Goal: Information Seeking & Learning: Learn about a topic

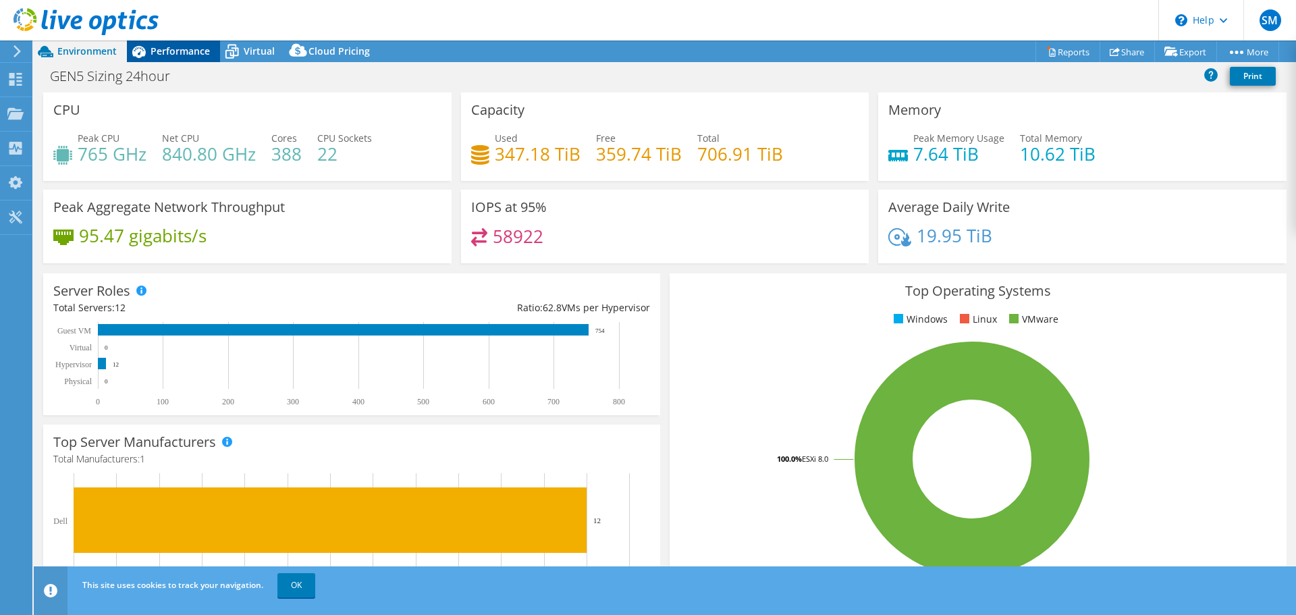
drag, startPoint x: 186, startPoint y: 54, endPoint x: 193, endPoint y: 54, distance: 7.4
click at [186, 54] on span "Performance" at bounding box center [180, 51] width 59 height 13
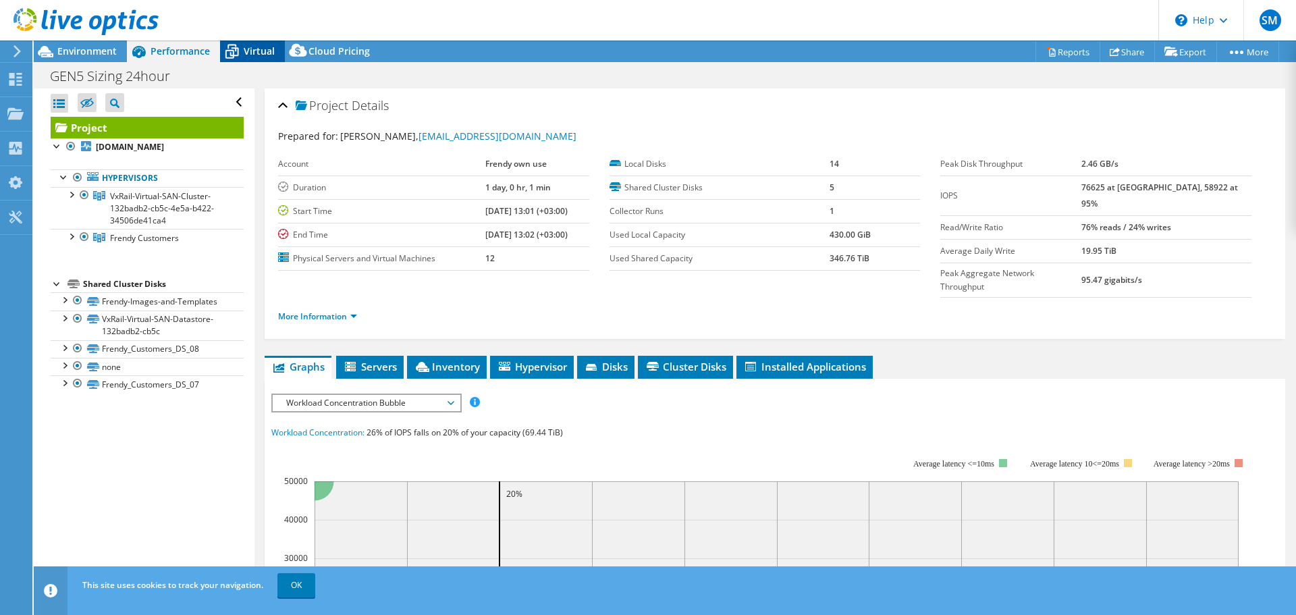
click at [252, 55] on span "Virtual" at bounding box center [259, 51] width 31 height 13
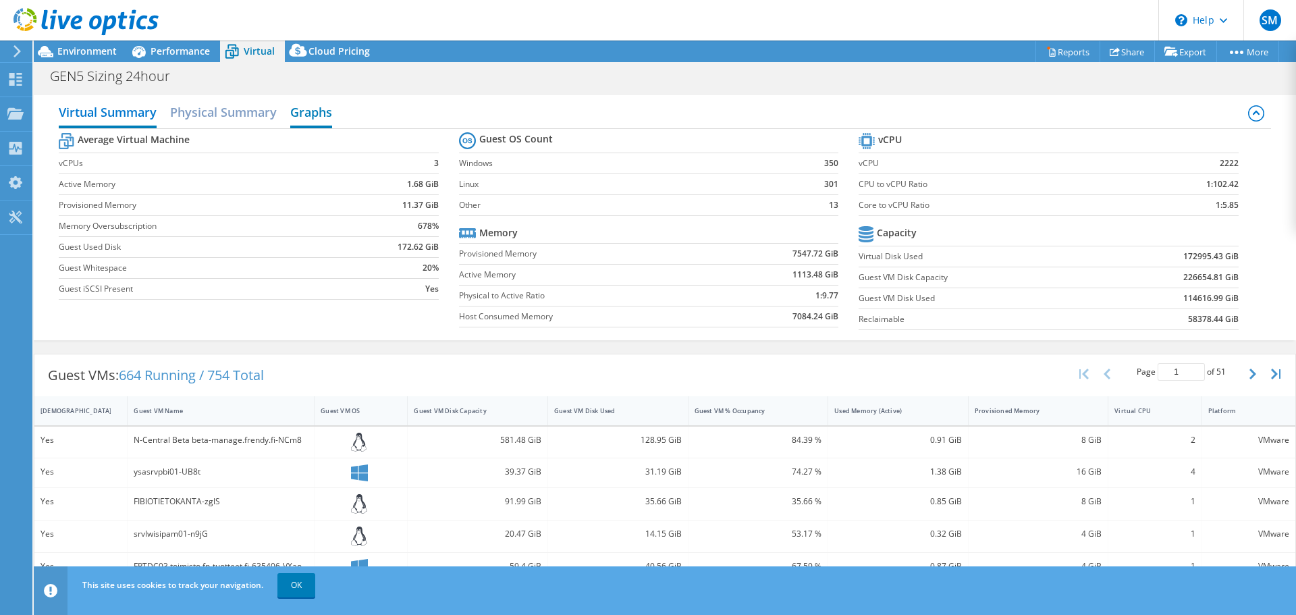
click at [308, 115] on h2 "Graphs" at bounding box center [311, 114] width 42 height 30
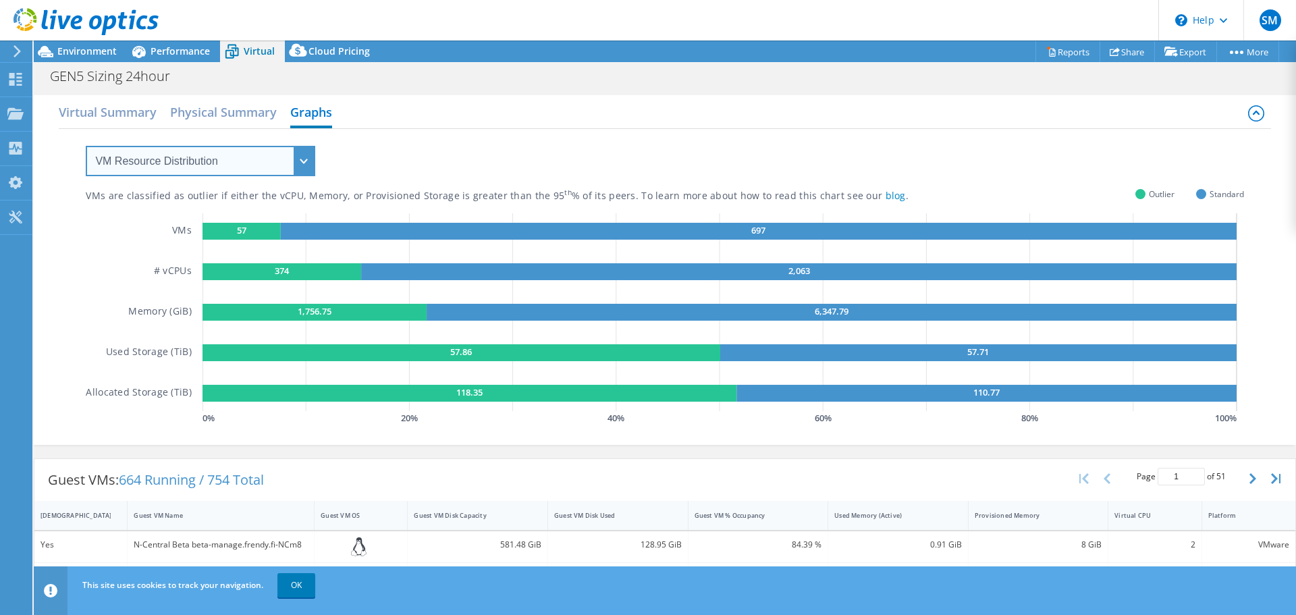
click at [255, 161] on select "VM Resource Distribution Provisioning Contrast Over Provisioning" at bounding box center [201, 161] width 230 height 30
drag, startPoint x: 257, startPoint y: 159, endPoint x: 339, endPoint y: 164, distance: 82.5
click at [257, 159] on select "VM Resource Distribution Provisioning Contrast Over Provisioning" at bounding box center [201, 161] width 230 height 30
click at [212, 160] on select "VM Resource Distribution Provisioning Contrast Over Provisioning" at bounding box center [201, 161] width 230 height 30
click at [86, 146] on select "VM Resource Distribution Provisioning Contrast Over Provisioning" at bounding box center [201, 161] width 230 height 30
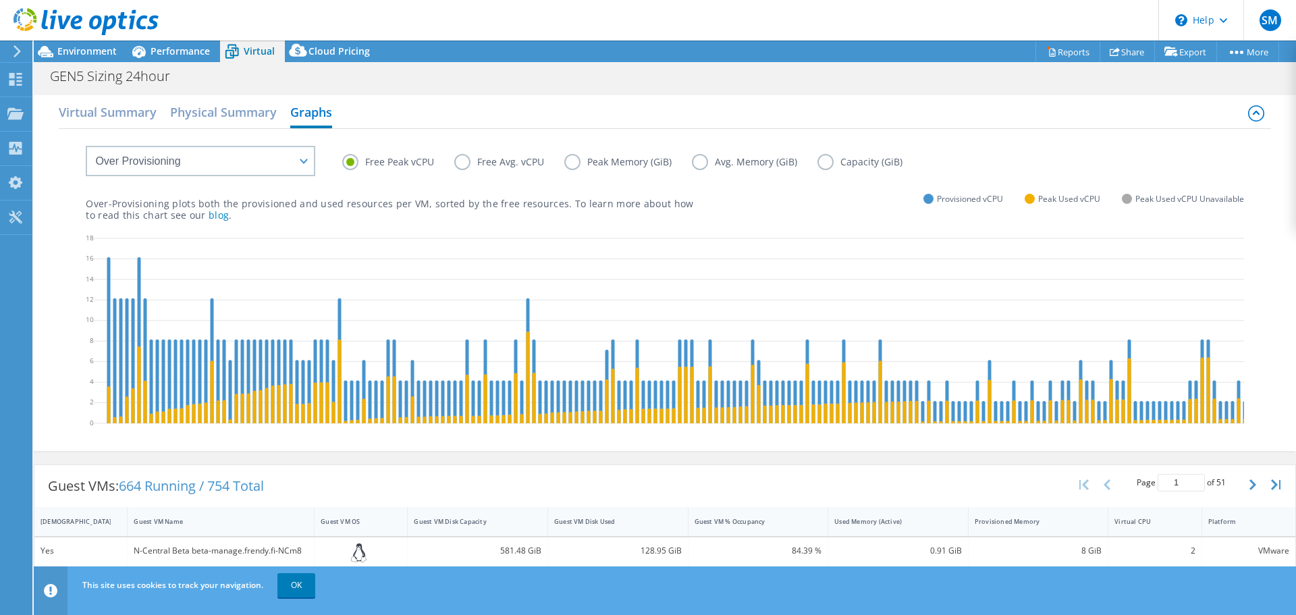
click at [483, 165] on label "Free Avg. vCPU" at bounding box center [509, 162] width 110 height 16
click at [0, 0] on input "Free Avg. vCPU" at bounding box center [0, 0] width 0 height 0
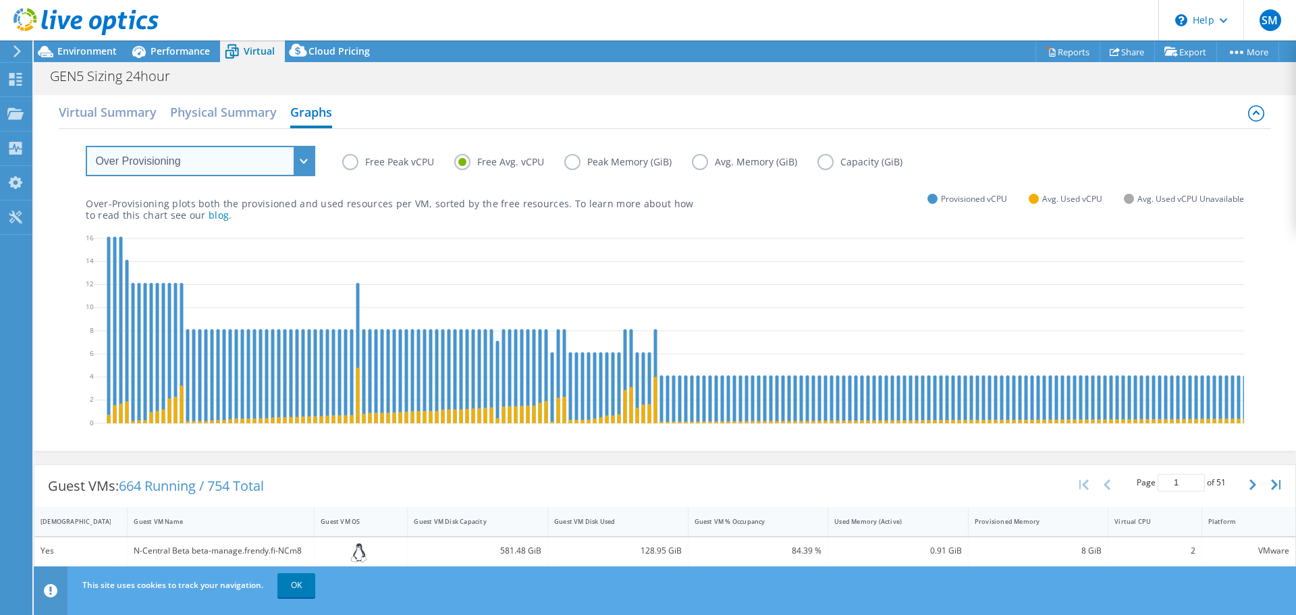
click at [265, 166] on select "VM Resource Distribution Provisioning Contrast Over Provisioning" at bounding box center [201, 161] width 230 height 30
select select "Provisioning Contrast"
click at [86, 146] on select "VM Resource Distribution Provisioning Contrast Over Provisioning" at bounding box center [201, 161] width 230 height 30
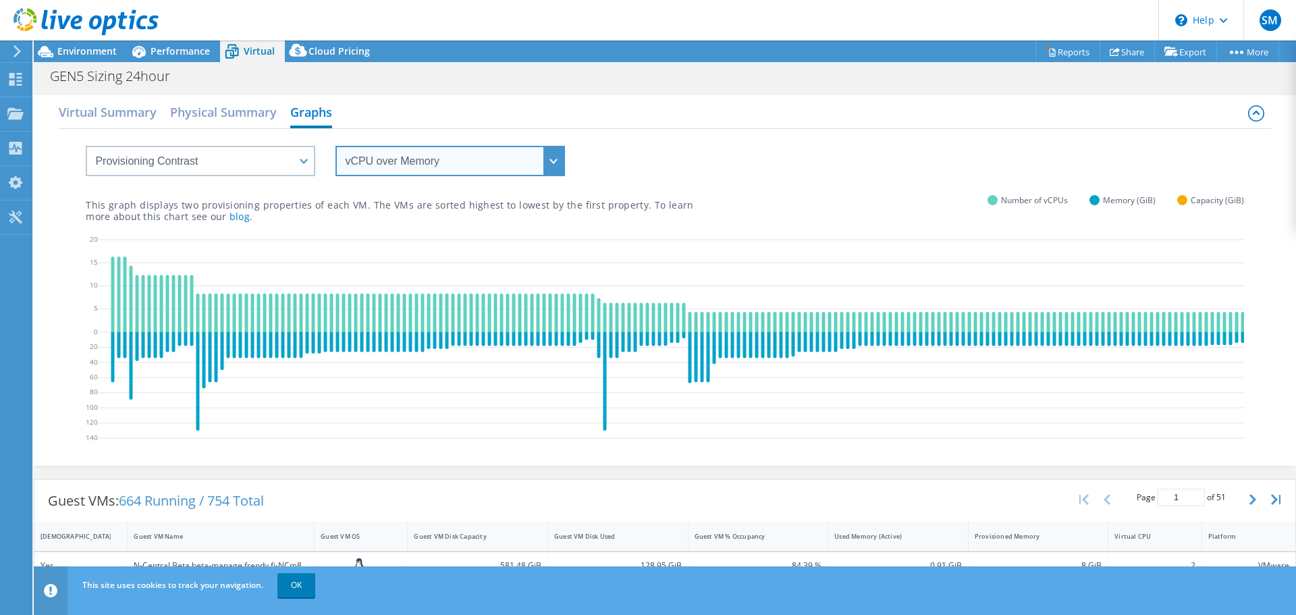
click at [446, 162] on select "vCPU over Memory vCPU over Capacity Memory over vCPU Memory over Capacity Capac…" at bounding box center [450, 161] width 230 height 30
select select "Capacity over vCPU"
click at [335, 146] on select "vCPU over Memory vCPU over Capacity Memory over vCPU Memory over Capacity Capac…" at bounding box center [450, 161] width 230 height 30
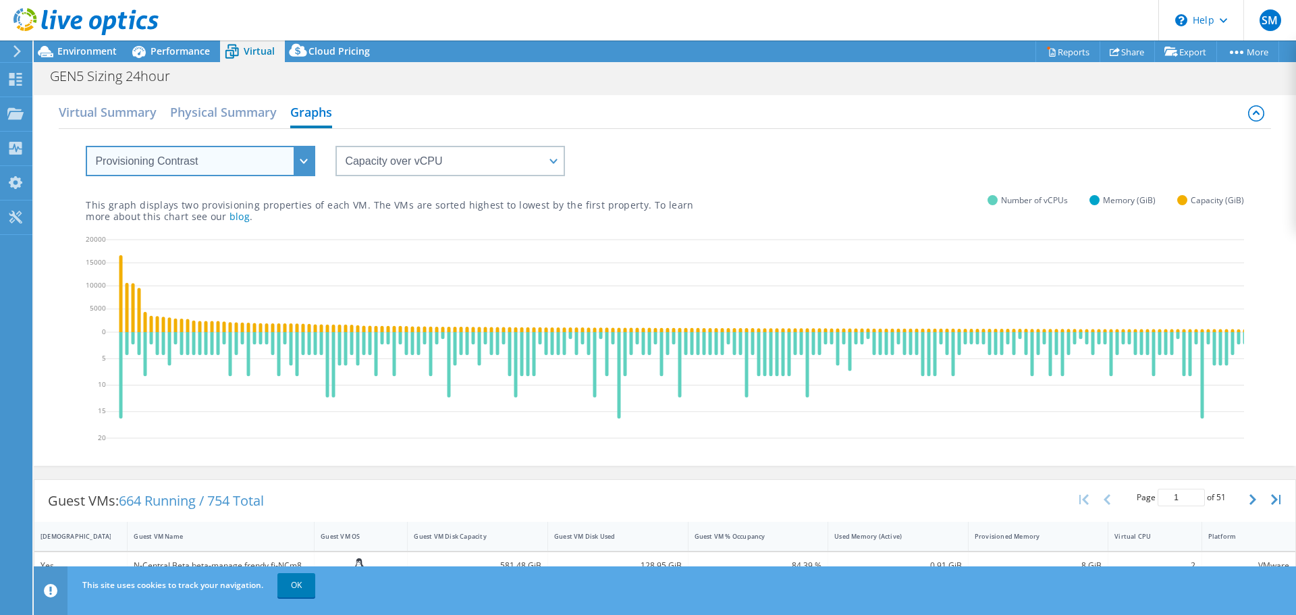
click at [208, 167] on select "VM Resource Distribution Provisioning Contrast Over Provisioning" at bounding box center [201, 161] width 230 height 30
select select "VM Resource Distribution"
click at [86, 146] on select "VM Resource Distribution Provisioning Contrast Over Provisioning" at bounding box center [201, 161] width 230 height 30
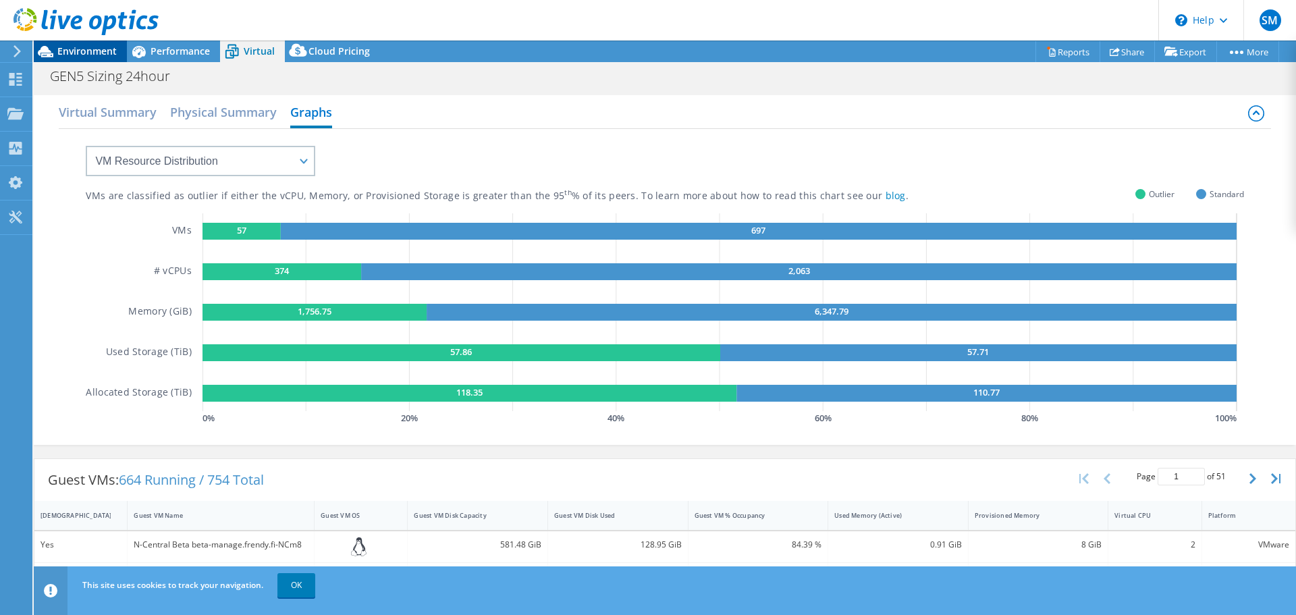
click at [89, 53] on span "Environment" at bounding box center [86, 51] width 59 height 13
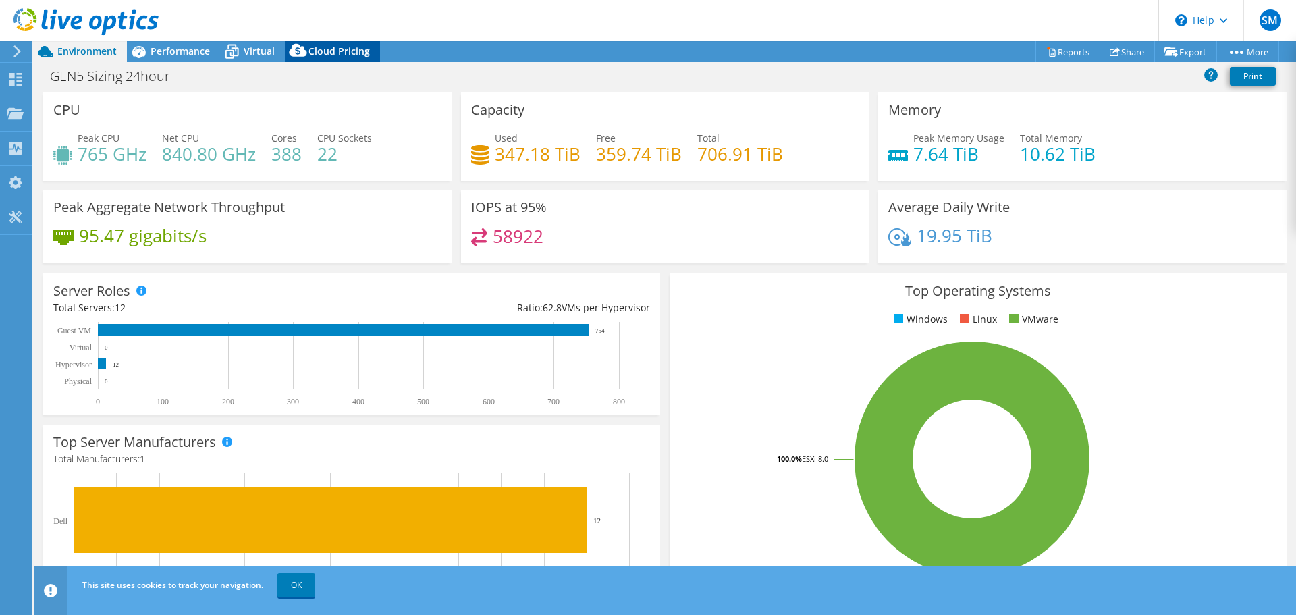
click at [348, 51] on span "Cloud Pricing" at bounding box center [338, 51] width 61 height 13
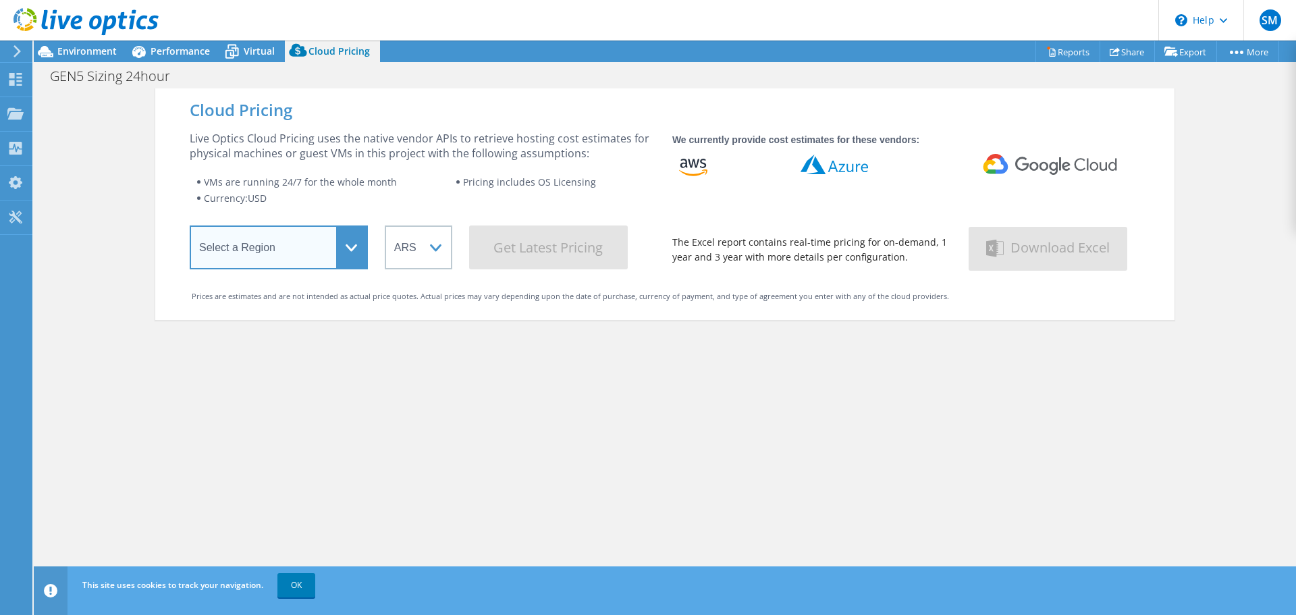
click at [288, 251] on select "Select a Region [GEOGRAPHIC_DATA] ([GEOGRAPHIC_DATA]) [GEOGRAPHIC_DATA] ([GEOGR…" at bounding box center [279, 247] width 178 height 44
select select "EUFrankfurt"
click at [190, 228] on select "Select a Region [GEOGRAPHIC_DATA] ([GEOGRAPHIC_DATA]) [GEOGRAPHIC_DATA] ([GEOGR…" at bounding box center [279, 247] width 178 height 44
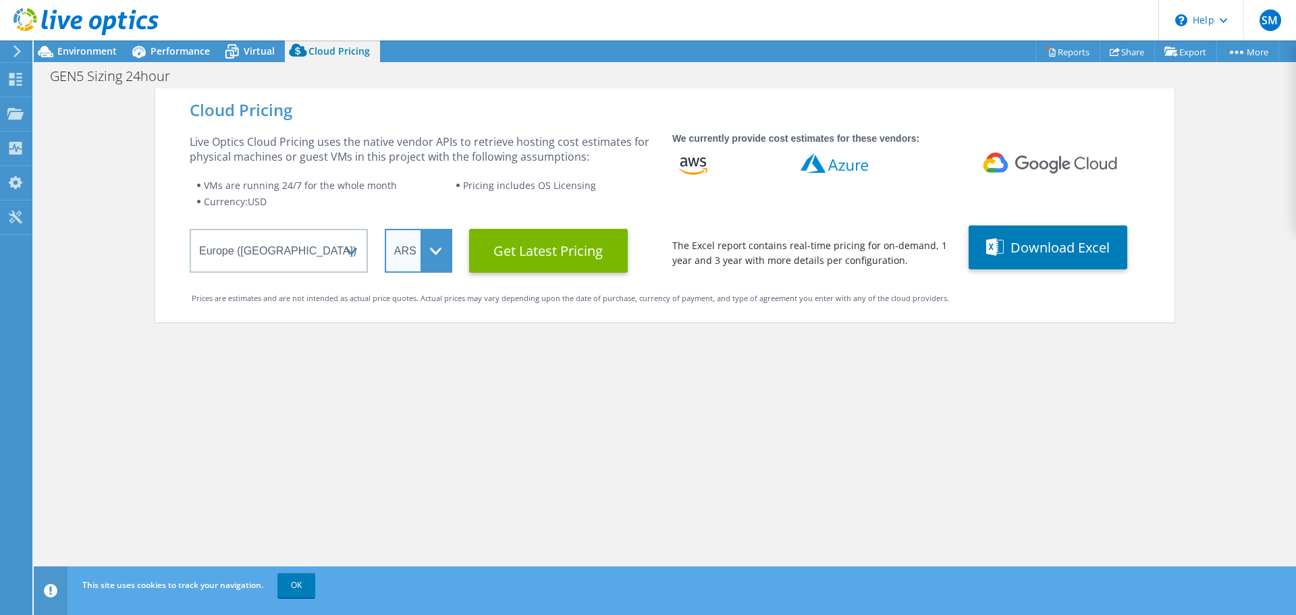
click at [421, 257] on select "ARS AUD BRL CAD CHF CLP CNY DKK EUR GBP HKD HUF INR JPY MXN MYR NOK NZD PEN SEK…" at bounding box center [419, 251] width 68 height 44
click at [385, 229] on select "ARS AUD BRL CAD CHF CLP CNY DKK EUR GBP HKD HUF INR JPY MXN MYR NOK NZD PEN SEK…" at bounding box center [419, 251] width 68 height 44
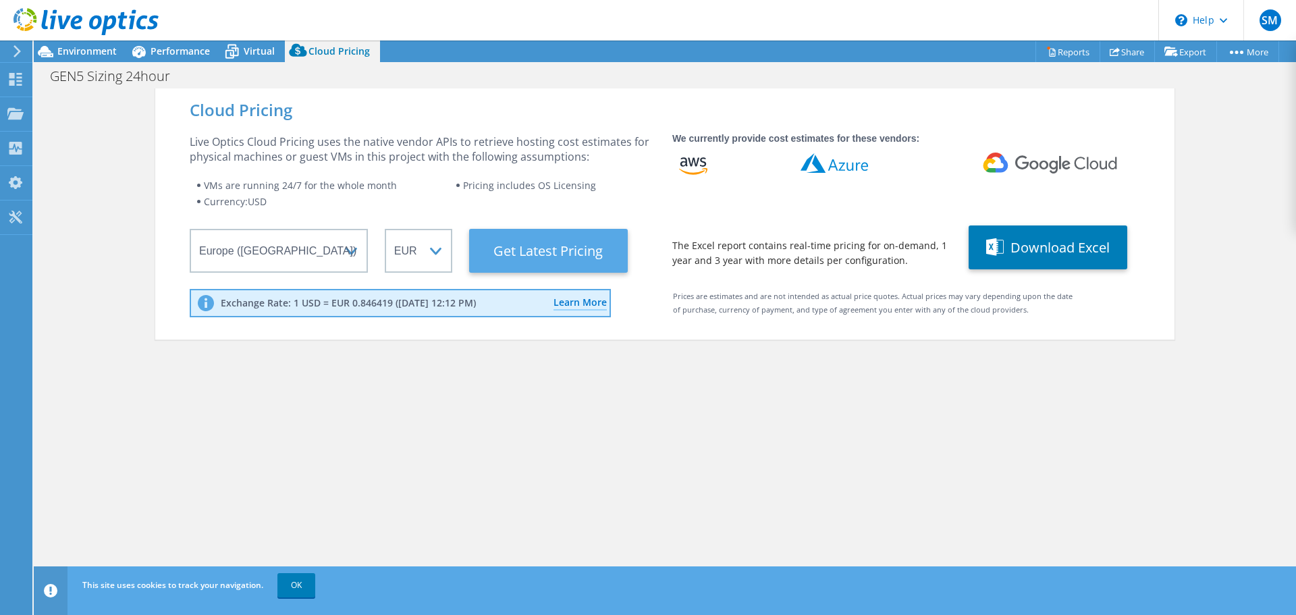
click at [552, 246] on Latest "Get Latest Pricing" at bounding box center [548, 251] width 159 height 44
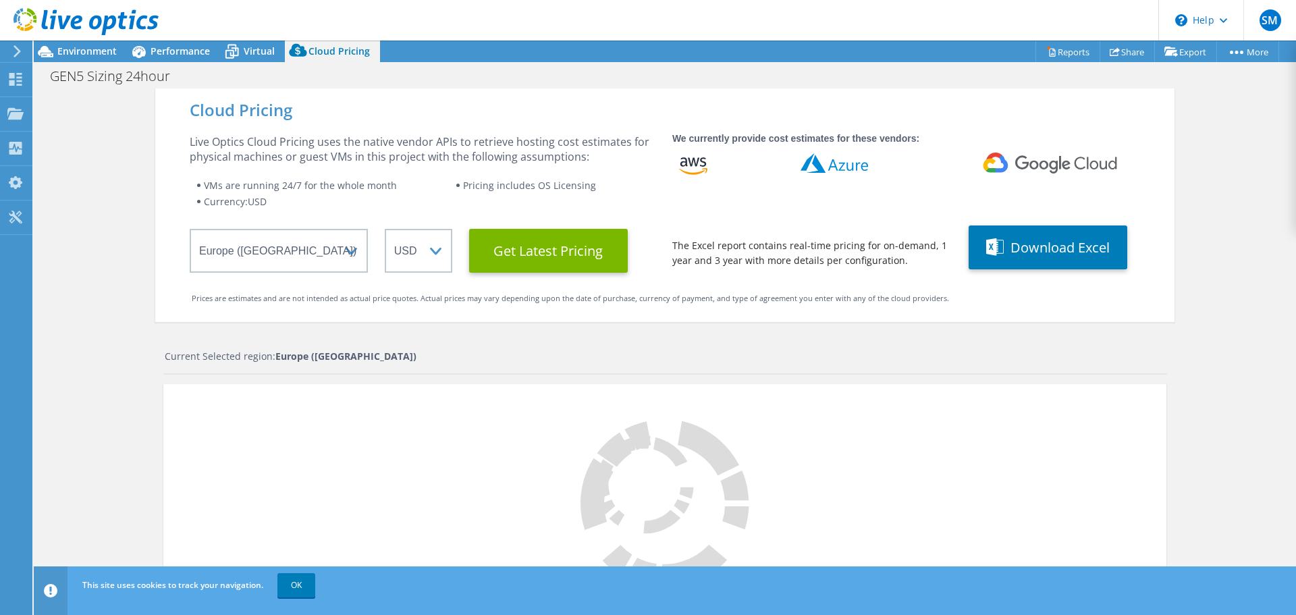
select select "EUR"
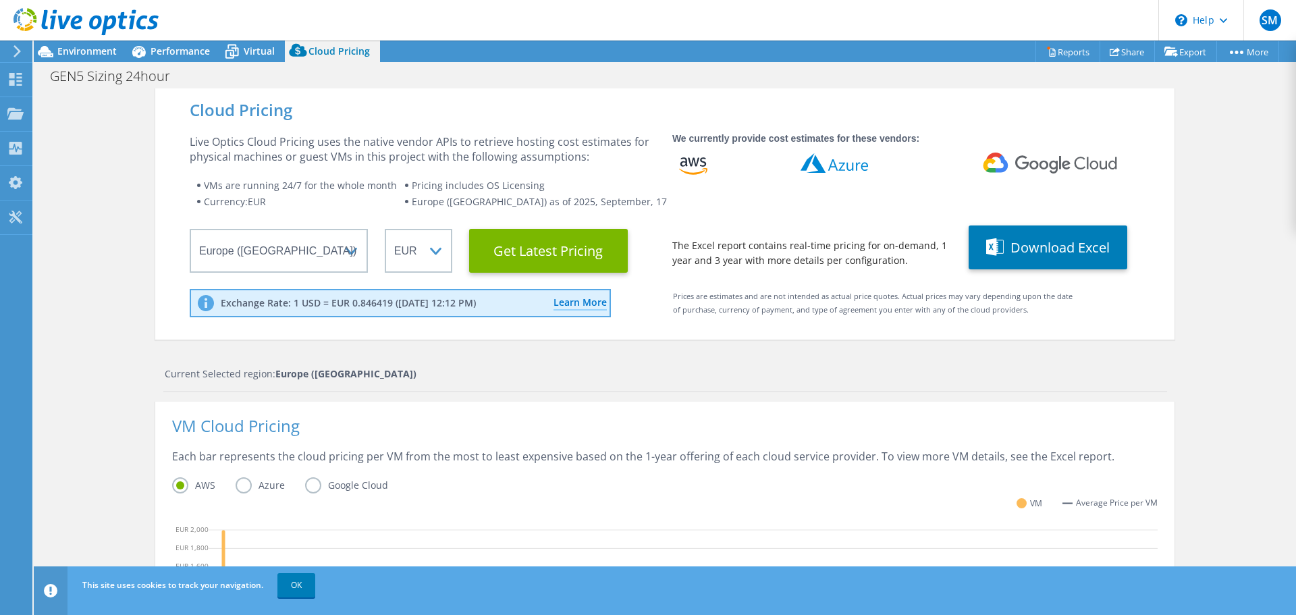
scroll to position [371, 0]
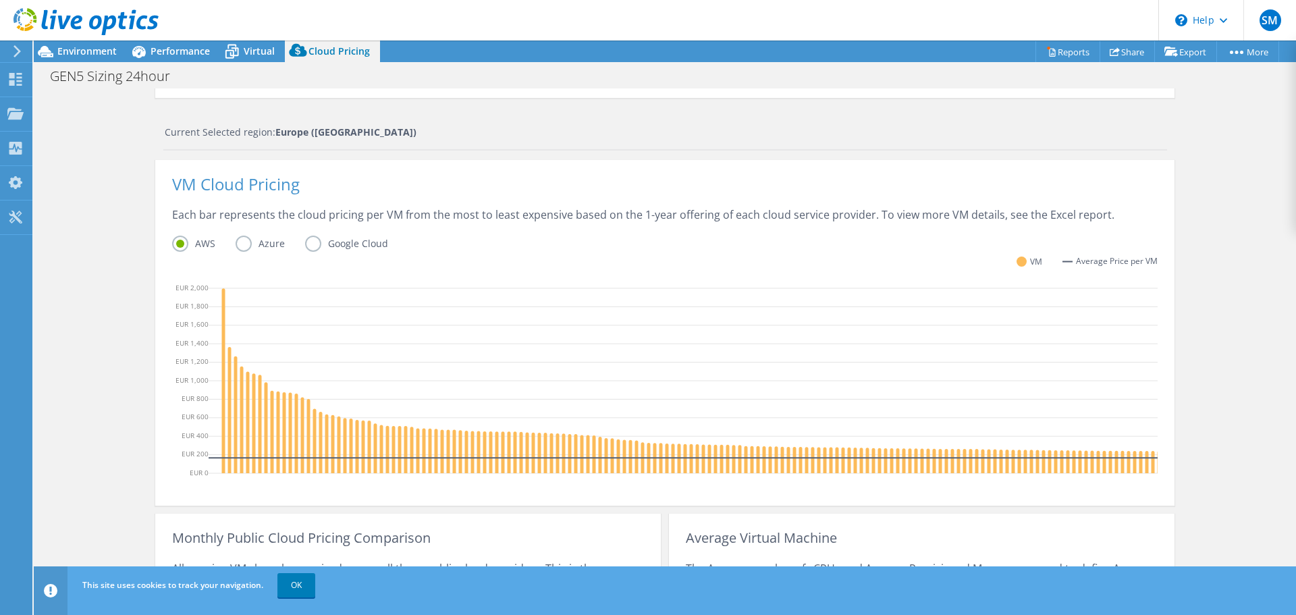
scroll to position [270, 0]
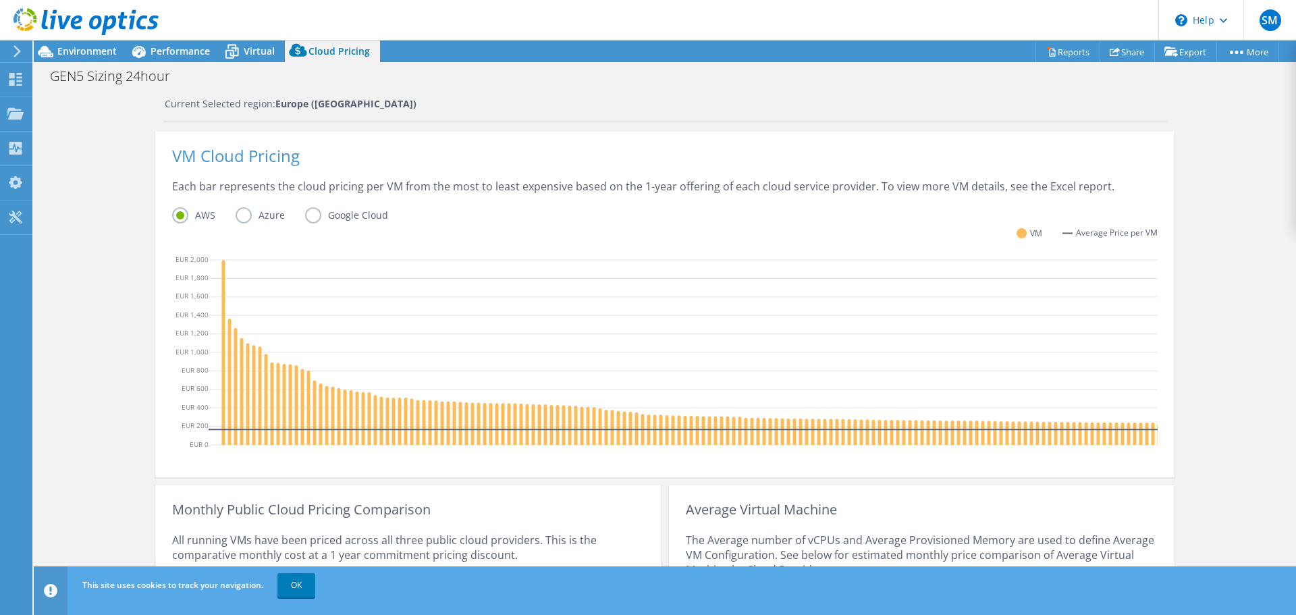
click at [240, 216] on label "Azure" at bounding box center [271, 215] width 70 height 16
click at [0, 0] on input "Azure" at bounding box center [0, 0] width 0 height 0
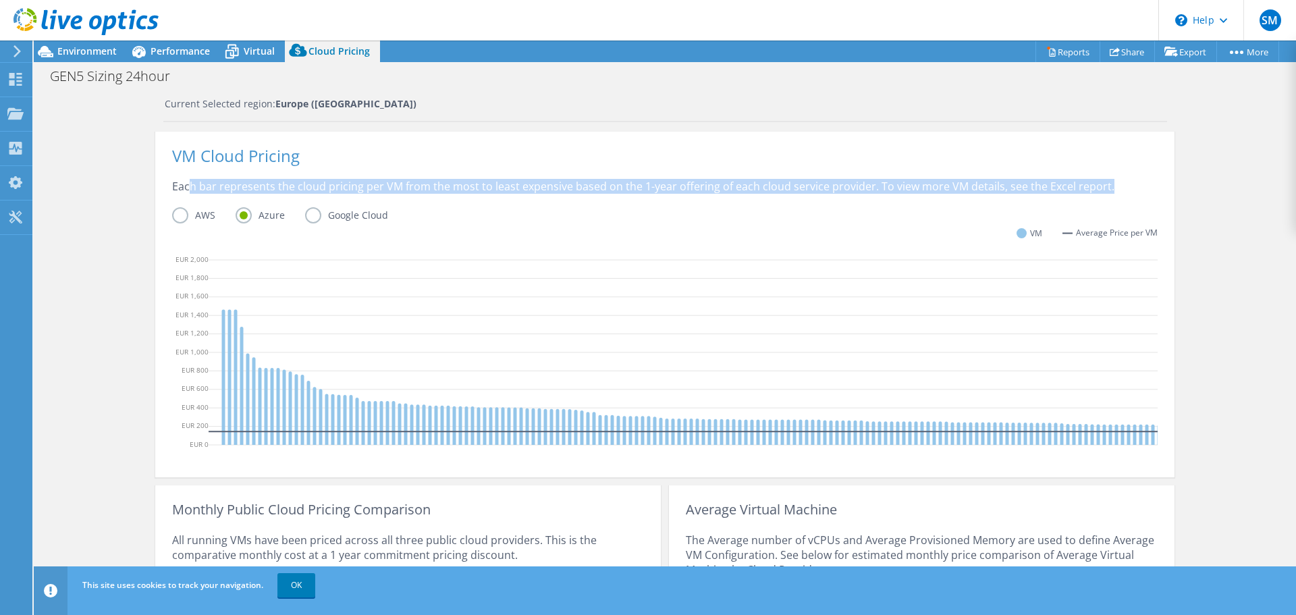
click at [184, 207] on div "VM Cloud Pricing Each bar represents the cloud pricing per VM from the most to …" at bounding box center [664, 305] width 1019 height 346
click at [179, 212] on label "AWS" at bounding box center [203, 215] width 63 height 16
click at [0, 0] on input "AWS" at bounding box center [0, 0] width 0 height 0
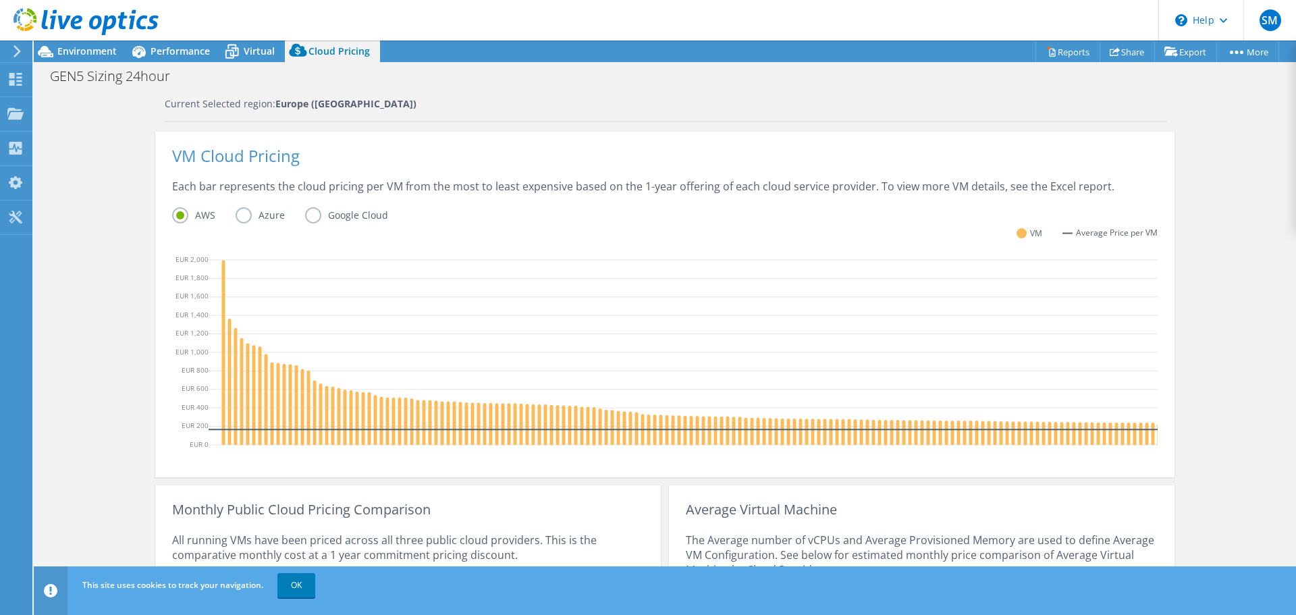
click at [239, 215] on label "Azure" at bounding box center [271, 215] width 70 height 16
click at [0, 0] on input "Azure" at bounding box center [0, 0] width 0 height 0
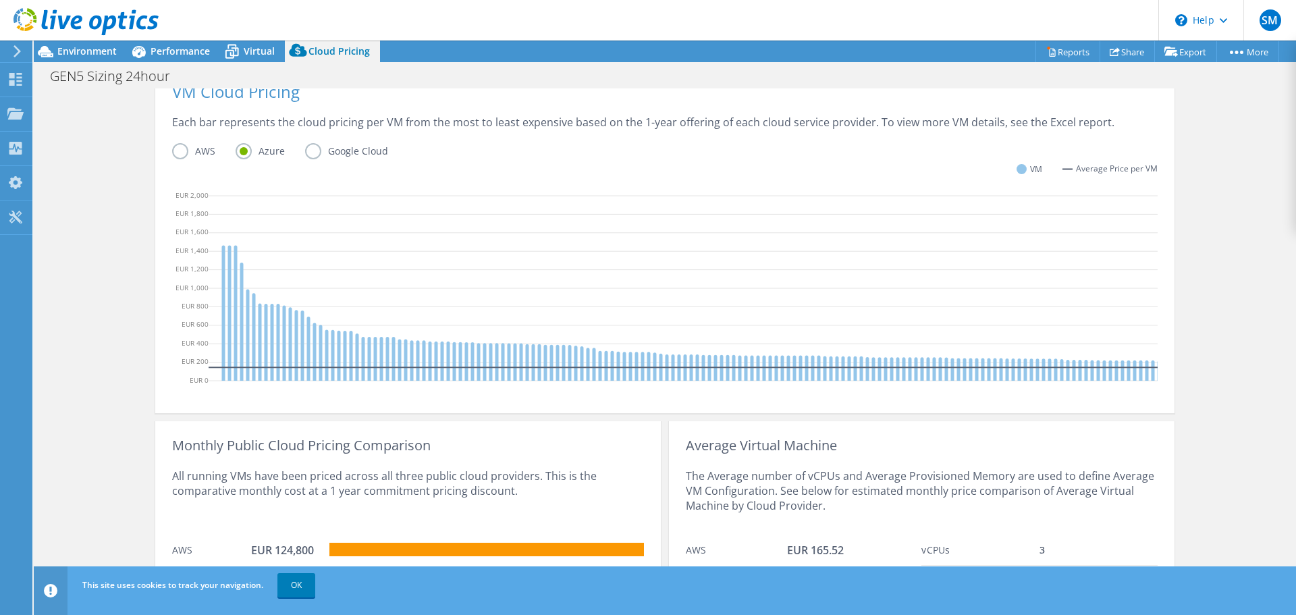
scroll to position [429, 0]
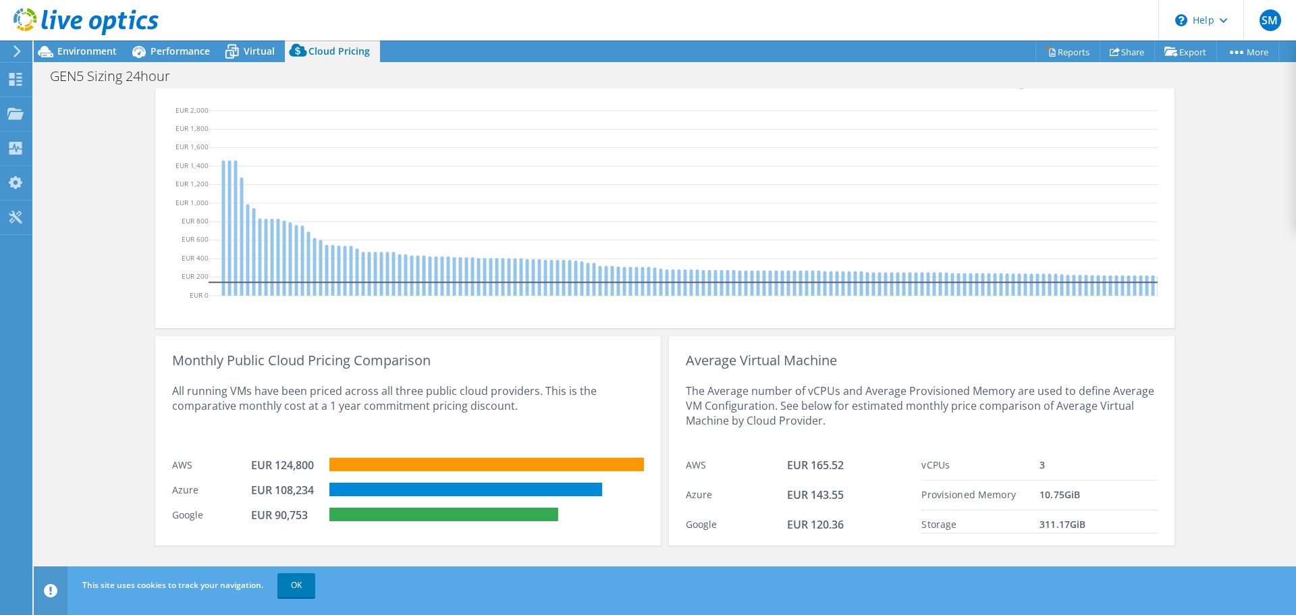
click at [286, 466] on div "EUR 124,800" at bounding box center [285, 465] width 68 height 15
click at [288, 493] on div "EUR 108,234" at bounding box center [285, 490] width 68 height 15
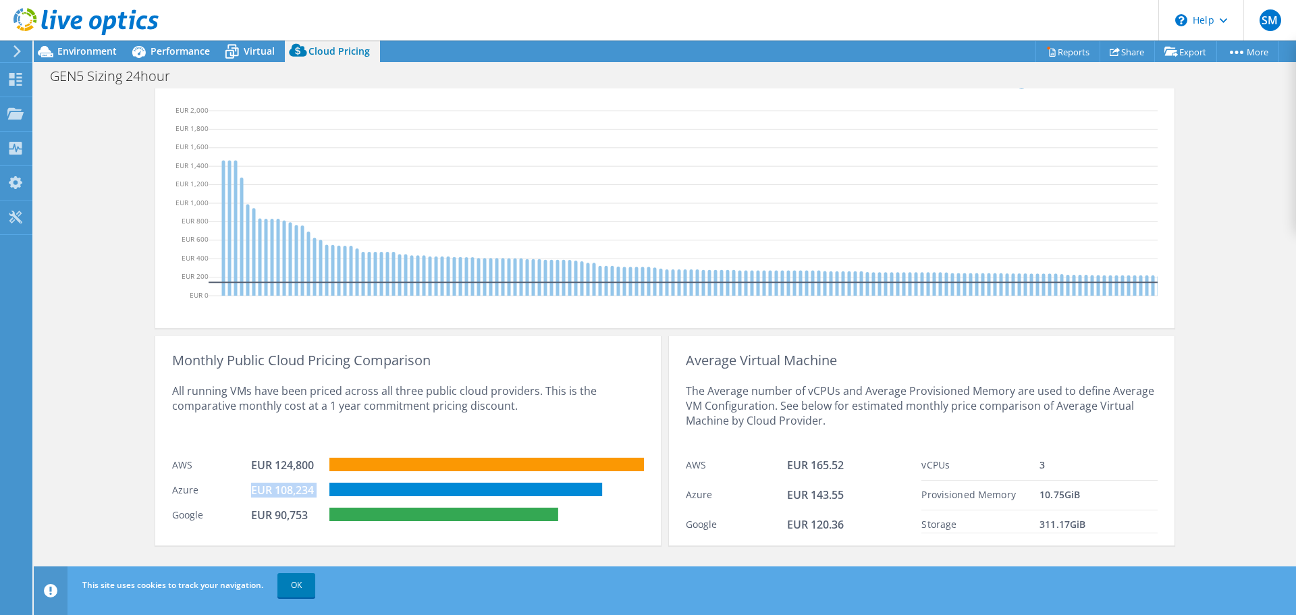
click at [288, 493] on div "EUR 108,234" at bounding box center [285, 490] width 68 height 15
click at [275, 525] on div "EUR 90,753" at bounding box center [290, 517] width 79 height 18
click at [279, 520] on div "EUR 90,753" at bounding box center [285, 515] width 68 height 15
click at [280, 520] on div "EUR 90,753" at bounding box center [285, 515] width 68 height 15
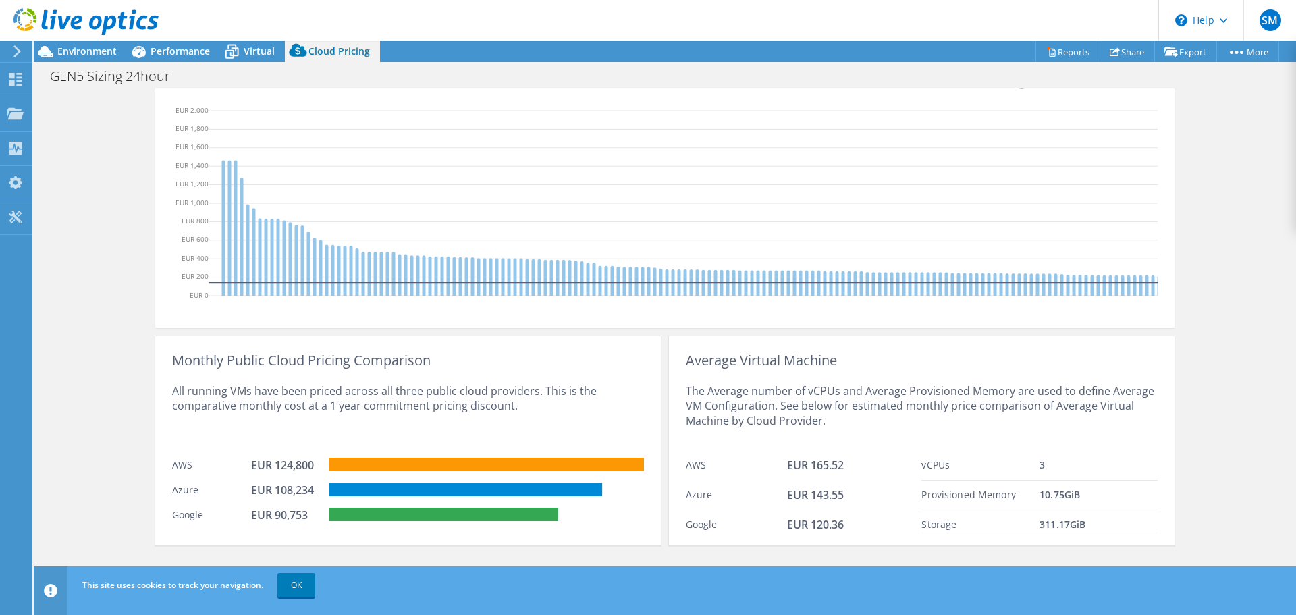
click at [297, 498] on div "EUR 108,234" at bounding box center [290, 492] width 79 height 18
click at [298, 497] on div "EUR 108,234" at bounding box center [290, 492] width 79 height 18
click at [299, 491] on div "EUR 108,234" at bounding box center [285, 490] width 68 height 15
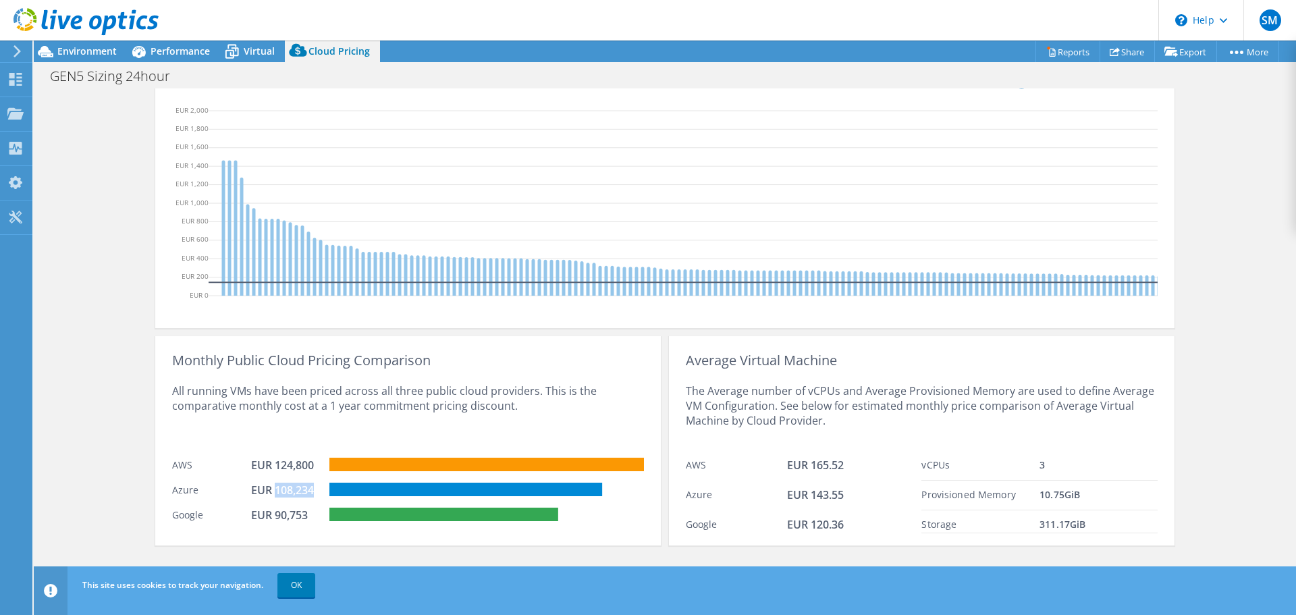
click at [299, 491] on div "EUR 108,234" at bounding box center [285, 490] width 68 height 15
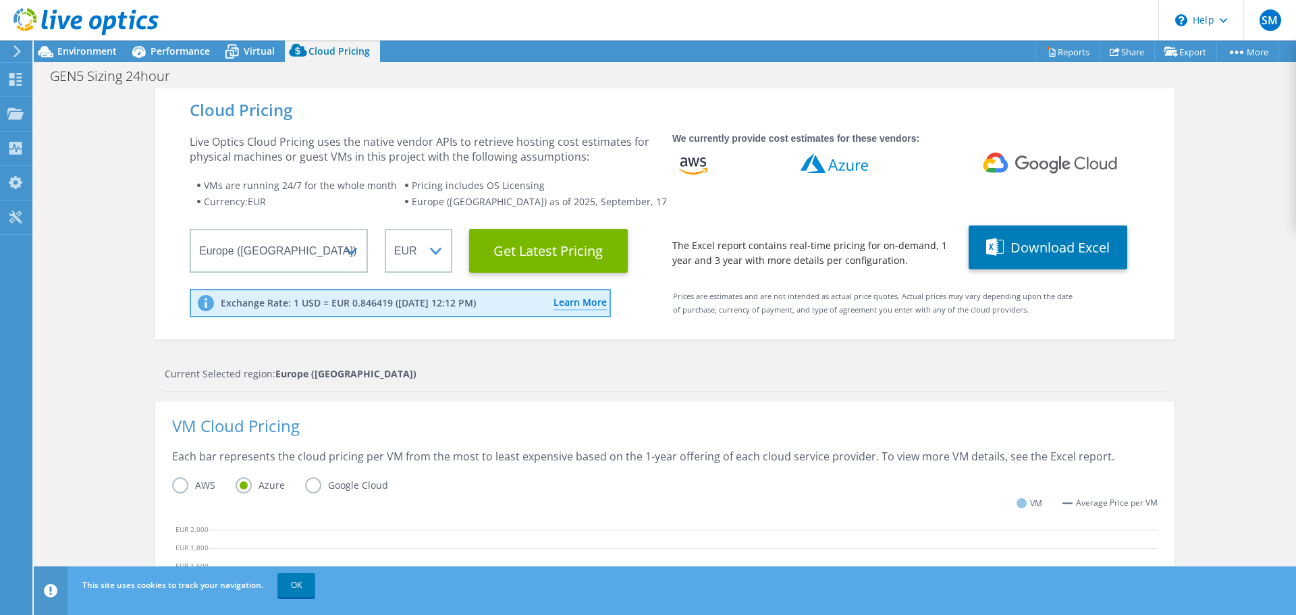
scroll to position [0, 0]
click at [999, 414] on div "VM Cloud Pricing Each bar represents the cloud pricing per VM from the most to …" at bounding box center [664, 575] width 1019 height 346
click at [1227, 387] on div "Cloud Pricing Live Optics Cloud Pricing uses the native vendor APIs to retrieve…" at bounding box center [665, 547] width 1262 height 919
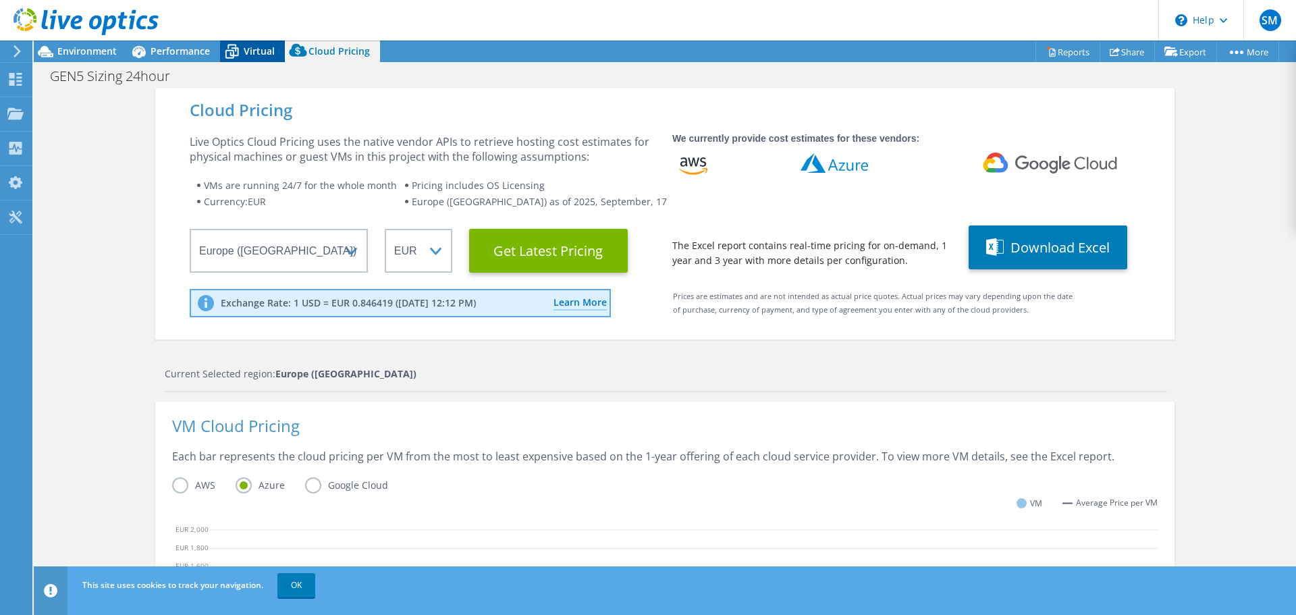
click at [247, 49] on span "Virtual" at bounding box center [259, 51] width 31 height 13
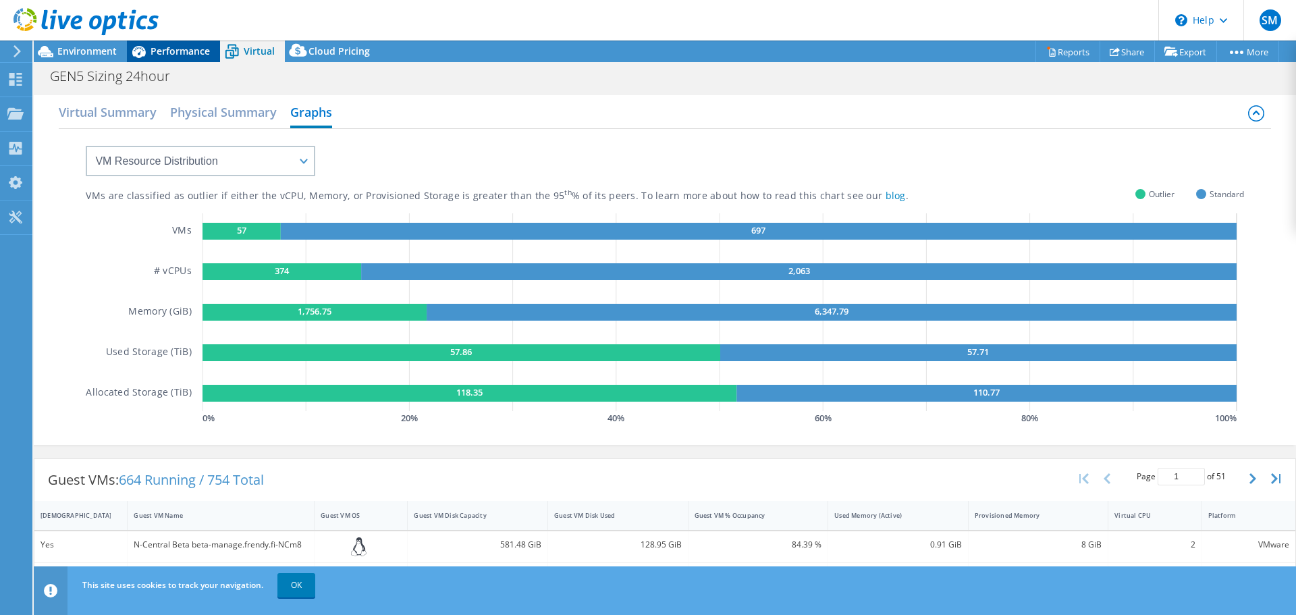
click at [148, 49] on icon at bounding box center [139, 52] width 24 height 24
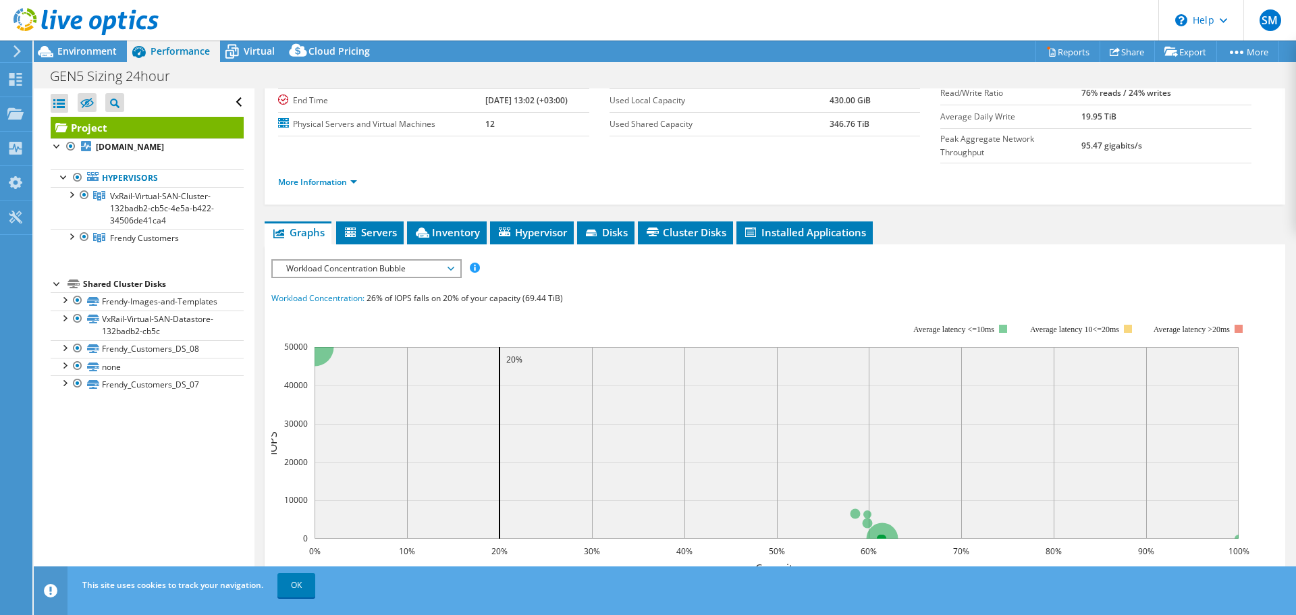
scroll to position [135, 0]
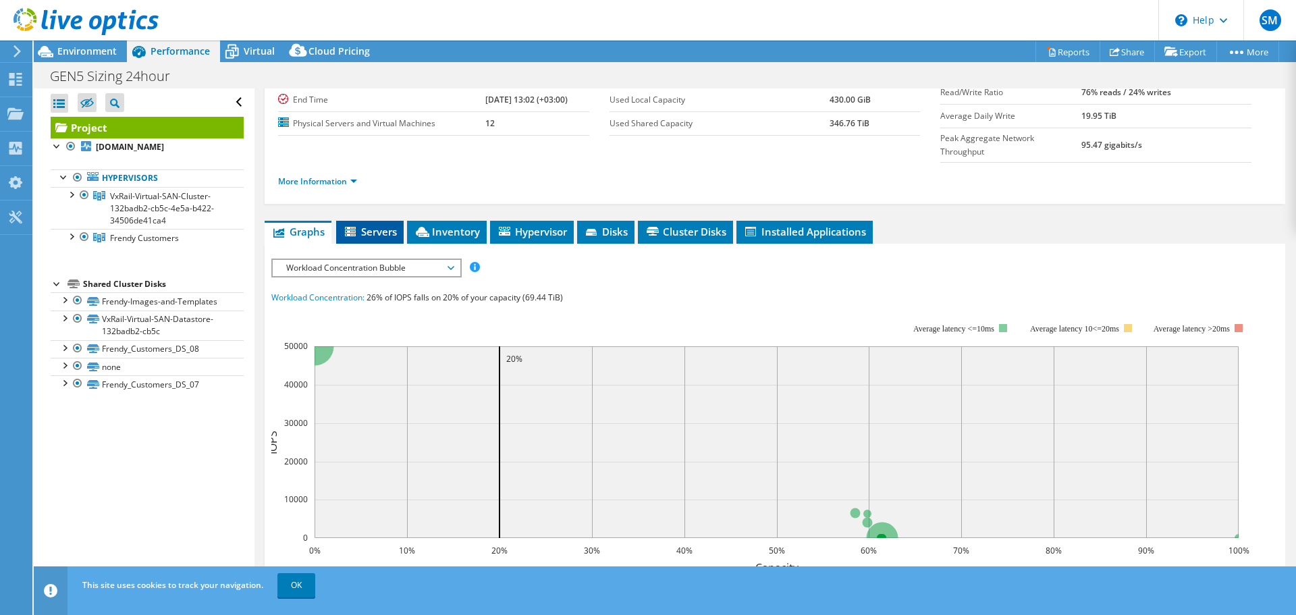
click at [376, 225] on span "Servers" at bounding box center [370, 232] width 54 height 14
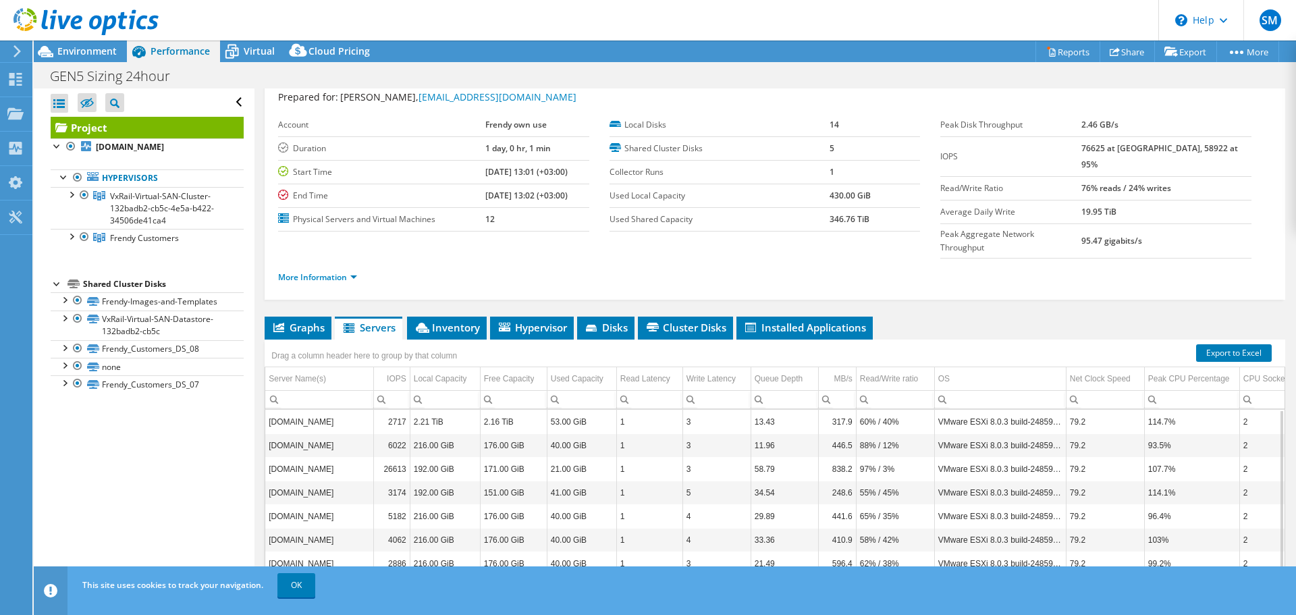
scroll to position [0, 0]
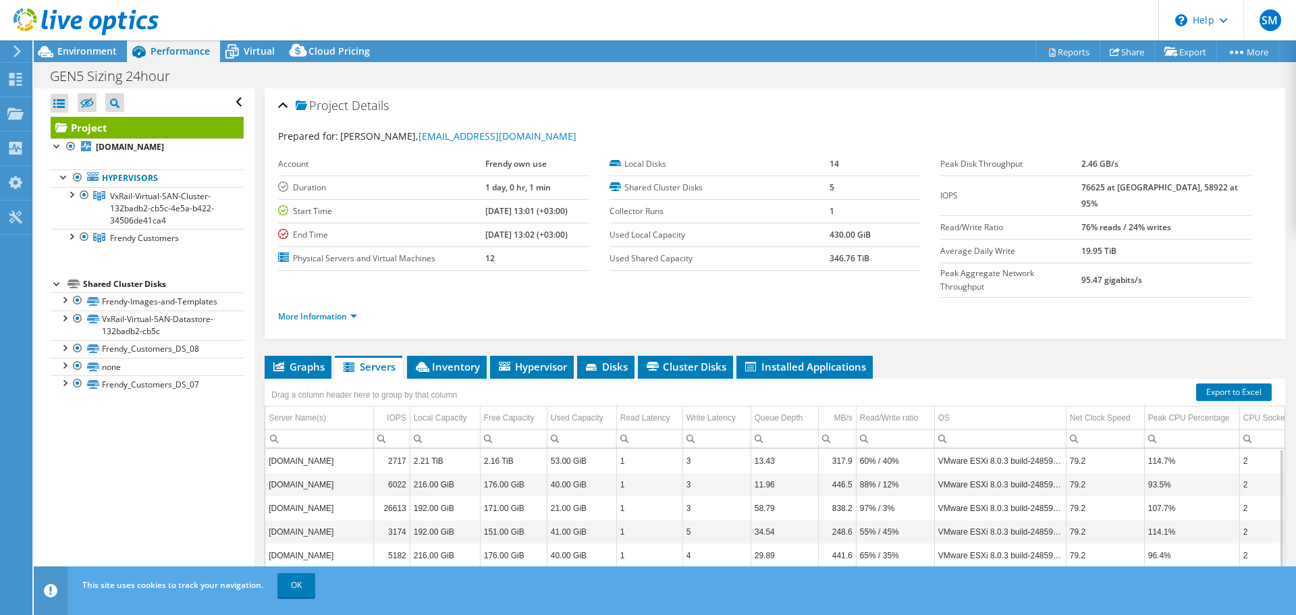
click at [67, 45] on div at bounding box center [79, 22] width 159 height 45
click at [76, 52] on span "Environment" at bounding box center [86, 51] width 59 height 13
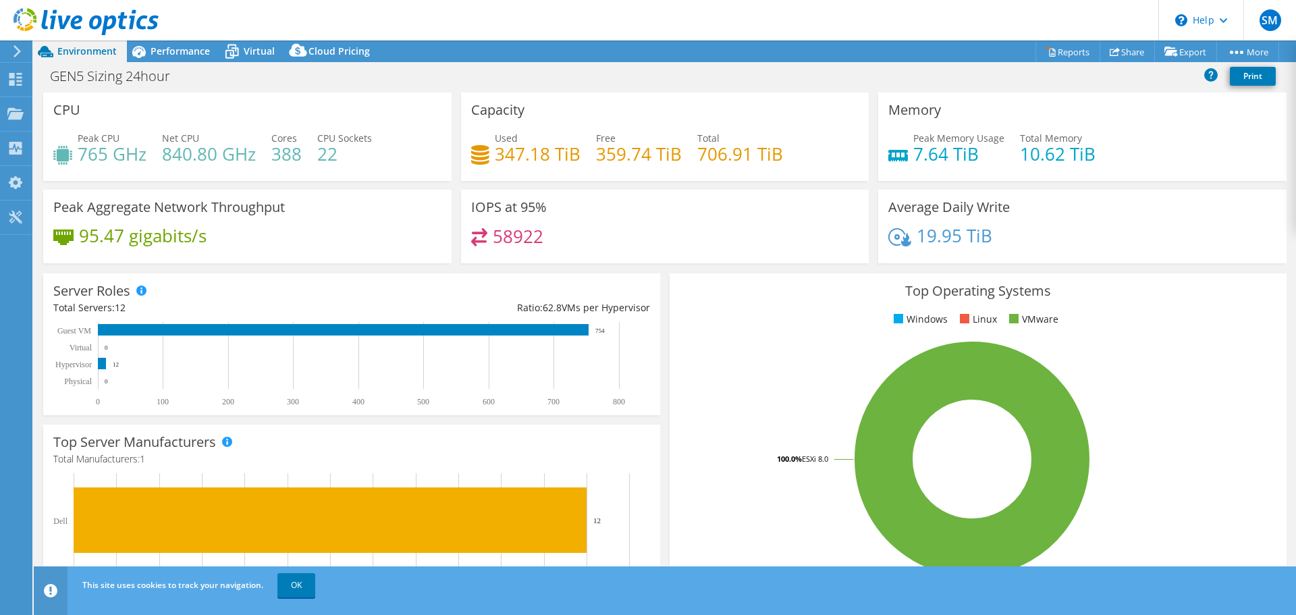
click at [281, 155] on h4 "388" at bounding box center [286, 153] width 30 height 15
click at [338, 165] on div "Peak CPU 765 GHz Net CPU 840.80 GHz Cores 388 CPU Sockets 22" at bounding box center [247, 153] width 388 height 44
drag, startPoint x: 364, startPoint y: 154, endPoint x: 96, endPoint y: 143, distance: 268.2
click at [96, 143] on div "Peak CPU 765 GHz Net CPU 840.80 GHz Cores 388 CPU Sockets 22" at bounding box center [247, 153] width 388 height 44
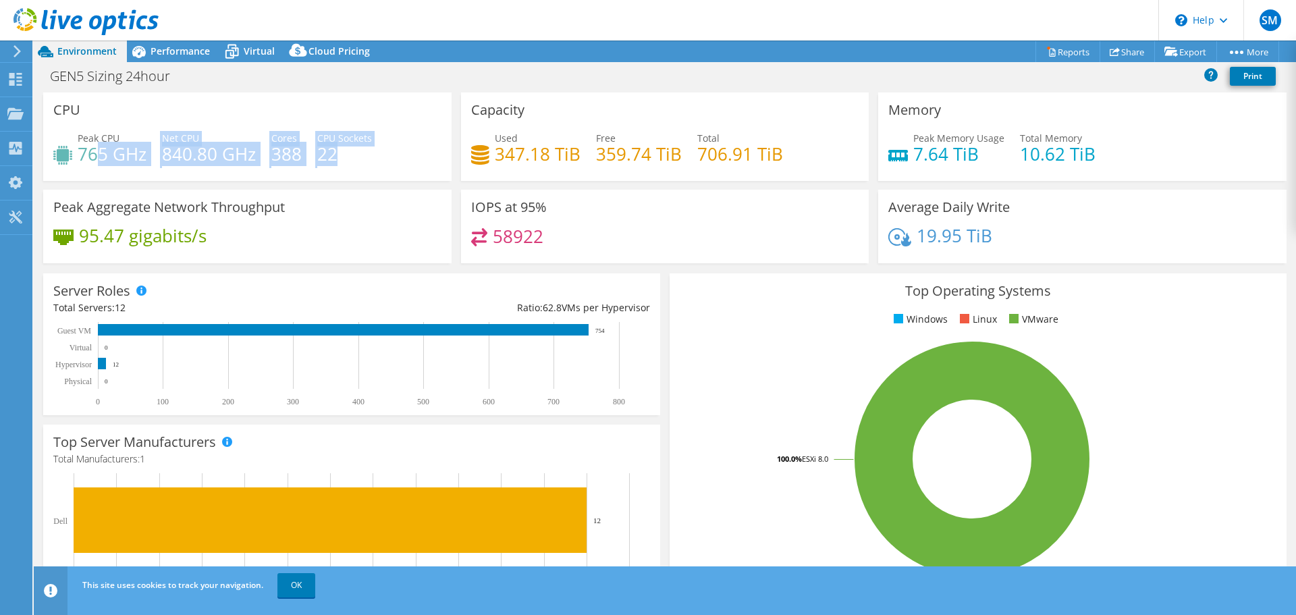
click at [99, 146] on h4 "765 GHz" at bounding box center [112, 153] width 69 height 15
click at [114, 152] on h4 "765 GHz" at bounding box center [112, 153] width 69 height 15
click at [115, 152] on h4 "765 GHz" at bounding box center [112, 153] width 69 height 15
click at [288, 161] on h4 "388" at bounding box center [286, 153] width 30 height 15
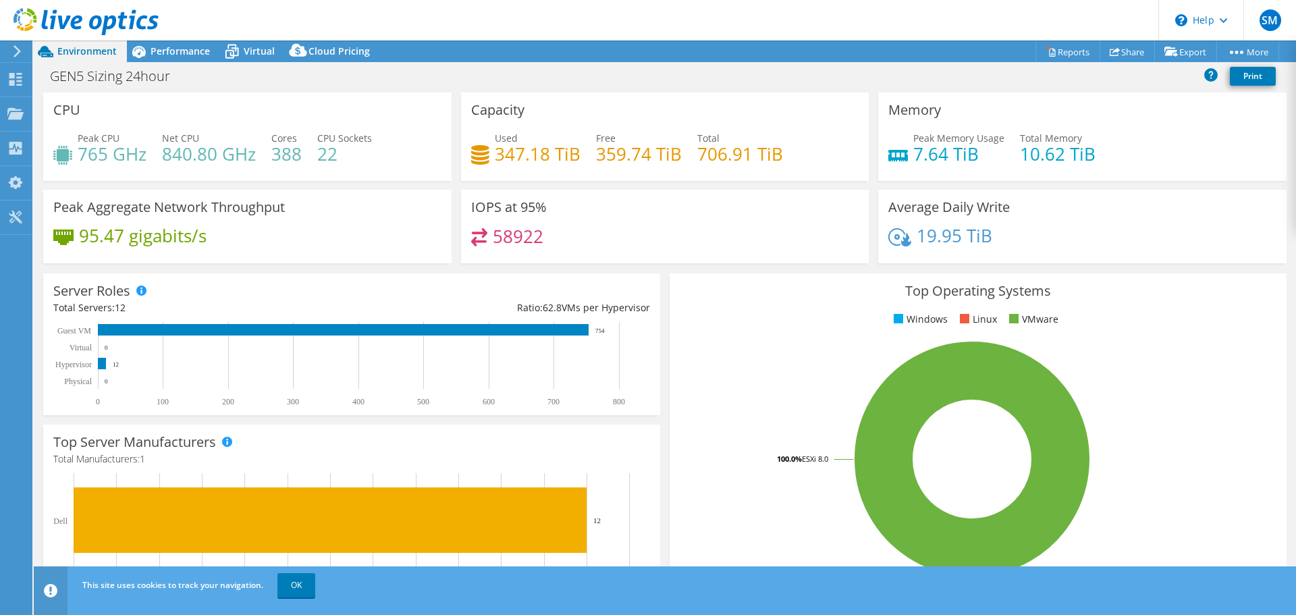
click at [294, 161] on h4 "388" at bounding box center [286, 153] width 30 height 15
click at [313, 158] on div "Peak CPU 765 GHz Net CPU 840.80 GHz Cores 388 CPU Sockets 22" at bounding box center [247, 153] width 388 height 44
drag, startPoint x: 313, startPoint y: 158, endPoint x: 362, endPoint y: 159, distance: 48.6
click at [314, 158] on div "Peak CPU 765 GHz Net CPU 840.80 GHz Cores 388 CPU Sockets 22" at bounding box center [247, 153] width 388 height 44
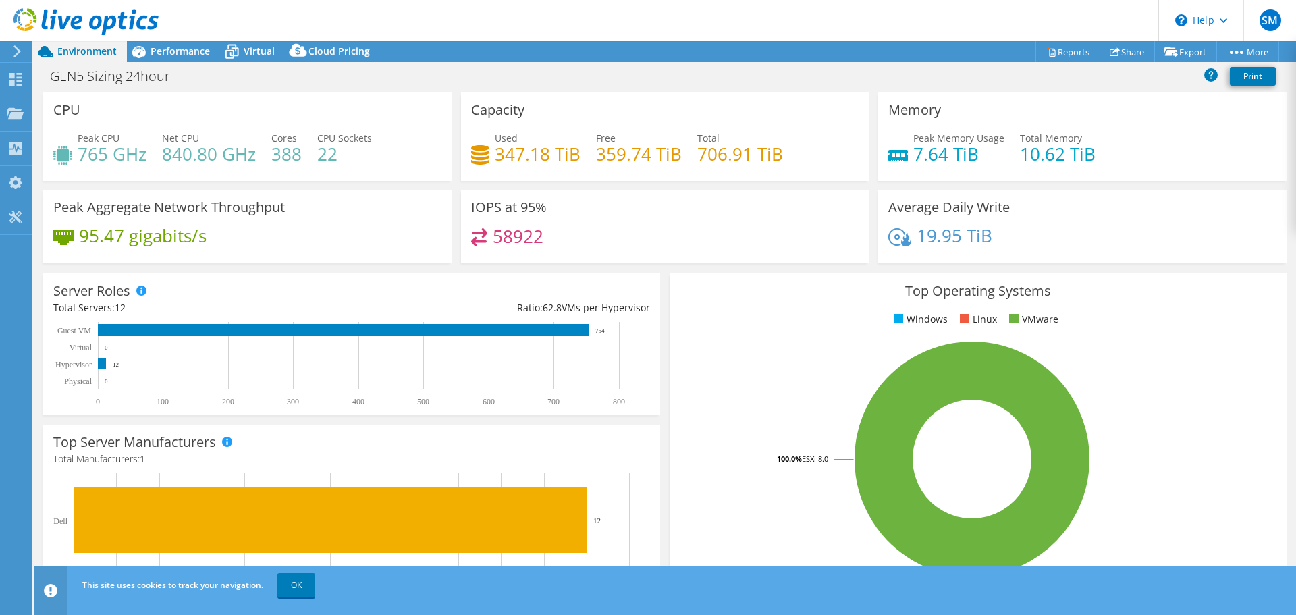
click at [383, 162] on div "Peak CPU 765 GHz Net CPU 840.80 GHz Cores 388 CPU Sockets 22" at bounding box center [247, 153] width 388 height 44
click at [101, 156] on h4 "765 GHz" at bounding box center [112, 153] width 69 height 15
click at [91, 157] on h4 "765 GHz" at bounding box center [112, 153] width 69 height 15
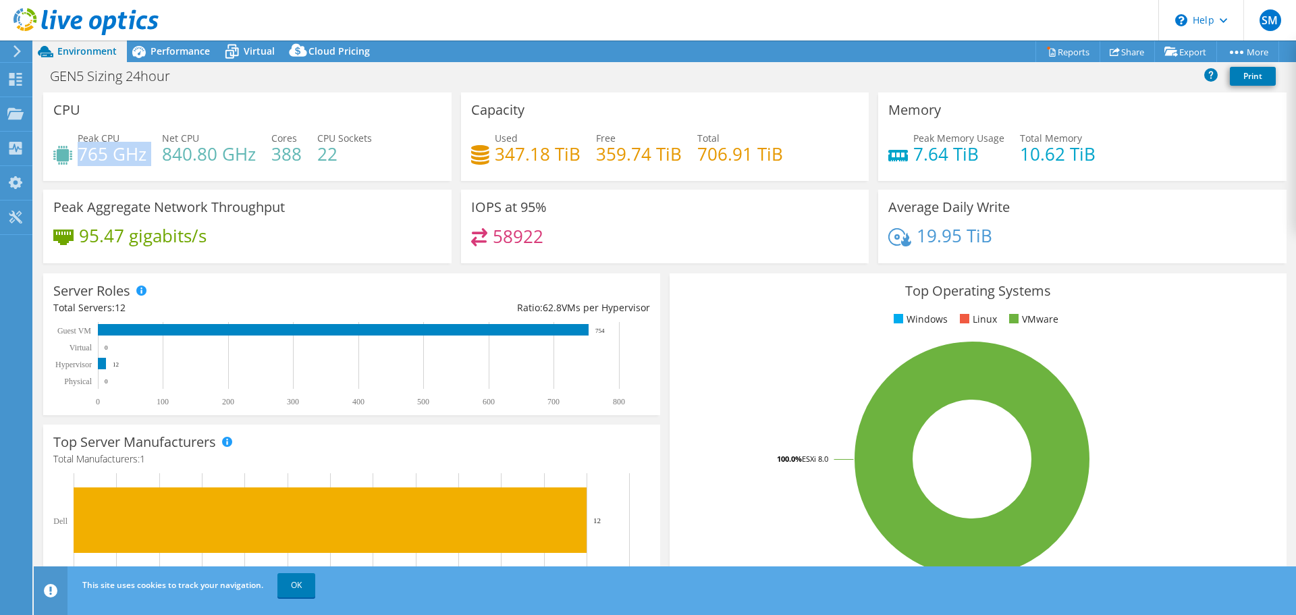
click at [91, 157] on h4 "765 GHz" at bounding box center [112, 153] width 69 height 15
click at [207, 174] on div "Peak CPU 765 GHz Net CPU 840.80 GHz Cores 388 CPU Sockets 22" at bounding box center [247, 153] width 388 height 44
click at [520, 240] on h4 "58922" at bounding box center [518, 236] width 51 height 15
click at [101, 147] on h4 "765 GHz" at bounding box center [112, 153] width 69 height 15
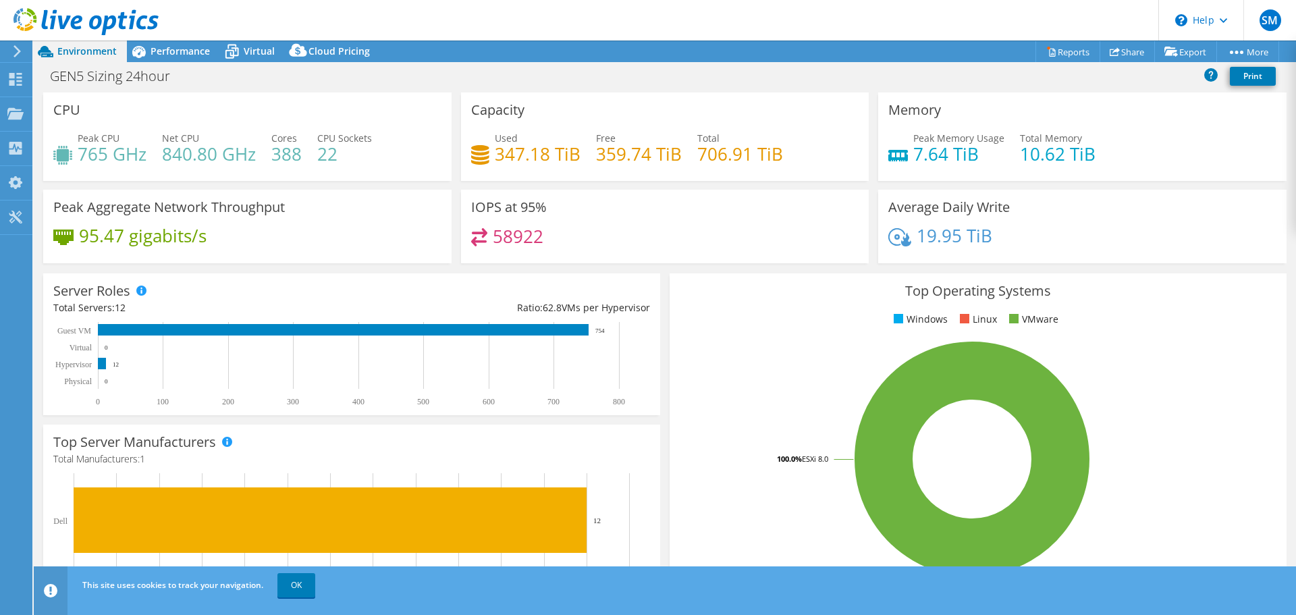
click at [100, 149] on h4 "765 GHz" at bounding box center [112, 153] width 69 height 15
click at [118, 153] on h4 "765 GHz" at bounding box center [112, 153] width 69 height 15
drag, startPoint x: 118, startPoint y: 153, endPoint x: 134, endPoint y: 158, distance: 16.4
click at [119, 153] on h4 "765 GHz" at bounding box center [112, 153] width 69 height 15
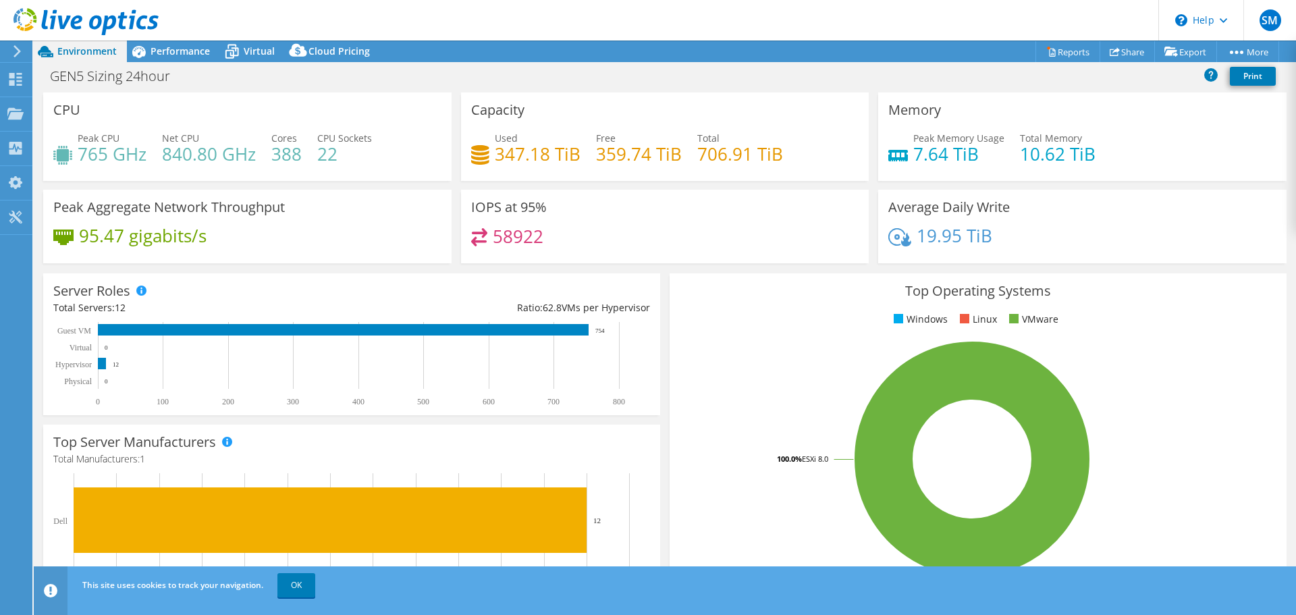
click at [165, 178] on div "CPU Peak CPU 765 GHz Net CPU 840.80 GHz Cores 388 CPU Sockets 22" at bounding box center [247, 136] width 408 height 88
click at [507, 157] on h4 "347.18 TiB" at bounding box center [538, 153] width 86 height 15
click at [615, 154] on h4 "359.74 TiB" at bounding box center [639, 153] width 86 height 15
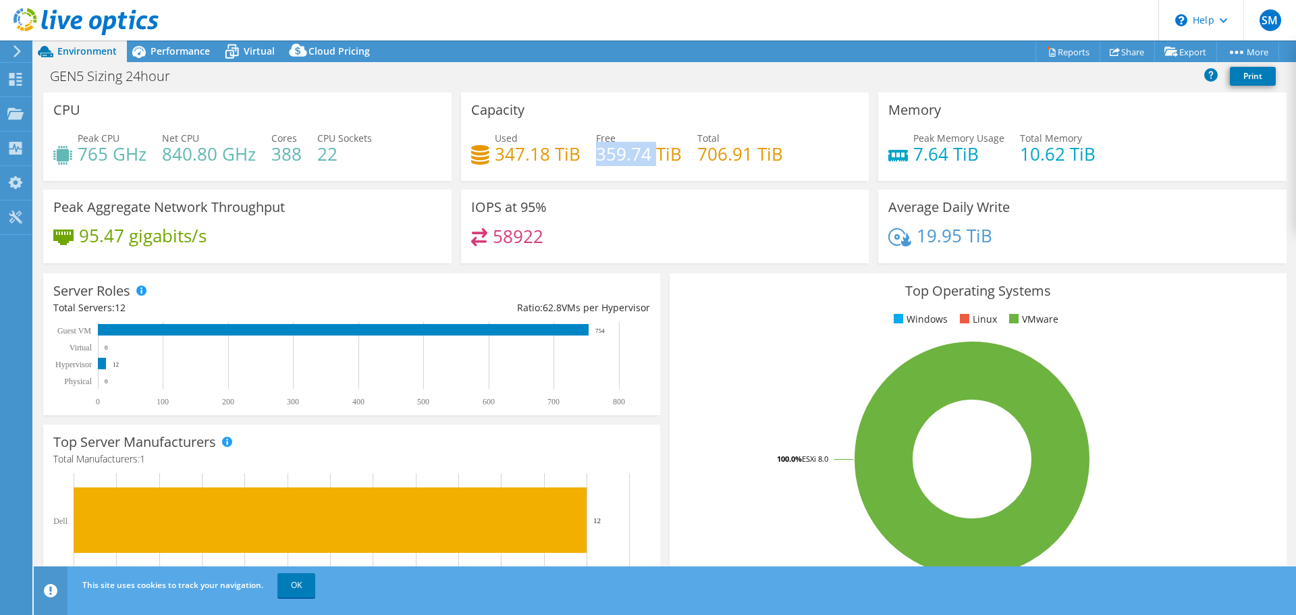
click at [615, 154] on h4 "359.74 TiB" at bounding box center [639, 153] width 86 height 15
click at [639, 185] on div "Capacity Used 347.18 TiB Free 359.74 TiB Total 706.91 TiB" at bounding box center [665, 140] width 418 height 97
click at [178, 159] on h4 "840.80 GHz" at bounding box center [209, 153] width 94 height 15
click at [219, 188] on div "CPU Peak CPU 765 GHz Net CPU 840.80 GHz Cores 388 CPU Sockets 22" at bounding box center [247, 140] width 418 height 97
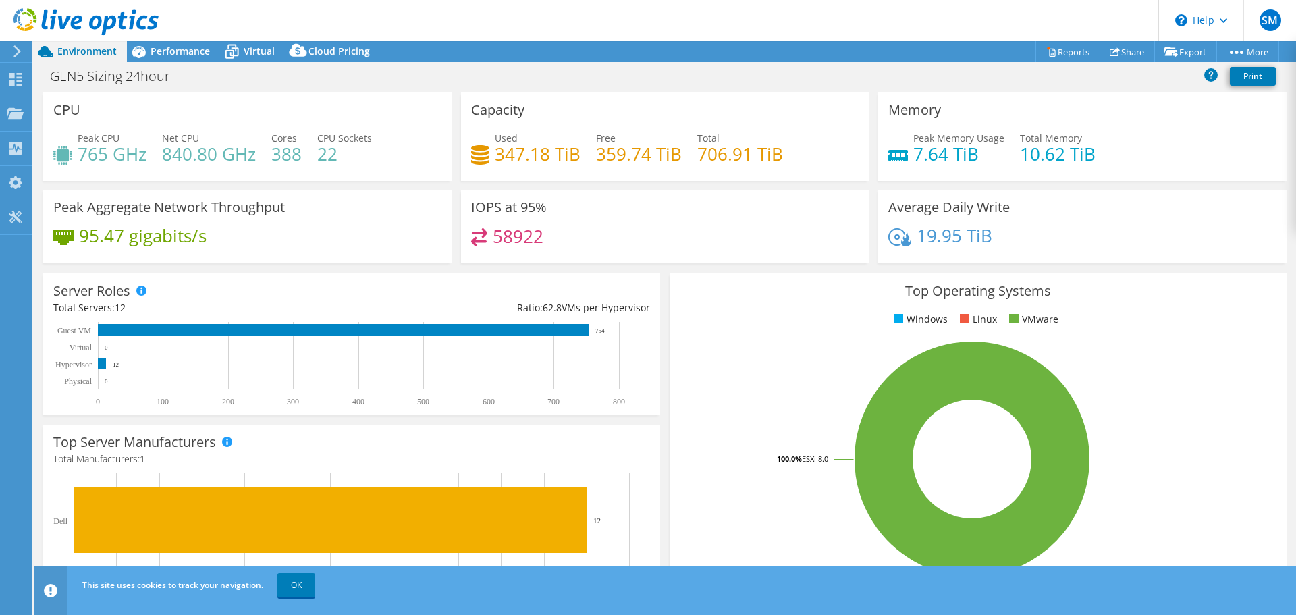
click at [181, 157] on h4 "840.80 GHz" at bounding box center [209, 153] width 94 height 15
click at [275, 189] on div "CPU Peak CPU 765 GHz Net CPU 840.80 GHz Cores 388 CPU Sockets 22" at bounding box center [247, 140] width 418 height 97
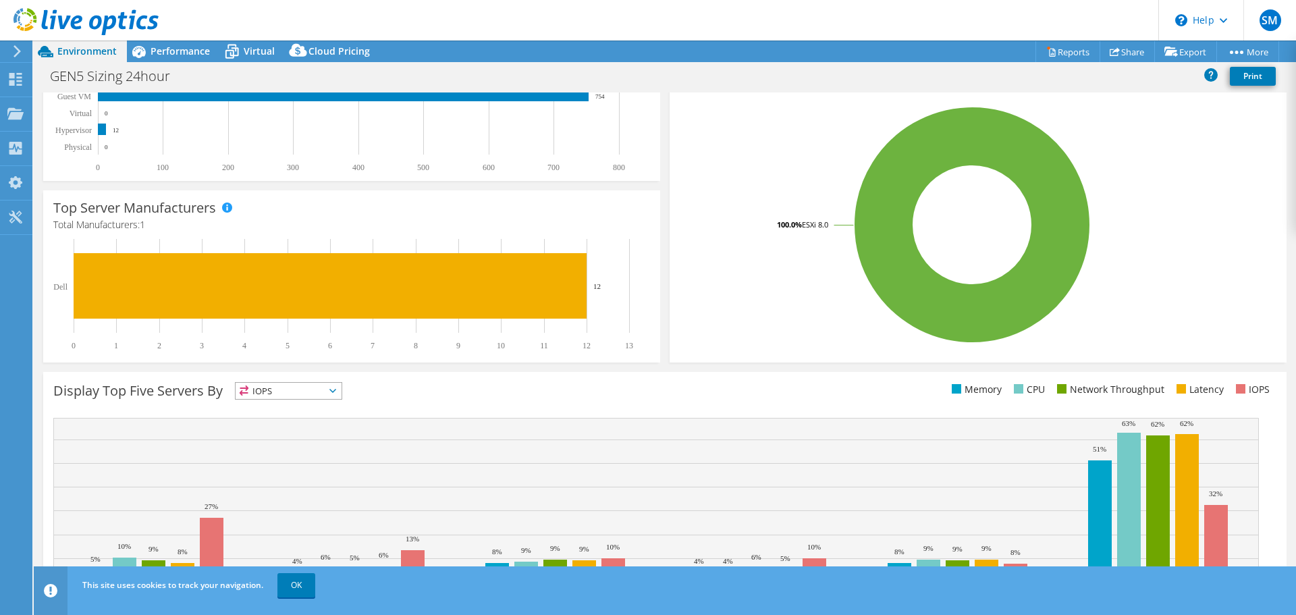
scroll to position [286, 0]
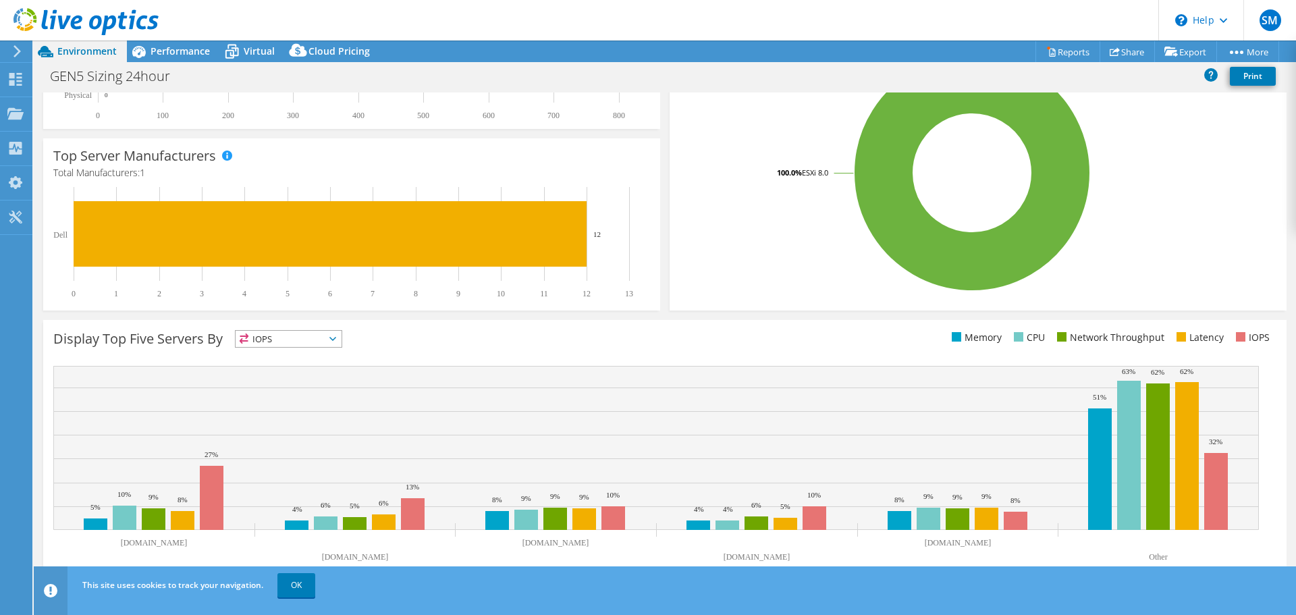
click at [280, 335] on span "IOPS" at bounding box center [289, 339] width 106 height 16
click at [542, 316] on div "This graph will display once collector runs have completed Display Top Five Ser…" at bounding box center [664, 451] width 1253 height 273
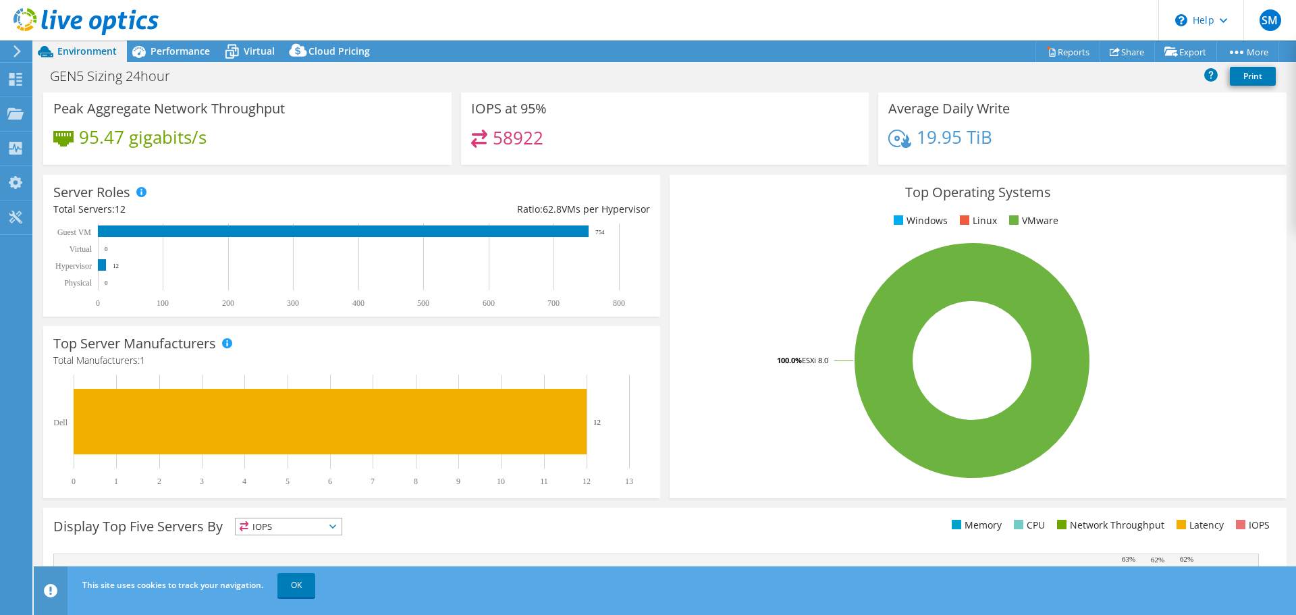
scroll to position [0, 0]
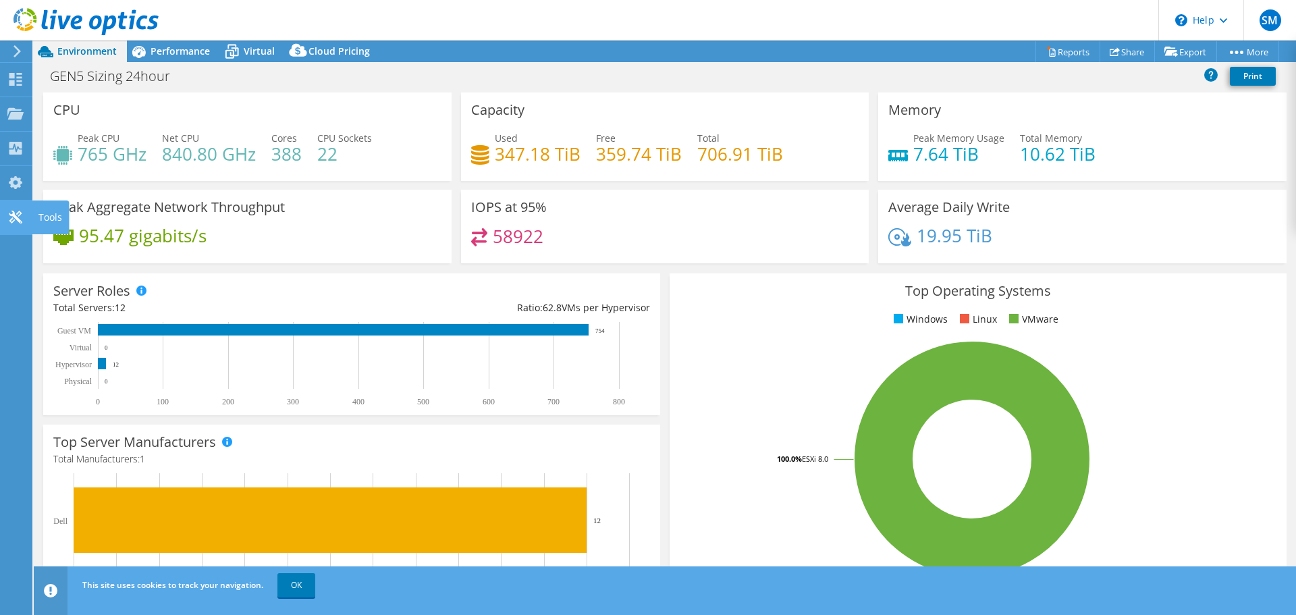
click at [14, 212] on use at bounding box center [15, 217] width 13 height 13
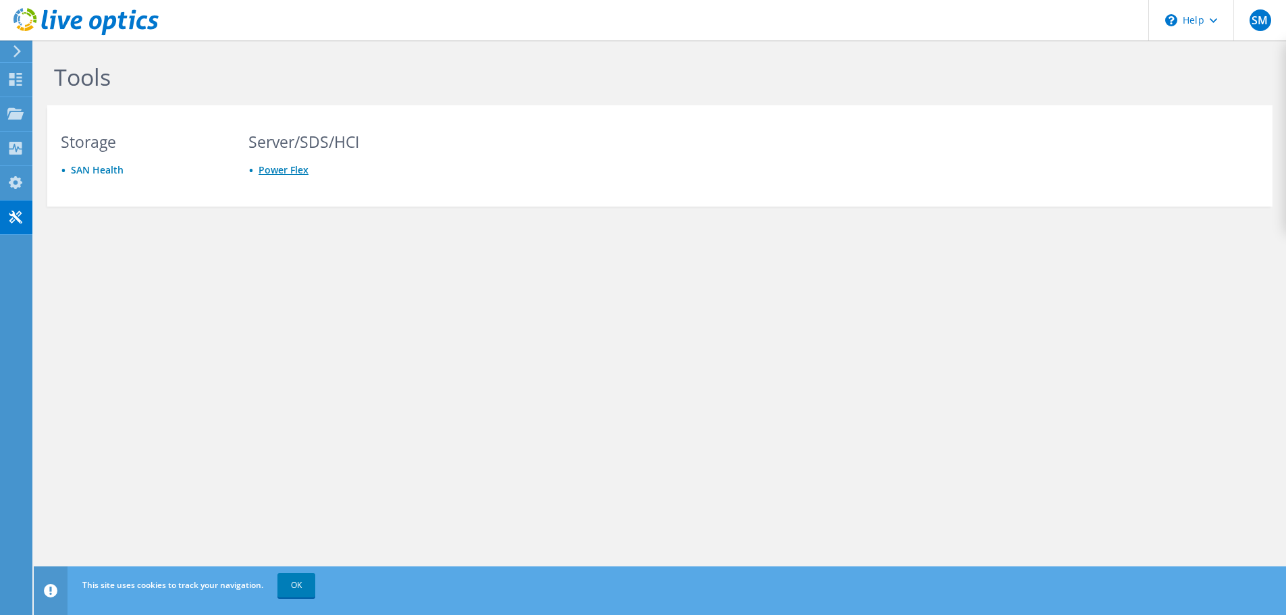
click at [281, 172] on link "Power Flex" at bounding box center [284, 169] width 50 height 13
click at [68, 111] on div "Projects" at bounding box center [64, 114] width 65 height 34
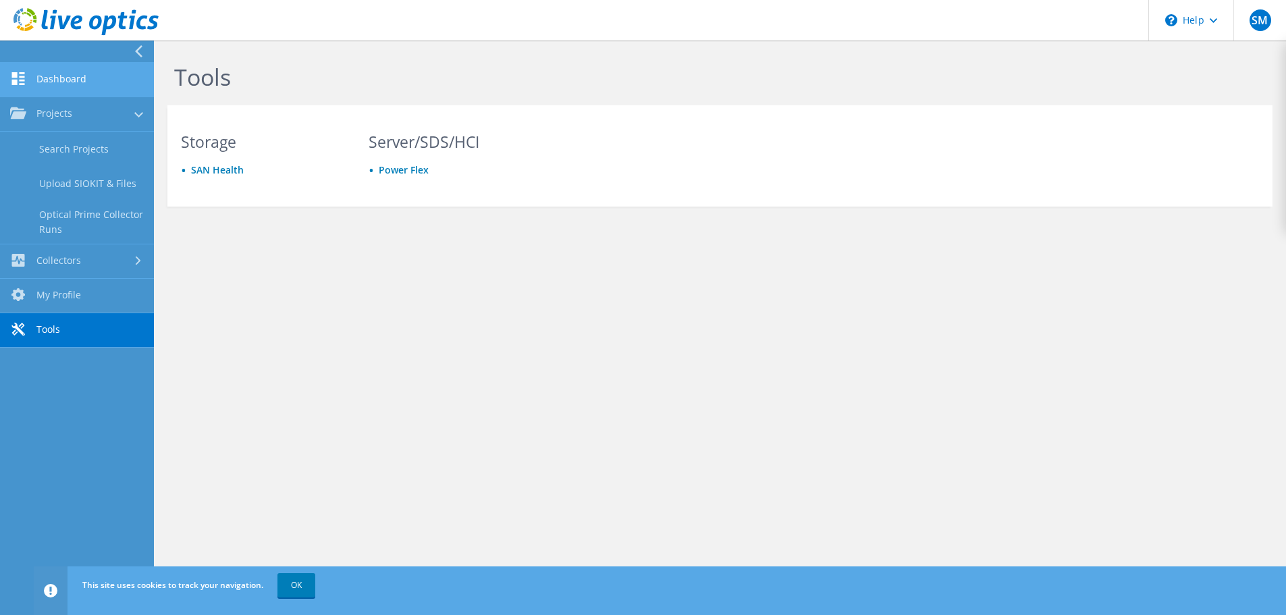
click at [54, 77] on link "Dashboard" at bounding box center [77, 80] width 154 height 34
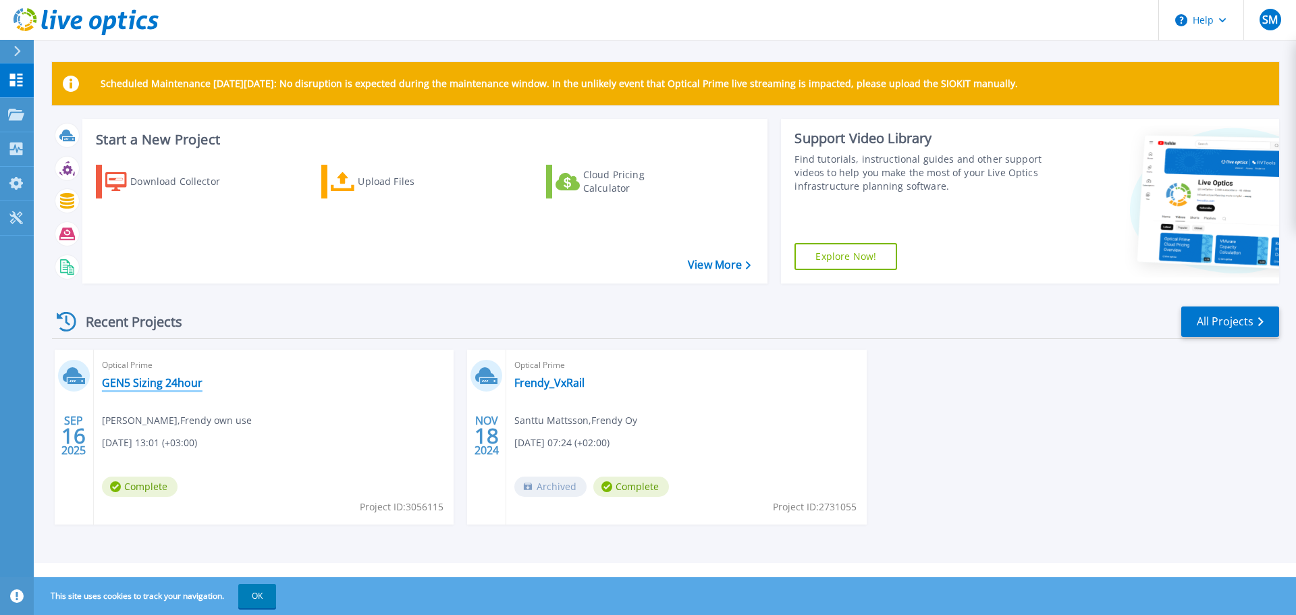
click at [150, 389] on link "GEN5 Sizing 24hour" at bounding box center [152, 383] width 101 height 14
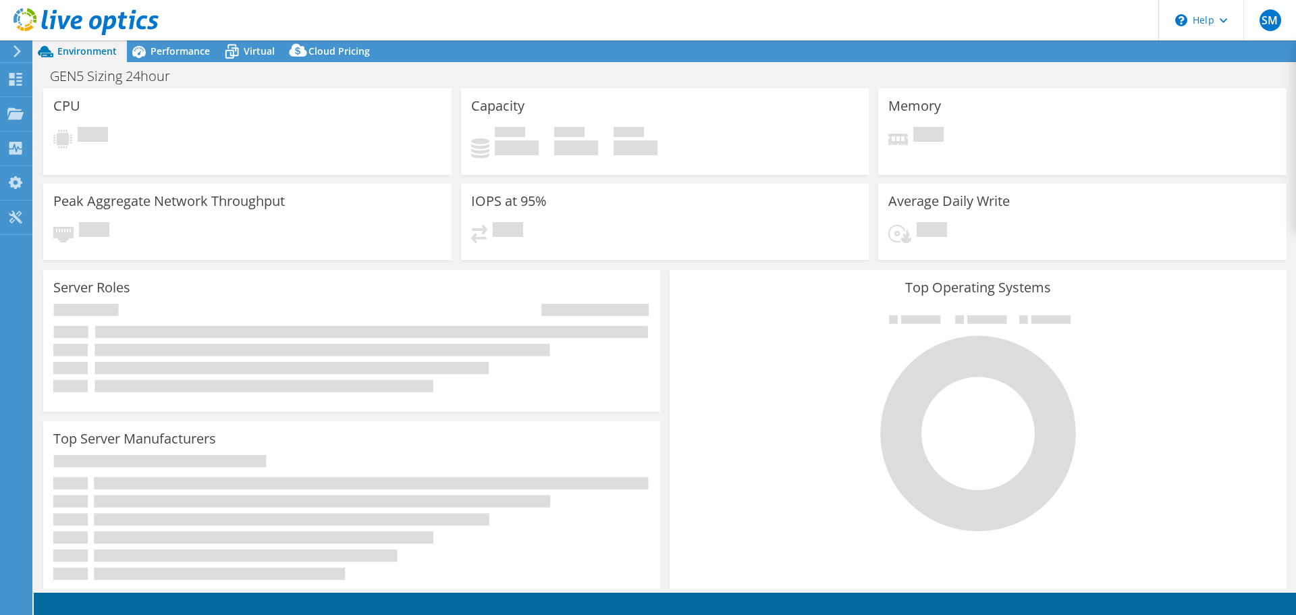
select select "EUFrankfurt"
select select "EUR"
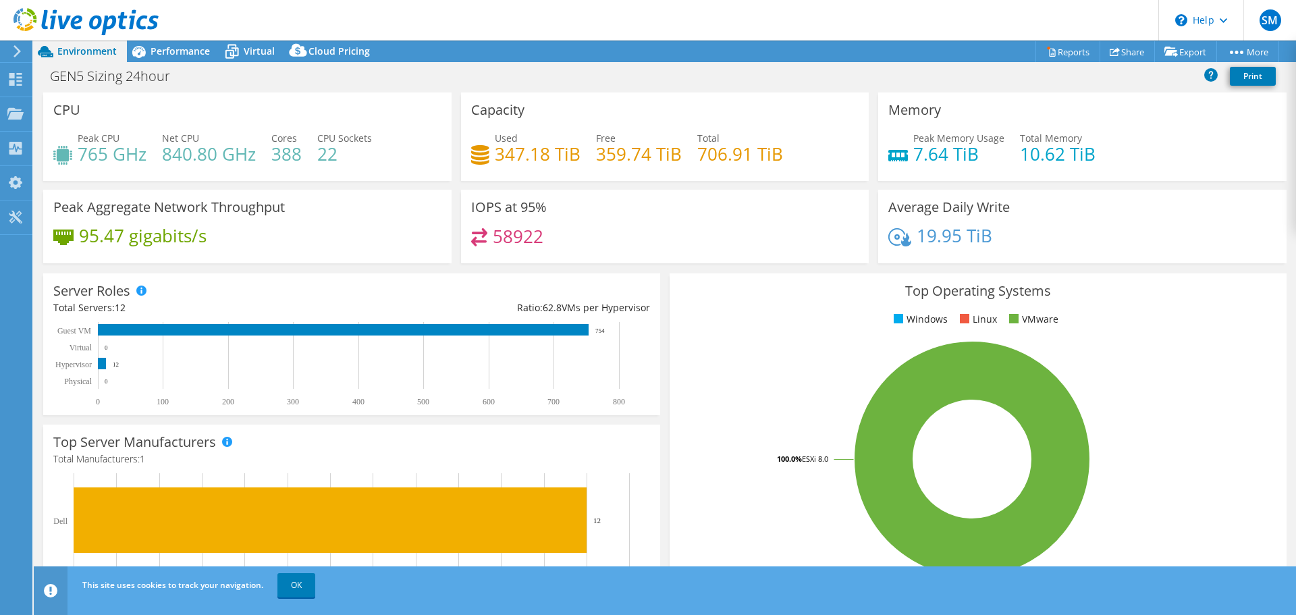
click at [99, 155] on h4 "765 GHz" at bounding box center [112, 153] width 69 height 15
click at [100, 155] on h4 "765 GHz" at bounding box center [112, 153] width 69 height 15
click at [1067, 52] on link "Reports" at bounding box center [1067, 51] width 65 height 21
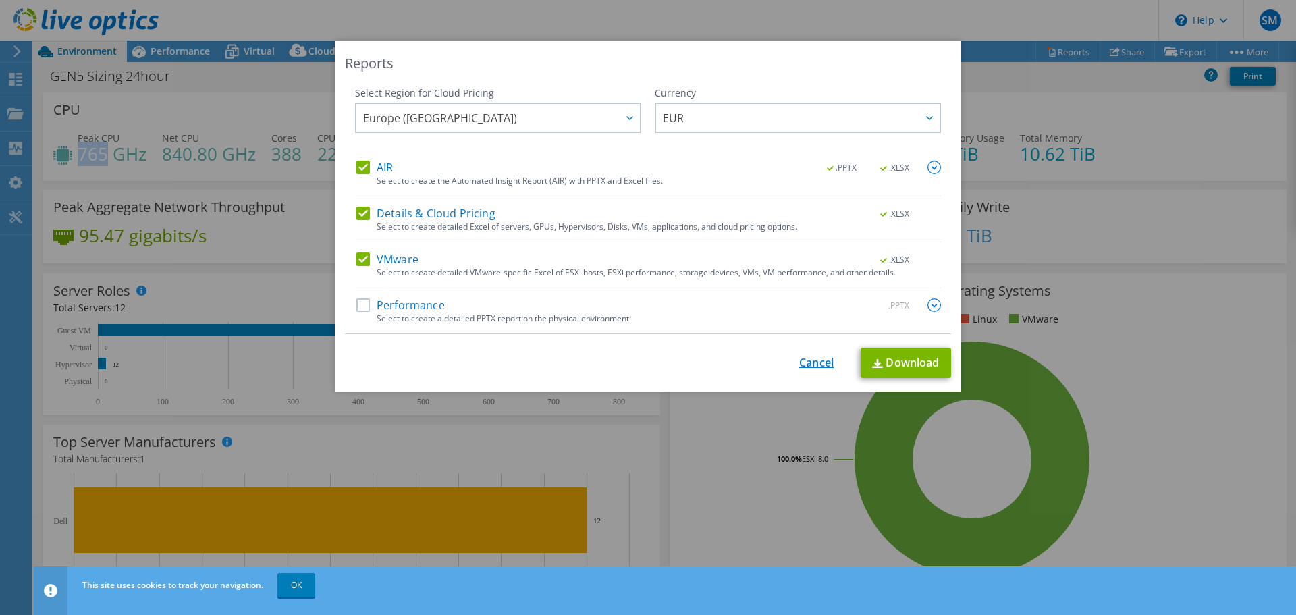
click at [826, 367] on link "Cancel" at bounding box center [816, 362] width 34 height 13
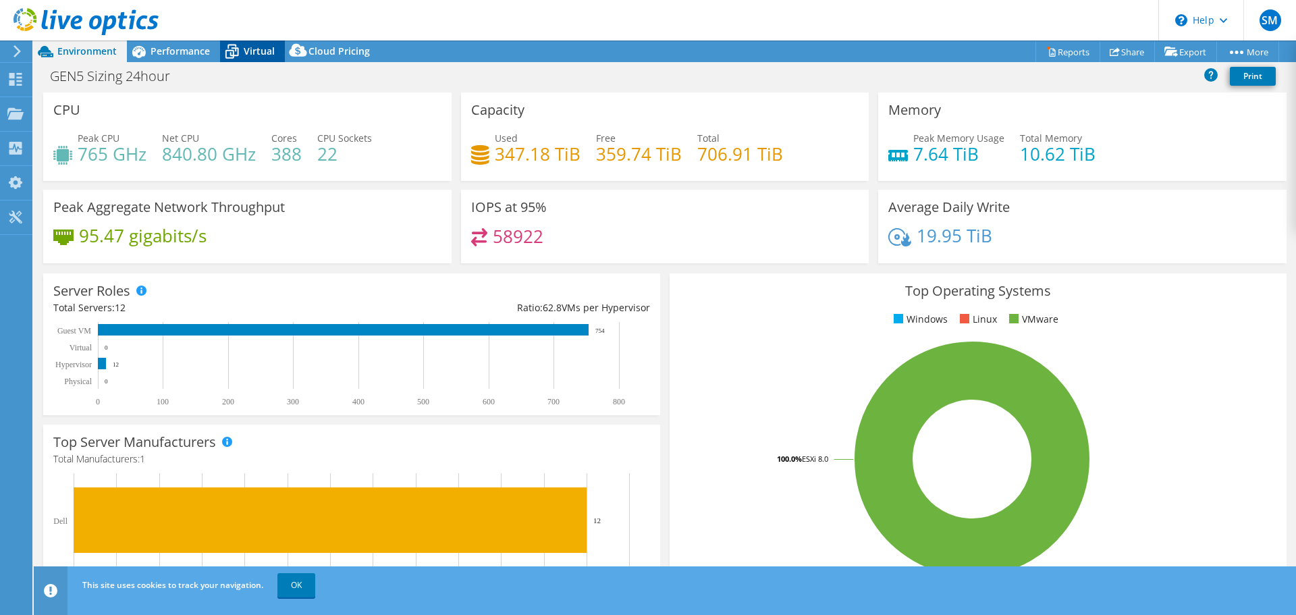
click at [238, 55] on icon at bounding box center [232, 52] width 24 height 24
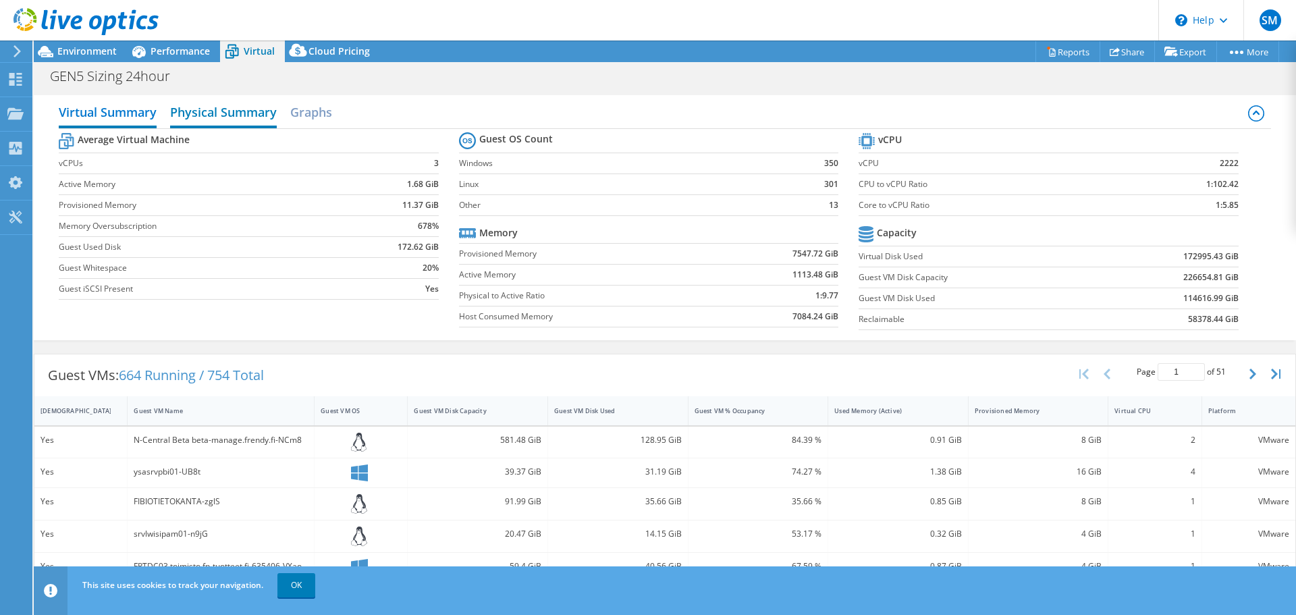
click at [232, 111] on h2 "Physical Summary" at bounding box center [223, 114] width 107 height 30
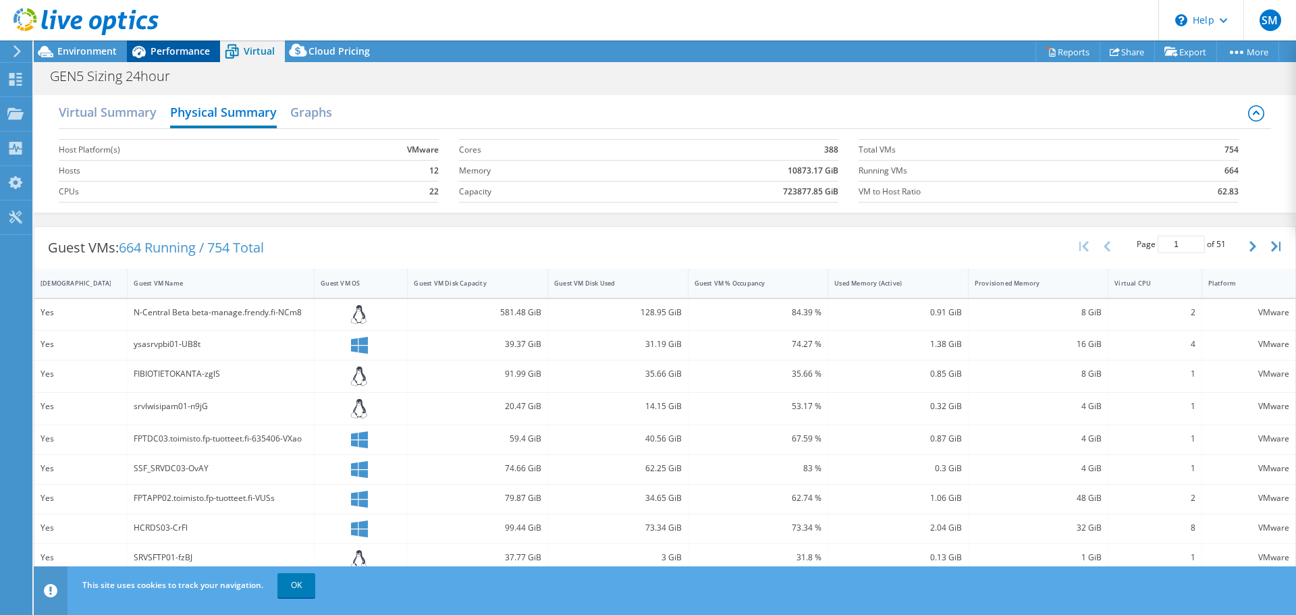
click at [157, 47] on span "Performance" at bounding box center [180, 51] width 59 height 13
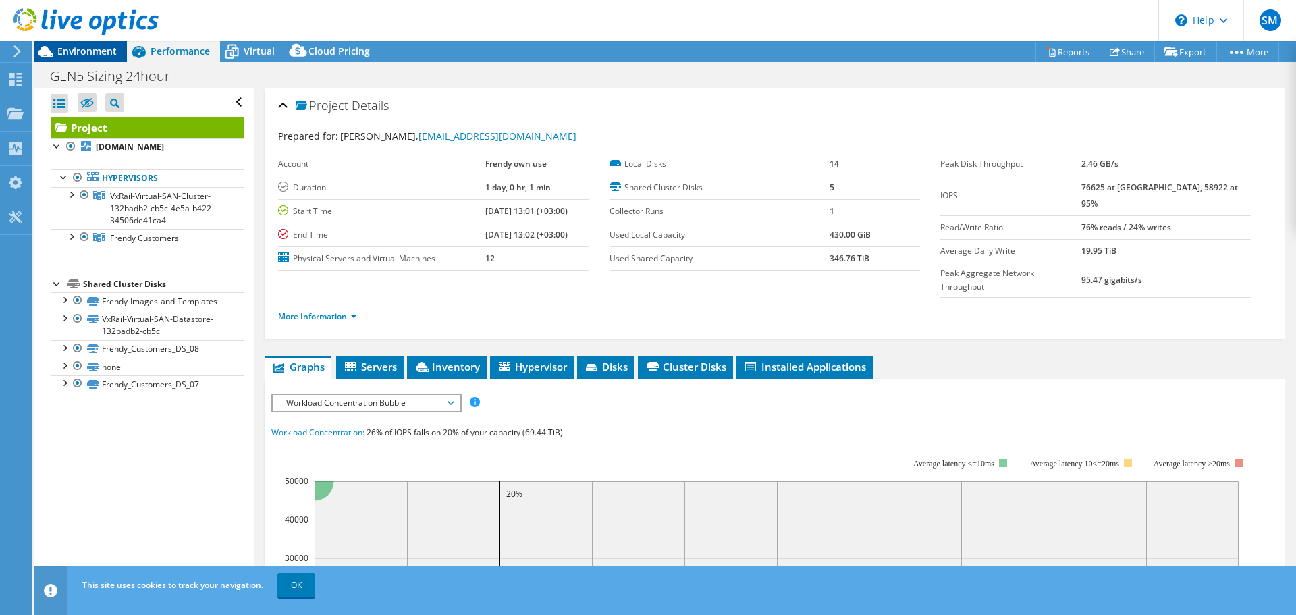
click at [72, 47] on span "Environment" at bounding box center [86, 51] width 59 height 13
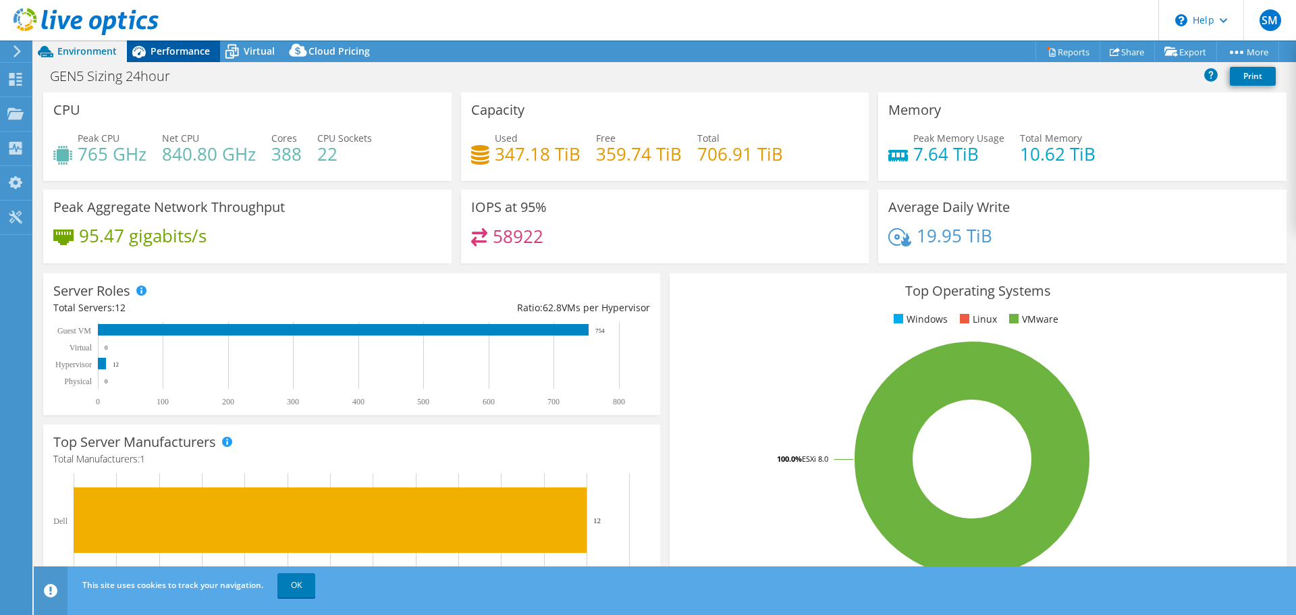
click at [182, 49] on span "Performance" at bounding box center [180, 51] width 59 height 13
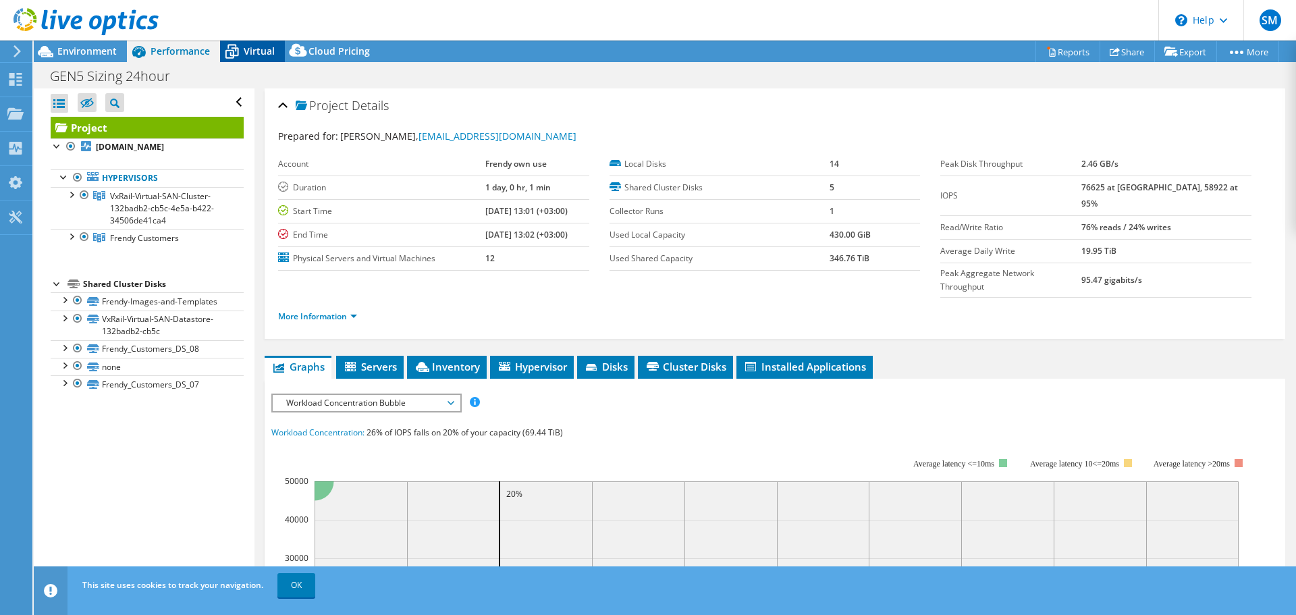
click at [237, 57] on icon at bounding box center [232, 52] width 24 height 24
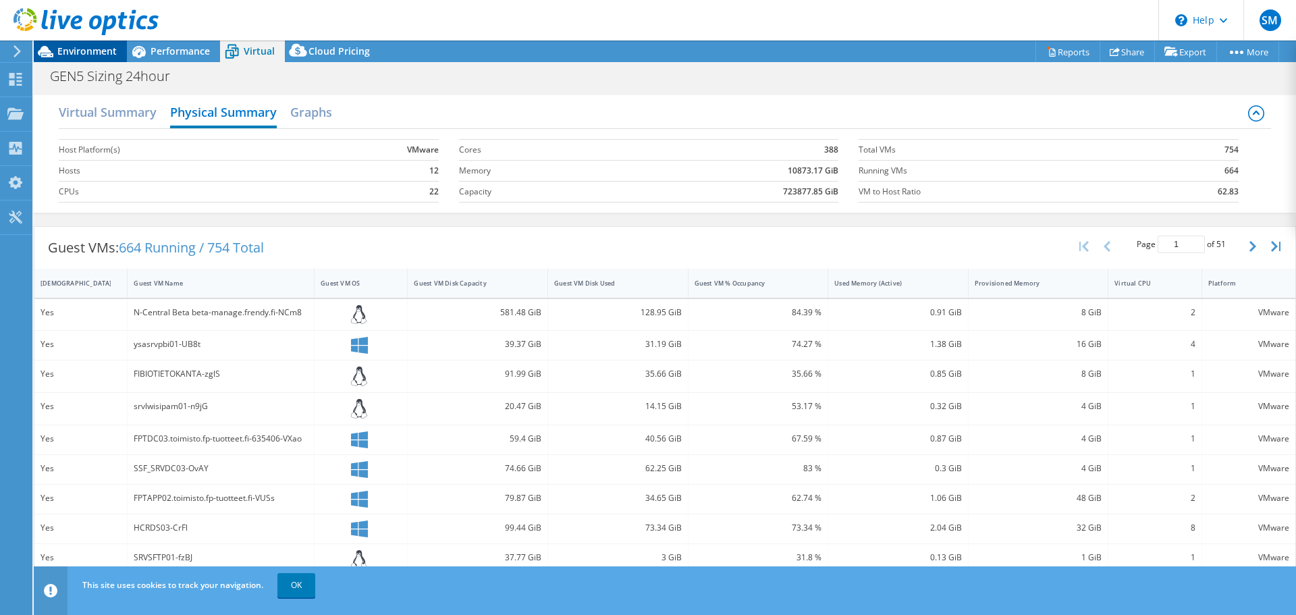
click at [85, 50] on span "Environment" at bounding box center [86, 51] width 59 height 13
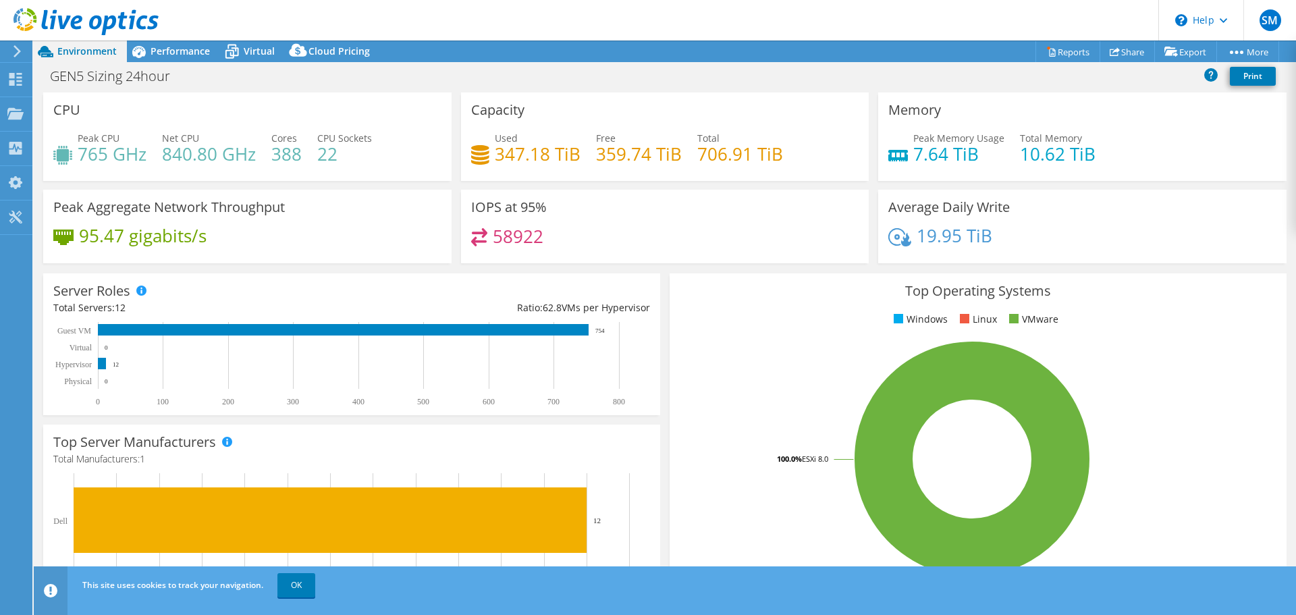
click at [632, 158] on h4 "359.74 TiB" at bounding box center [639, 153] width 86 height 15
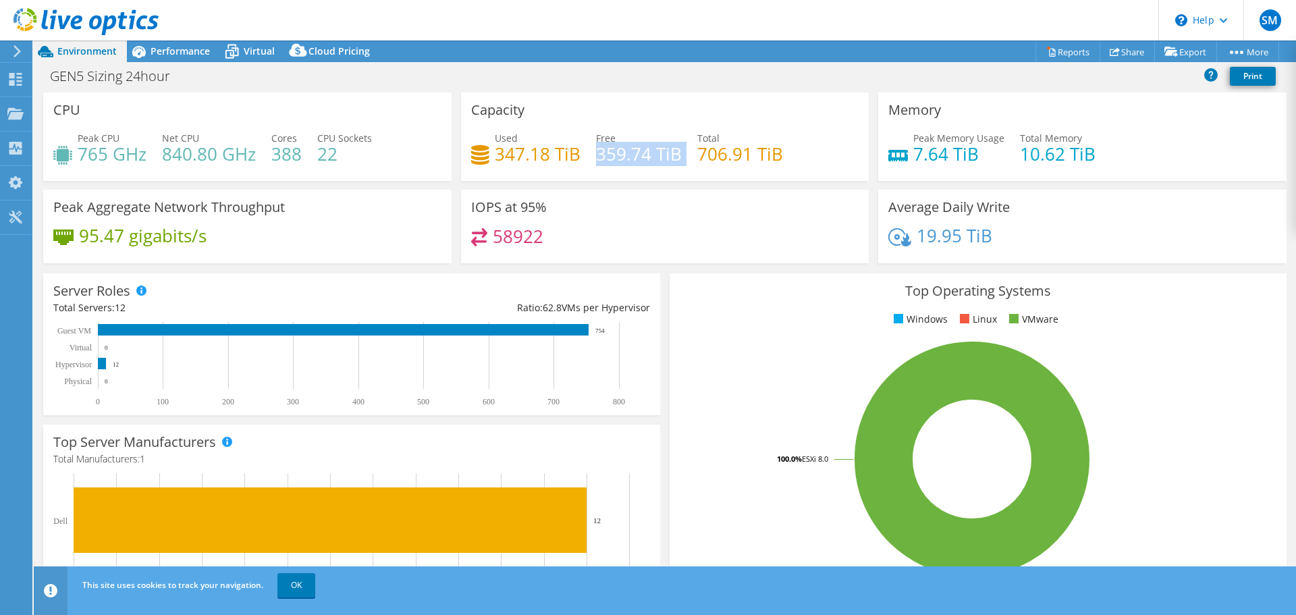
click at [632, 158] on h4 "359.74 TiB" at bounding box center [639, 153] width 86 height 15
drag, startPoint x: 169, startPoint y: 52, endPoint x: 209, endPoint y: 55, distance: 39.3
click at [169, 52] on span "Performance" at bounding box center [180, 51] width 59 height 13
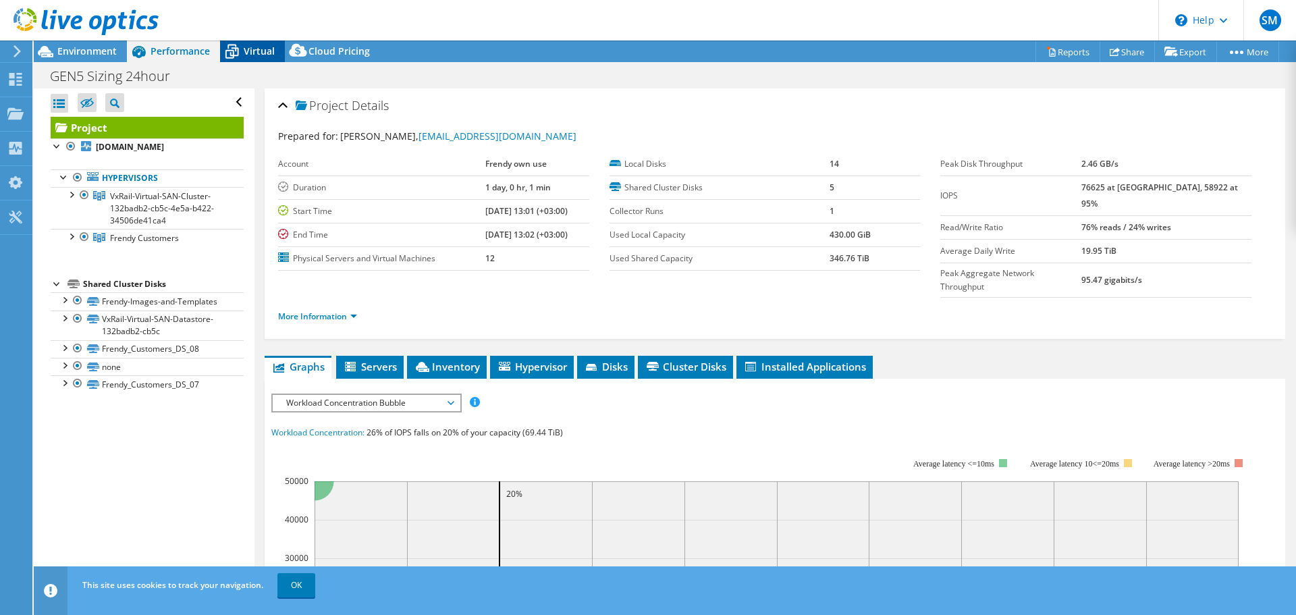
click at [257, 56] on span "Virtual" at bounding box center [259, 51] width 31 height 13
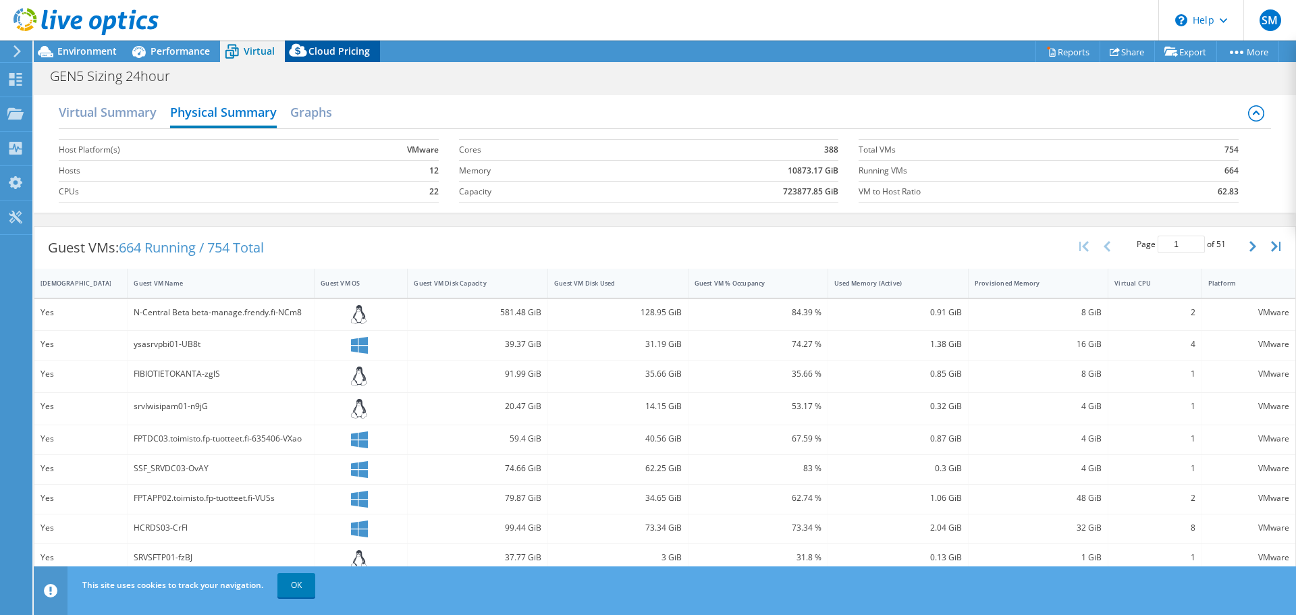
click at [297, 49] on icon at bounding box center [298, 53] width 27 height 27
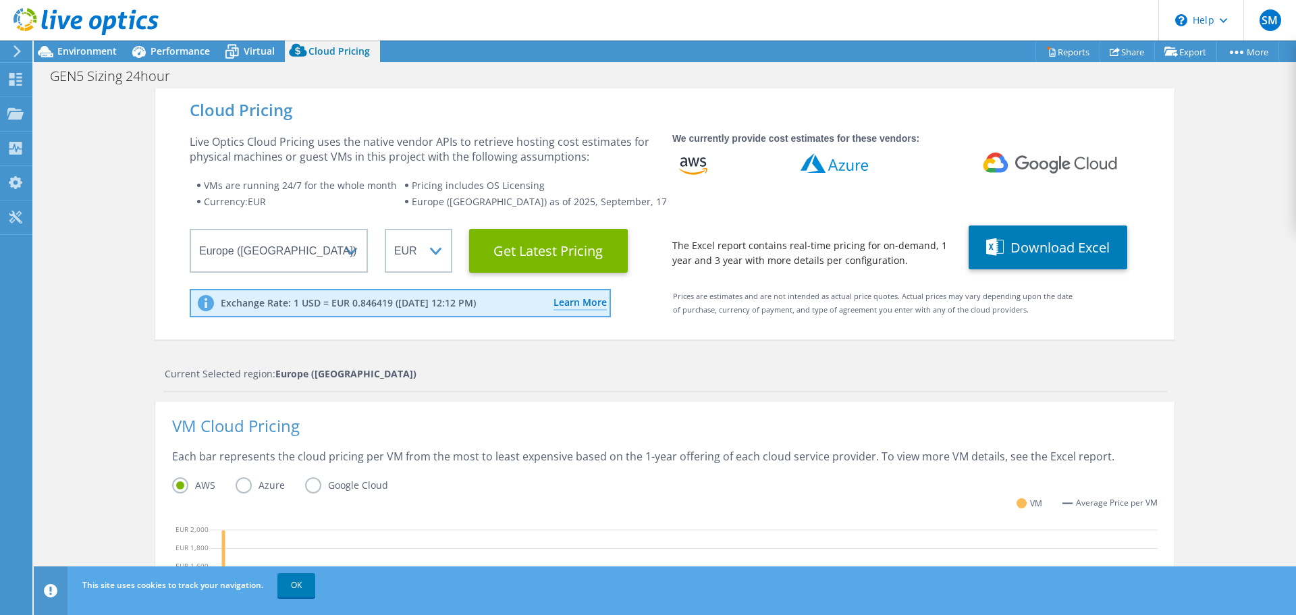
click at [90, 57] on div "Environment" at bounding box center [80, 52] width 93 height 22
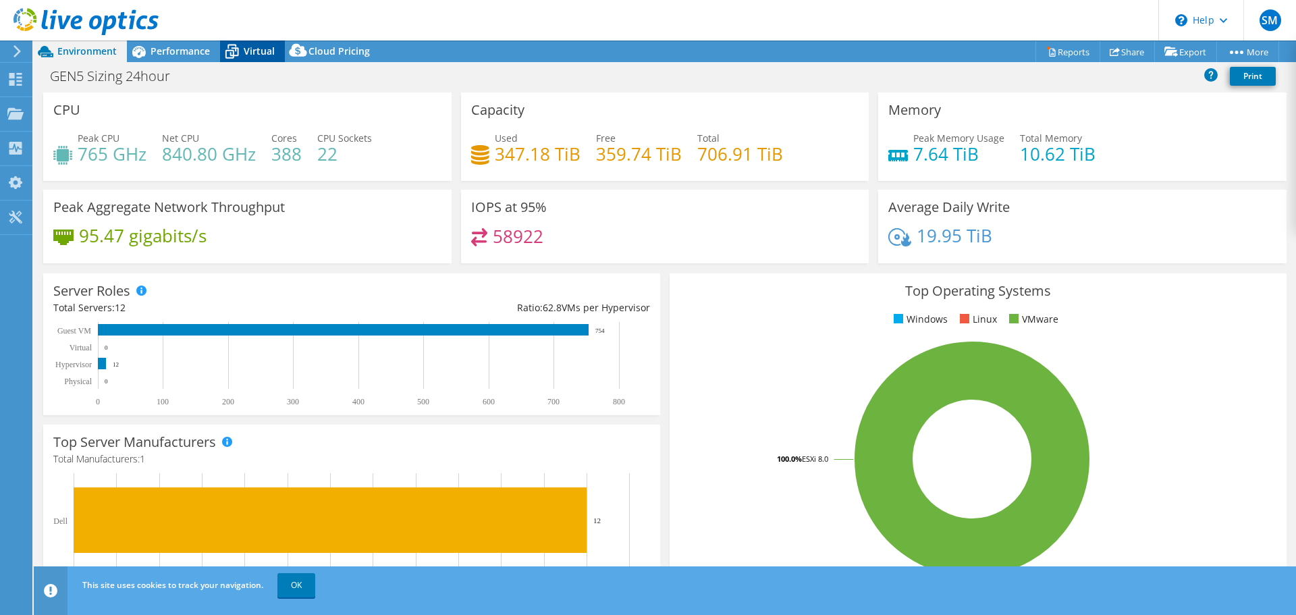
click at [246, 53] on span "Virtual" at bounding box center [259, 51] width 31 height 13
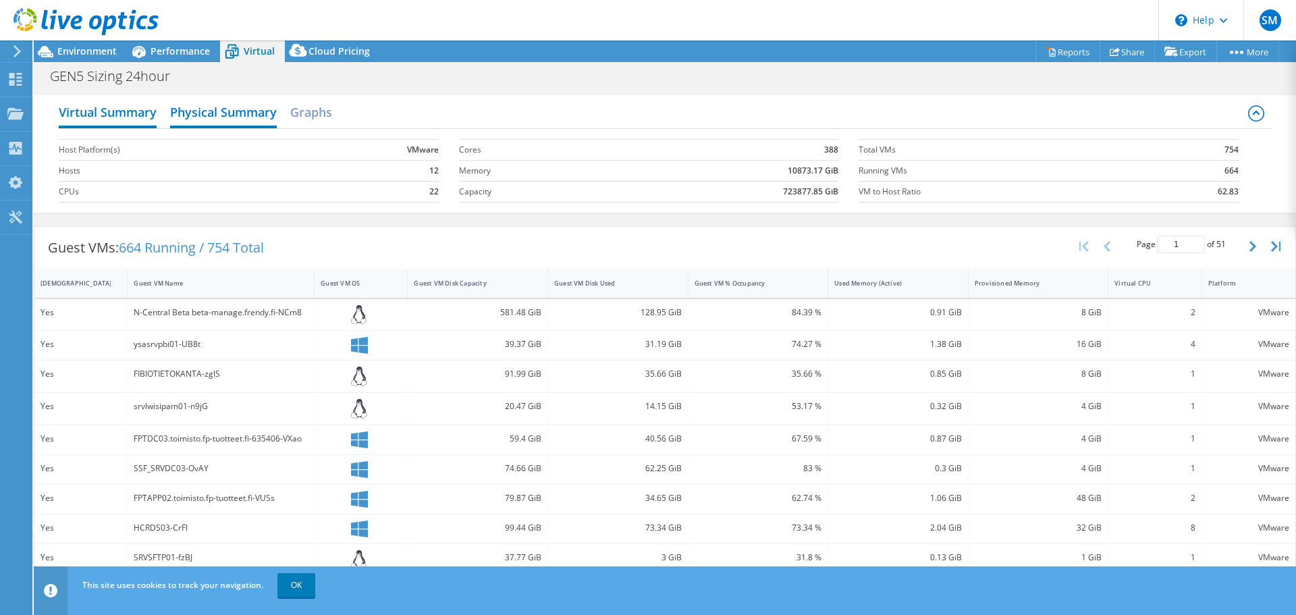
click at [132, 111] on h2 "Virtual Summary" at bounding box center [108, 114] width 98 height 30
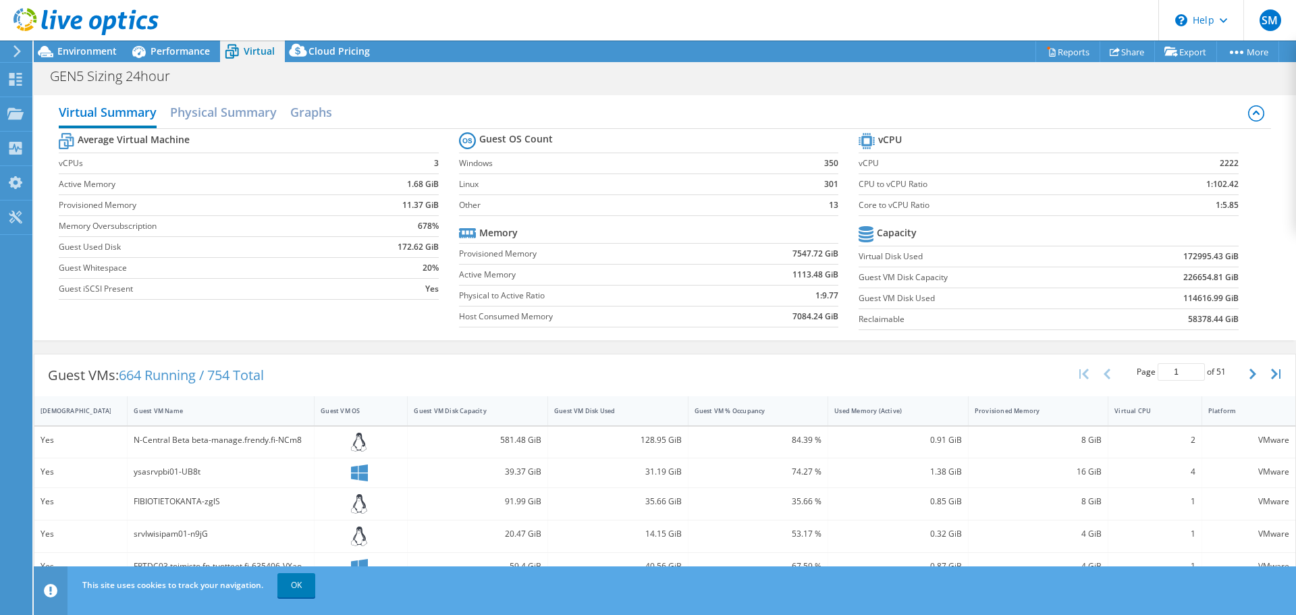
click at [1208, 188] on b "1:102.42" at bounding box center [1222, 185] width 32 height 14
click at [1216, 207] on b "1:5.85" at bounding box center [1227, 205] width 23 height 14
click at [1250, 200] on div "Average Virtual Machine vCPUs 3 Active Memory 1.68 GiB Provisioned Memory 11.37…" at bounding box center [665, 233] width 1212 height 208
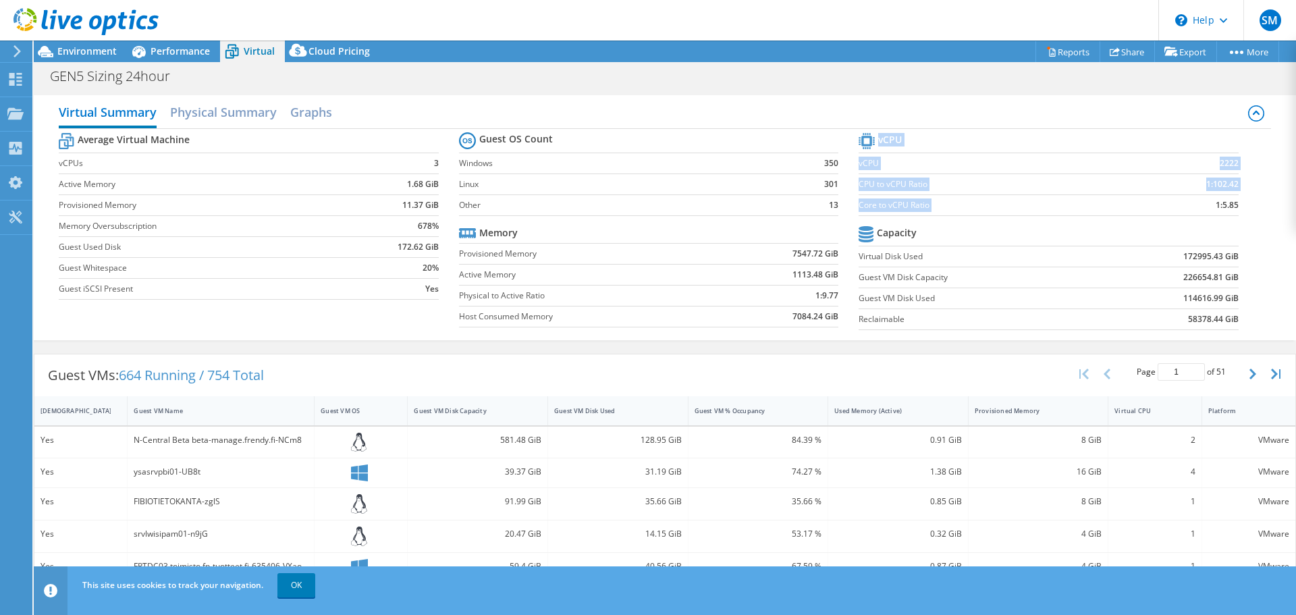
drag, startPoint x: 1235, startPoint y: 205, endPoint x: 1200, endPoint y: 207, distance: 34.5
click at [1200, 207] on section "vCPU vCPU 2222 CPU to vCPU Ratio 1:102.42 Core to vCPU Ratio 1:5.85 Capacity Vi…" at bounding box center [1059, 233] width 400 height 207
click at [1197, 207] on td "1:5.85" at bounding box center [1183, 204] width 112 height 21
drag, startPoint x: 1202, startPoint y: 207, endPoint x: 1232, endPoint y: 207, distance: 29.7
click at [1232, 207] on section "vCPU vCPU 2222 CPU to vCPU Ratio 1:102.42 Core to vCPU Ratio 1:5.85 Capacity Vi…" at bounding box center [1059, 233] width 400 height 207
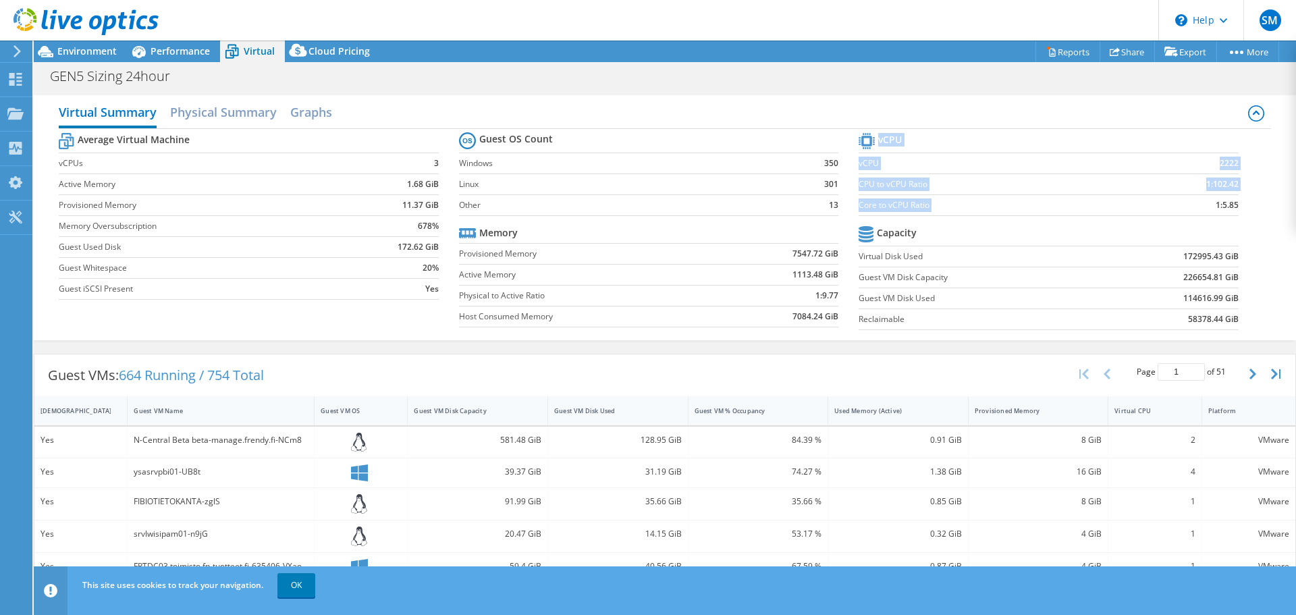
click at [1237, 207] on section "vCPU vCPU 2222 CPU to vCPU Ratio 1:102.42 Core to vCPU Ratio 1:5.85 Capacity Vi…" at bounding box center [1059, 233] width 400 height 207
drag, startPoint x: 1237, startPoint y: 207, endPoint x: 1202, endPoint y: 206, distance: 35.1
click at [1202, 206] on section "vCPU vCPU 2222 CPU to vCPU Ratio 1:102.42 Core to vCPU Ratio 1:5.85 Capacity Vi…" at bounding box center [1059, 233] width 400 height 207
click at [1200, 206] on td "1:5.85" at bounding box center [1183, 204] width 112 height 21
drag, startPoint x: 1200, startPoint y: 206, endPoint x: 1235, endPoint y: 205, distance: 35.1
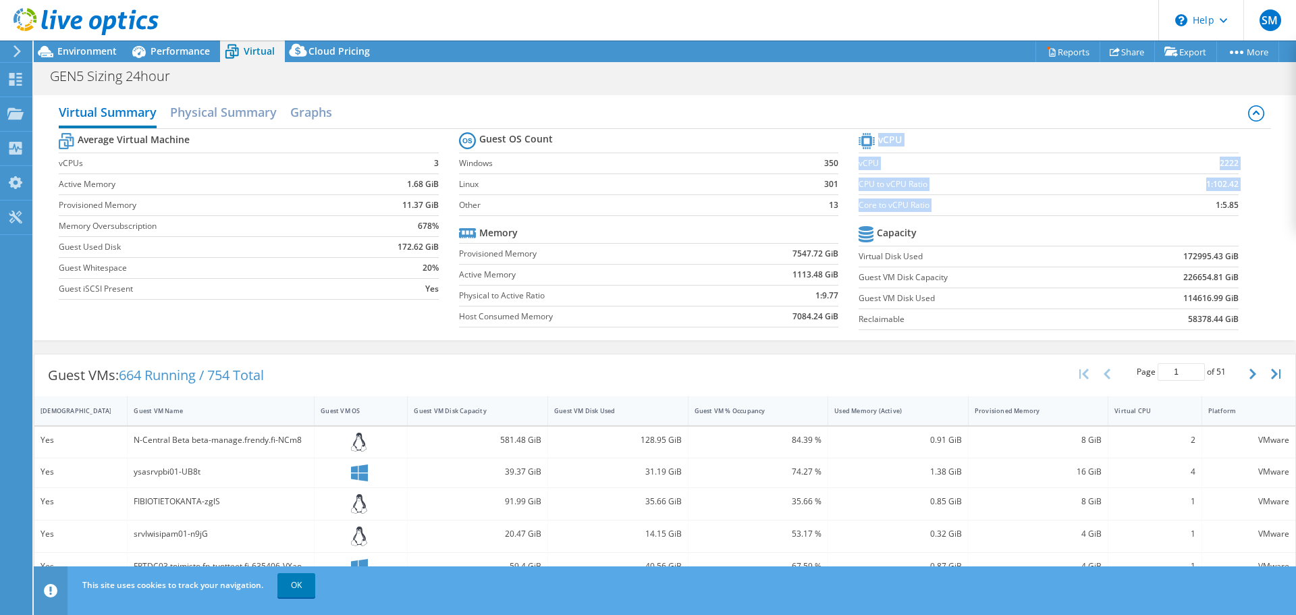
click at [1233, 205] on section "vCPU vCPU 2222 CPU to vCPU Ratio 1:102.42 Core to vCPU Ratio 1:5.85 Capacity Vi…" at bounding box center [1059, 233] width 400 height 207
click at [1235, 205] on section "vCPU vCPU 2222 CPU to vCPU Ratio 1:102.42 Core to vCPU Ratio 1:5.85 Capacity Vi…" at bounding box center [1059, 233] width 400 height 207
drag, startPoint x: 1235, startPoint y: 205, endPoint x: 1209, endPoint y: 205, distance: 26.3
click at [1209, 205] on section "vCPU vCPU 2222 CPU to vCPU Ratio 1:102.42 Core to vCPU Ratio 1:5.85 Capacity Vi…" at bounding box center [1059, 233] width 400 height 207
click at [1202, 205] on td "1:5.85" at bounding box center [1183, 204] width 112 height 21
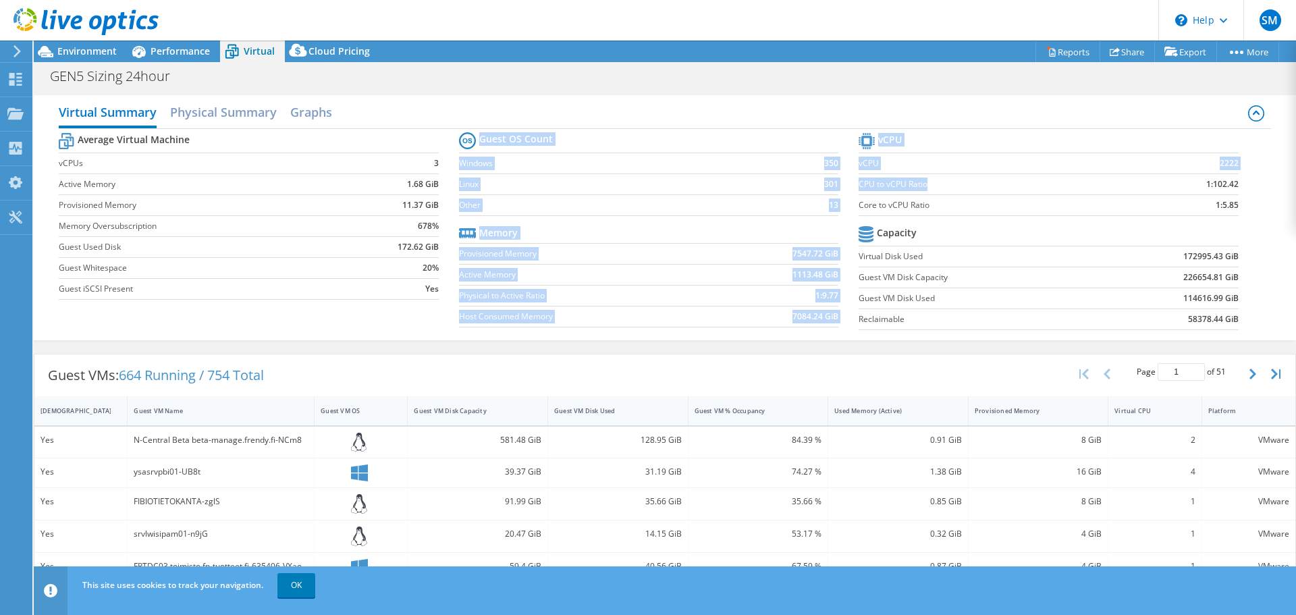
drag, startPoint x: 850, startPoint y: 163, endPoint x: 1132, endPoint y: 178, distance: 282.5
click at [1108, 177] on div "Average Virtual Machine vCPUs 3 Active Memory 1.68 GiB Provisioned Memory 11.37…" at bounding box center [665, 233] width 1212 height 208
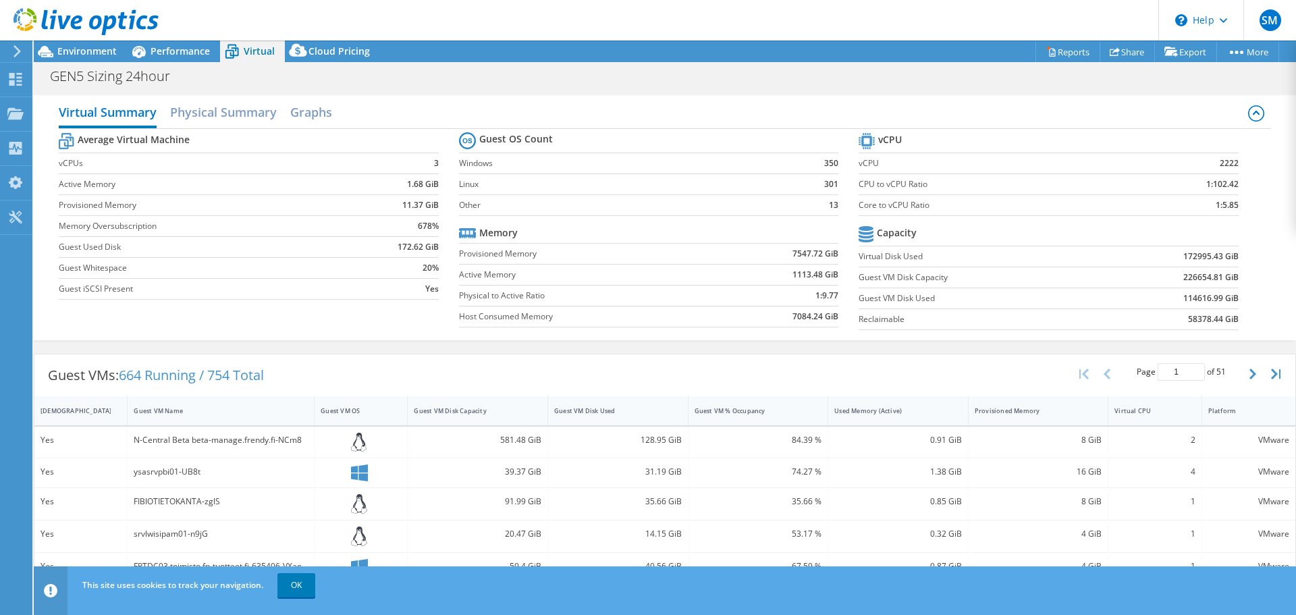
click at [1132, 178] on td "1:102.42" at bounding box center [1183, 183] width 112 height 21
drag, startPoint x: 1233, startPoint y: 165, endPoint x: 1071, endPoint y: 163, distance: 162.0
click at [1071, 163] on section "vCPU vCPU 2222 CPU to vCPU Ratio 1:102.42 Core to vCPU Ratio 1:5.85 Capacity Vi…" at bounding box center [1059, 233] width 400 height 207
click at [1071, 163] on label "vCPU" at bounding box center [993, 164] width 268 height 14
drag, startPoint x: 854, startPoint y: 164, endPoint x: 1229, endPoint y: 163, distance: 374.6
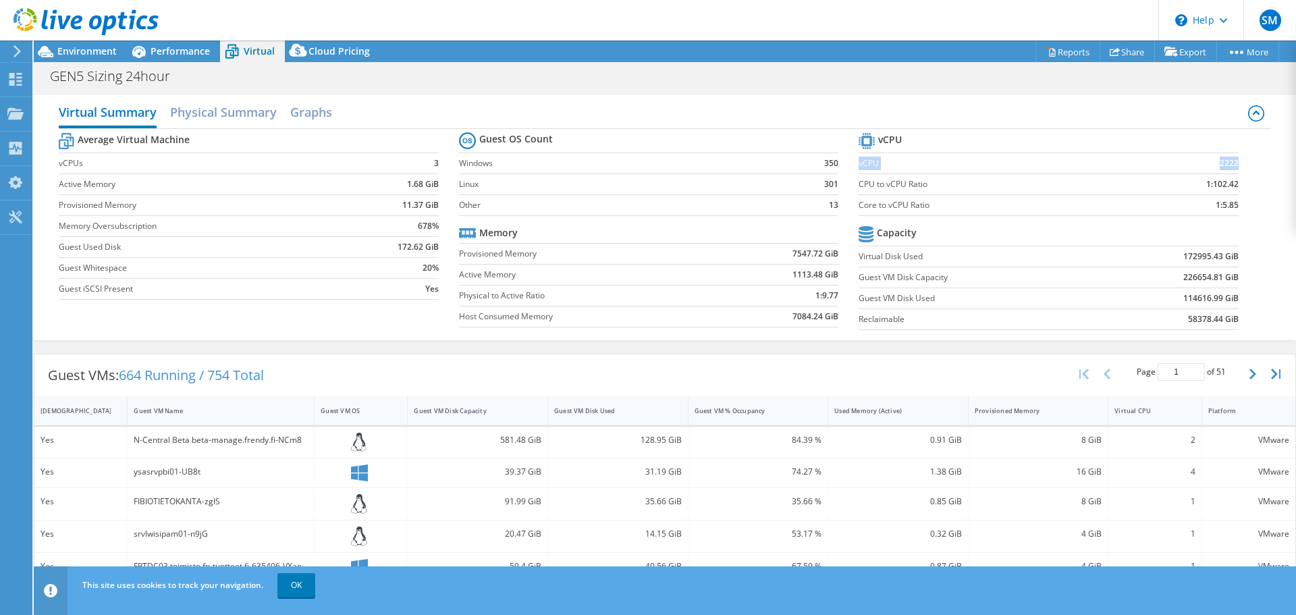
click at [1229, 163] on tr "vCPU 2222" at bounding box center [1048, 163] width 379 height 21
copy tr "vCPU 2222"
click at [1175, 211] on td "1:5.85" at bounding box center [1183, 204] width 112 height 21
drag, startPoint x: 1232, startPoint y: 184, endPoint x: 1193, endPoint y: 184, distance: 39.2
click at [1193, 184] on section "vCPU vCPU 2222 CPU to vCPU Ratio 1:102.42 Core to vCPU Ratio 1:5.85 Capacity Vi…" at bounding box center [1059, 233] width 400 height 207
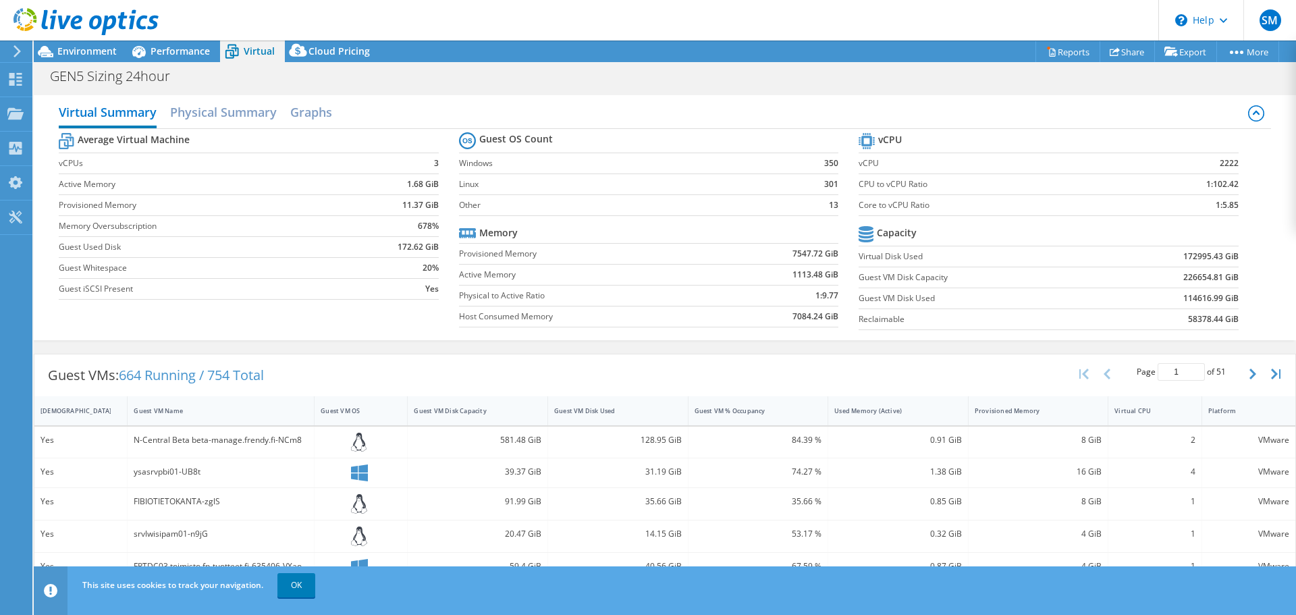
click at [1185, 184] on td "1:102.42" at bounding box center [1183, 183] width 112 height 21
drag, startPoint x: 1189, startPoint y: 186, endPoint x: 1262, endPoint y: 187, distance: 72.9
click at [1260, 187] on div "Average Virtual Machine vCPUs 3 Active Memory 1.68 GiB Provisioned Memory 11.37…" at bounding box center [665, 233] width 1212 height 208
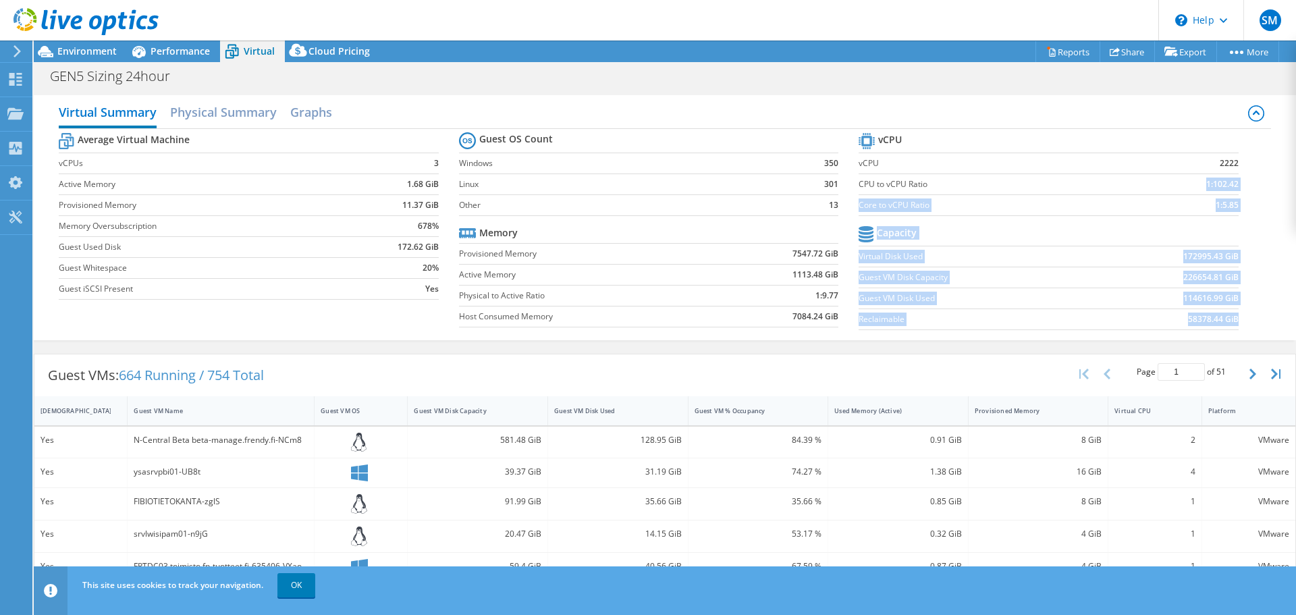
click at [1254, 186] on div "Average Virtual Machine vCPUs 3 Active Memory 1.68 GiB Provisioned Memory 11.37…" at bounding box center [665, 233] width 1212 height 208
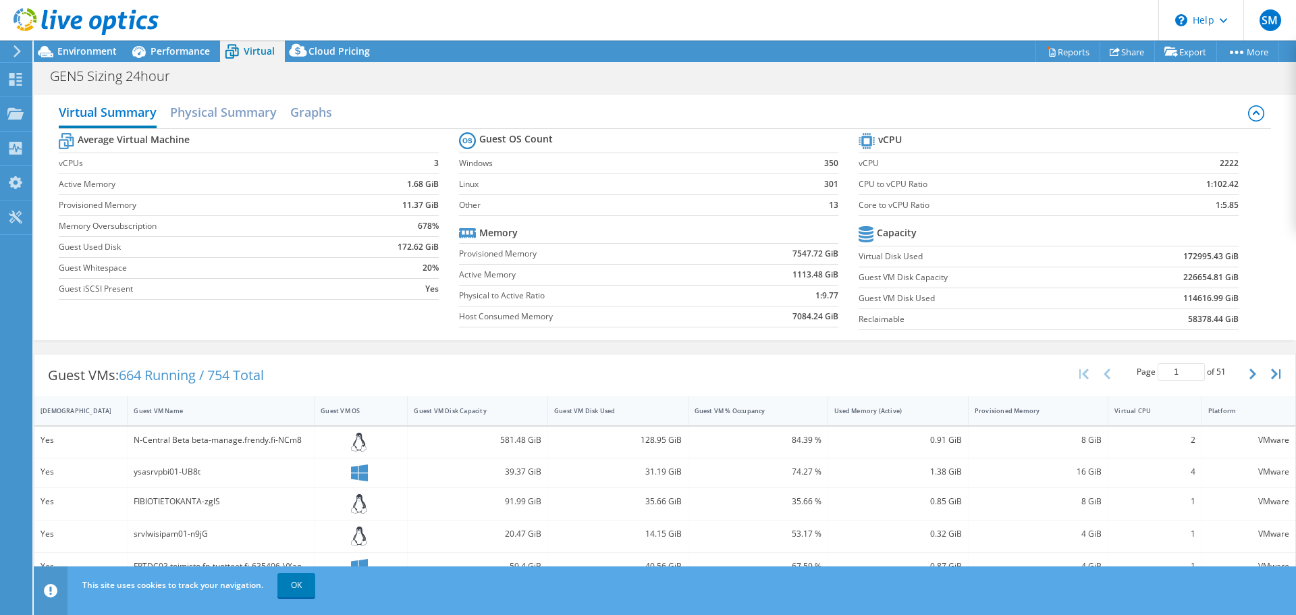
click at [1225, 186] on b "1:102.42" at bounding box center [1222, 185] width 32 height 14
click at [1241, 184] on section "vCPU vCPU 2222 CPU to vCPU Ratio 1:102.42 Core to vCPU Ratio 1:5.85 Capacity Vi…" at bounding box center [1059, 233] width 400 height 207
click at [859, 184] on label "CPU to vCPU Ratio" at bounding box center [993, 185] width 268 height 14
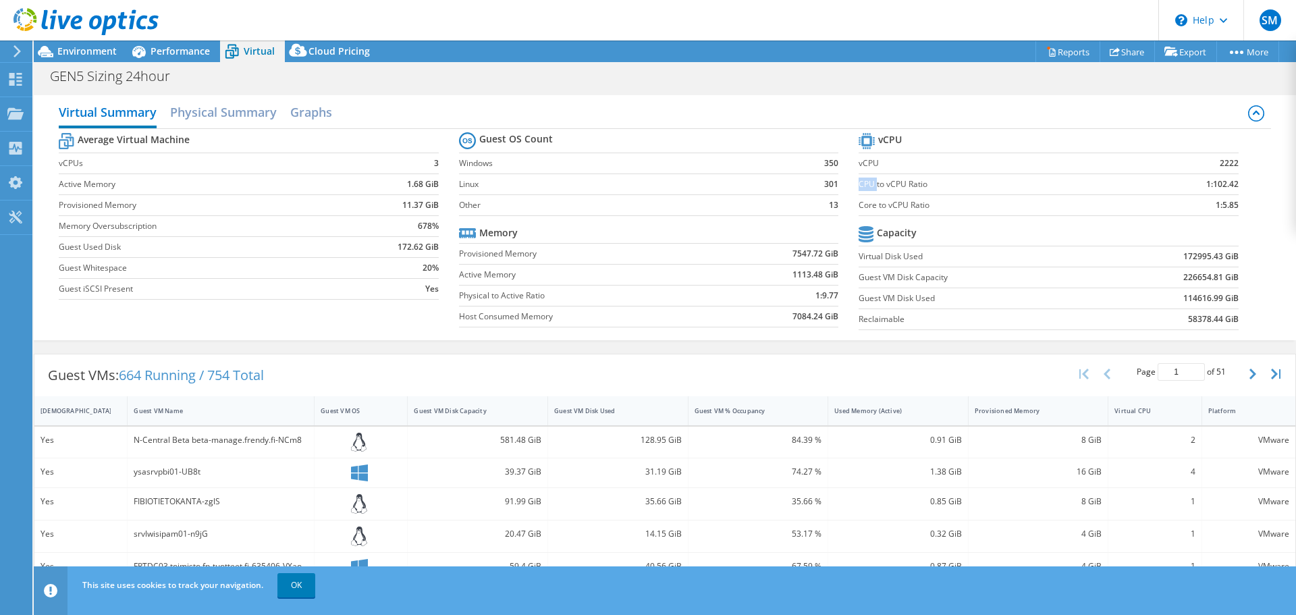
click at [859, 184] on label "CPU to vCPU Ratio" at bounding box center [993, 185] width 268 height 14
click at [909, 186] on label "CPU to vCPU Ratio" at bounding box center [993, 185] width 268 height 14
click at [1210, 186] on b "1:102.42" at bounding box center [1222, 185] width 32 height 14
click at [1232, 188] on section "vCPU vCPU 2222 CPU to vCPU Ratio 1:102.42 Core to vCPU Ratio 1:5.85 Capacity Vi…" at bounding box center [1059, 233] width 400 height 207
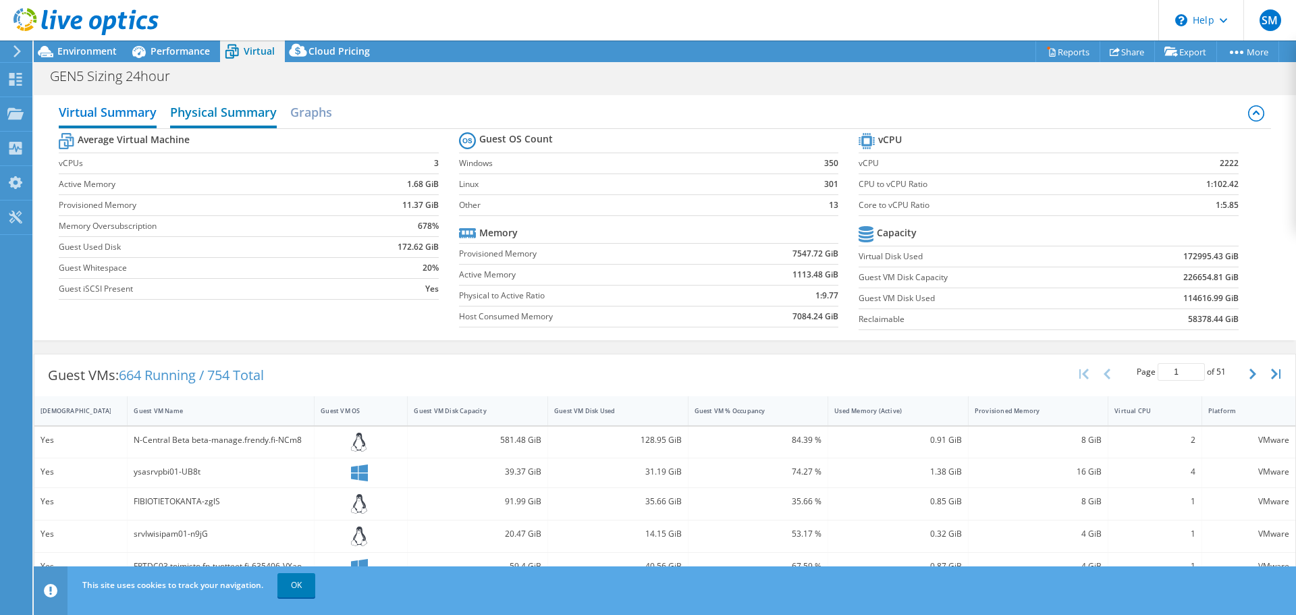
click at [239, 112] on h2 "Physical Summary" at bounding box center [223, 114] width 107 height 30
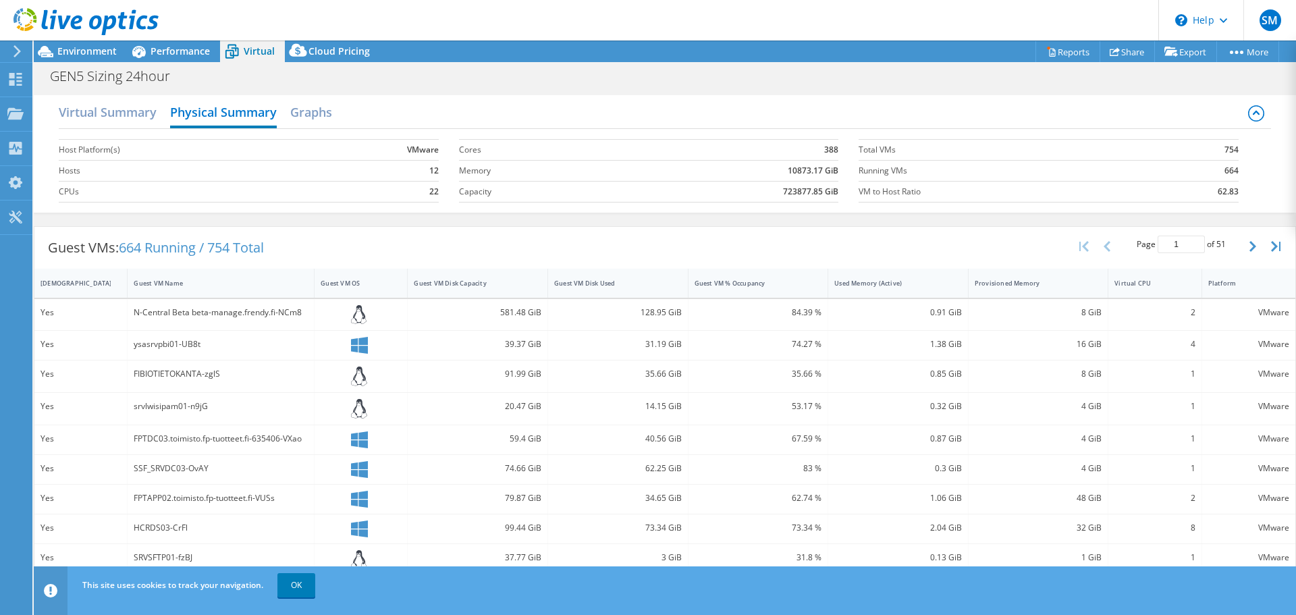
click at [826, 146] on b "388" at bounding box center [831, 150] width 14 height 14
click at [107, 116] on h2 "Virtual Summary" at bounding box center [108, 114] width 98 height 30
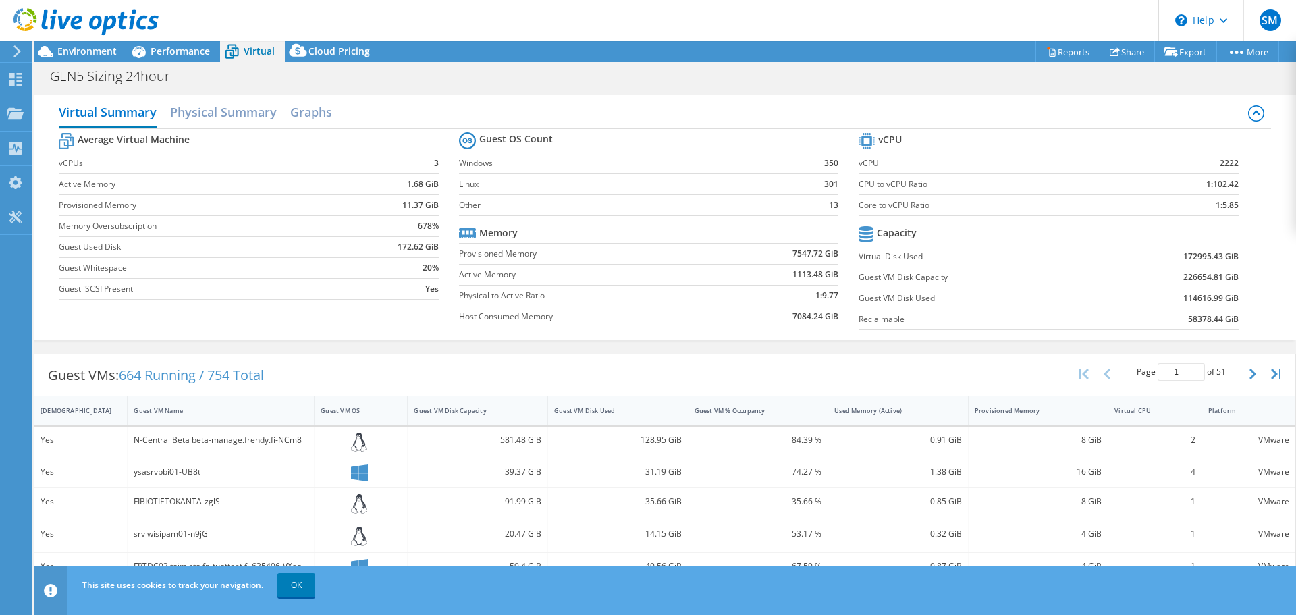
drag, startPoint x: 165, startPoint y: 56, endPoint x: 191, endPoint y: 68, distance: 28.1
click at [165, 56] on span "Performance" at bounding box center [180, 51] width 59 height 13
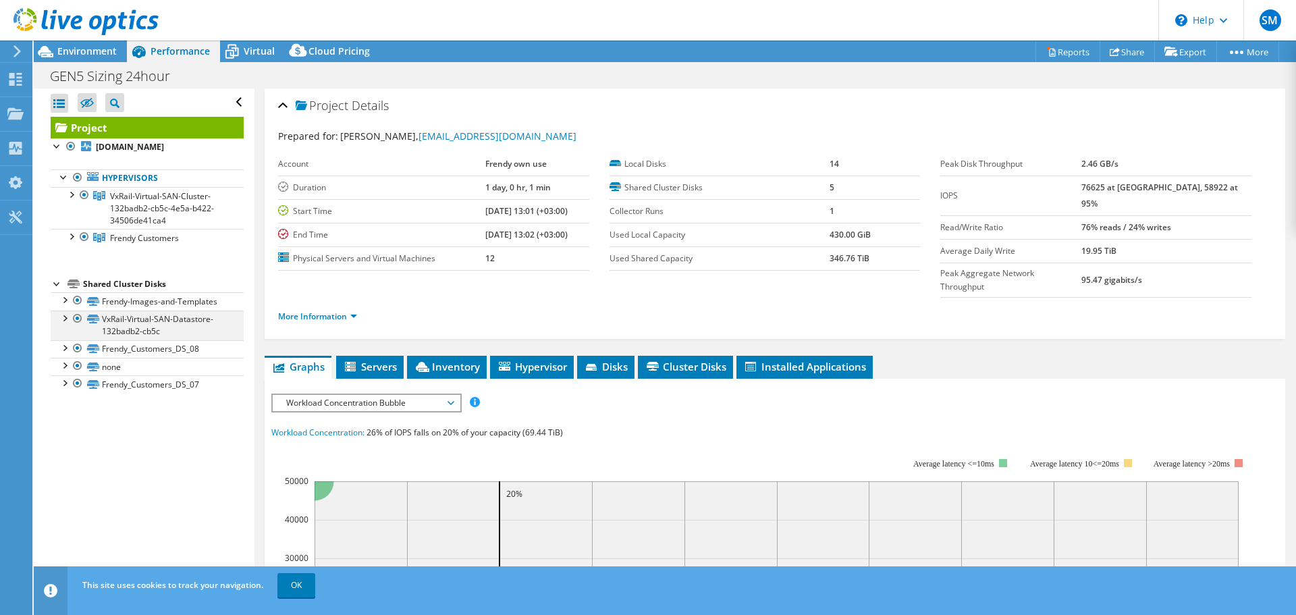
click at [65, 320] on div at bounding box center [64, 318] width 14 height 14
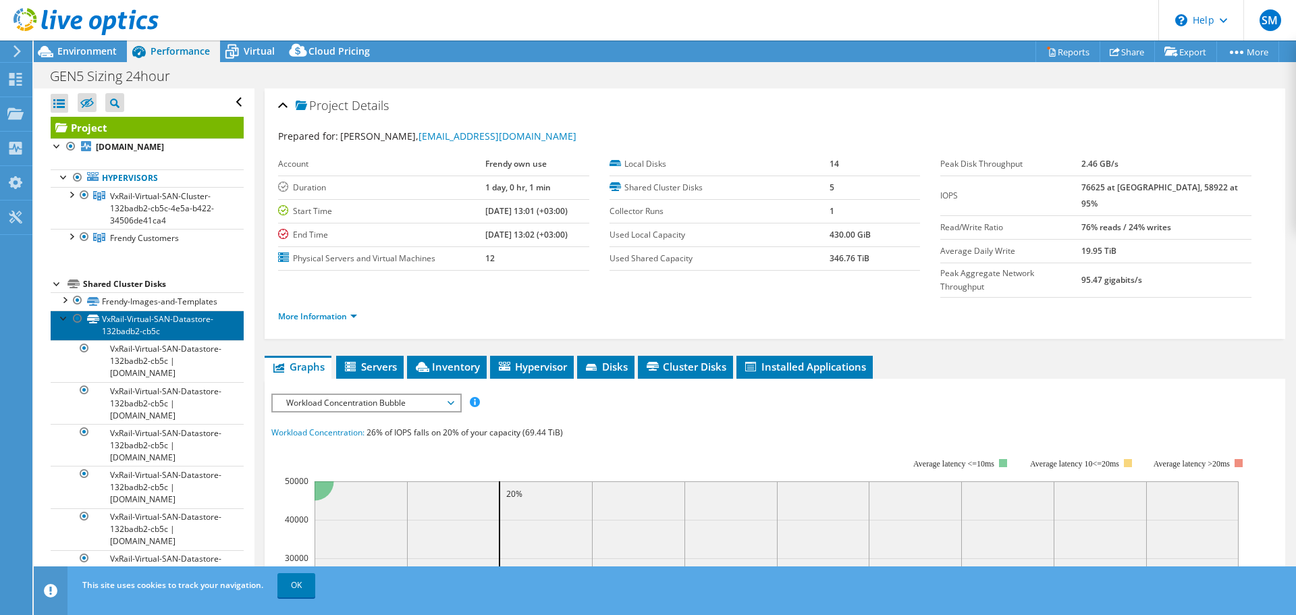
click at [149, 329] on link "VxRail-Virtual-SAN-Datastore-132badb2-cb5c" at bounding box center [147, 326] width 193 height 30
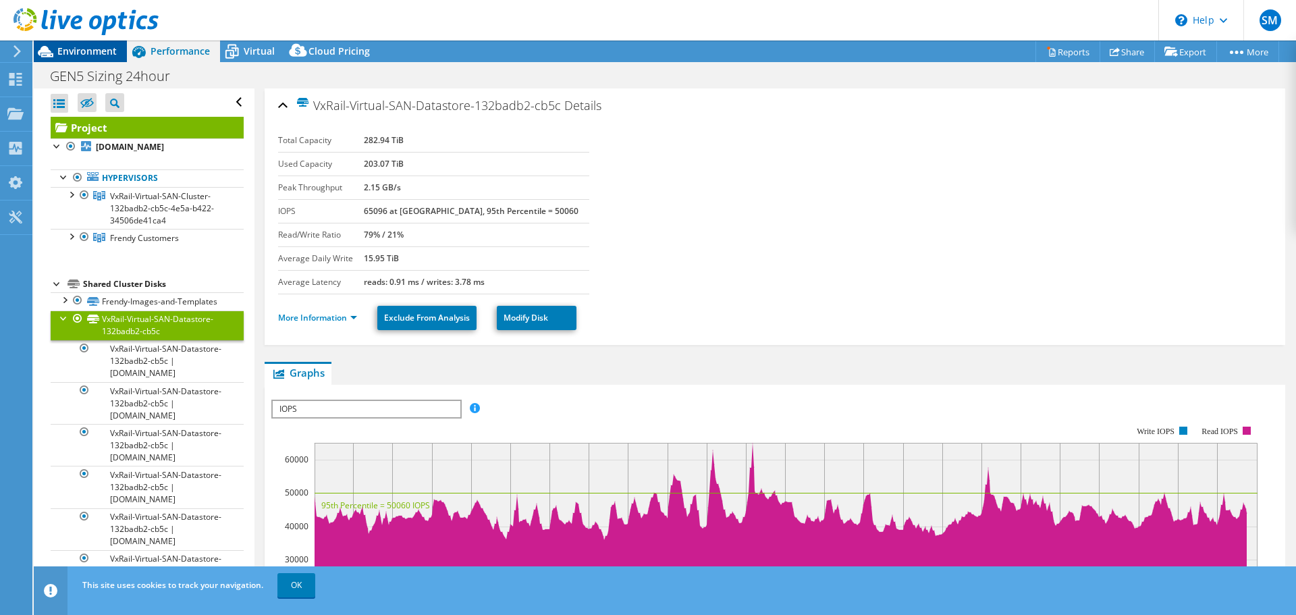
click at [95, 49] on span "Environment" at bounding box center [86, 51] width 59 height 13
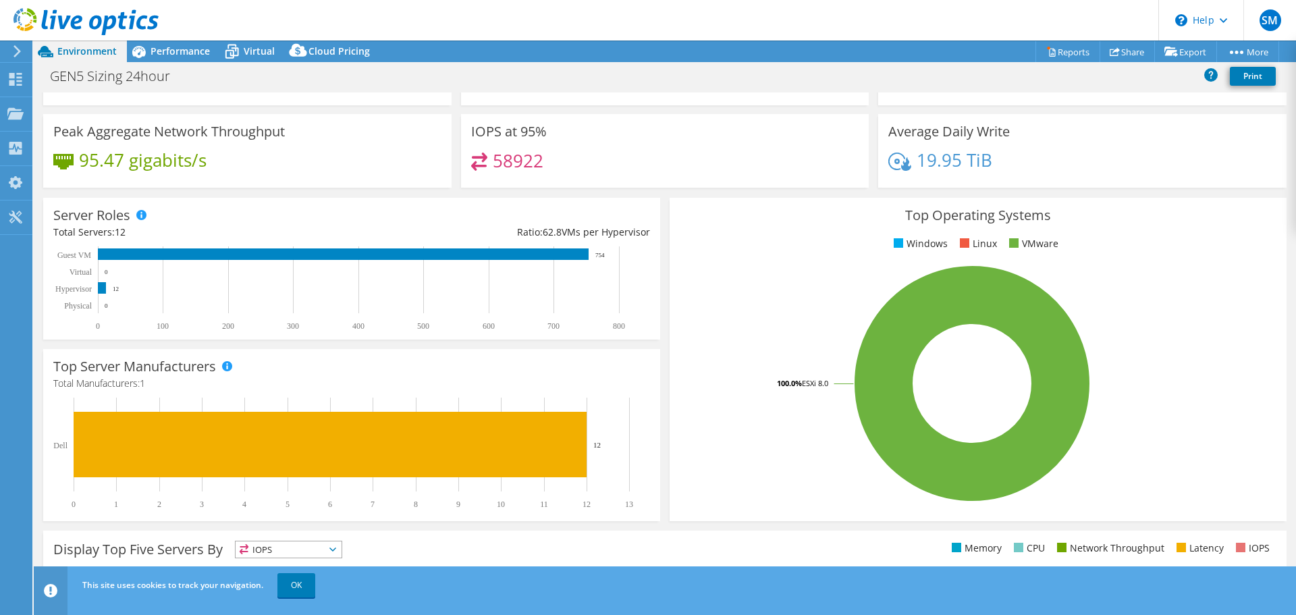
scroll to position [16, 0]
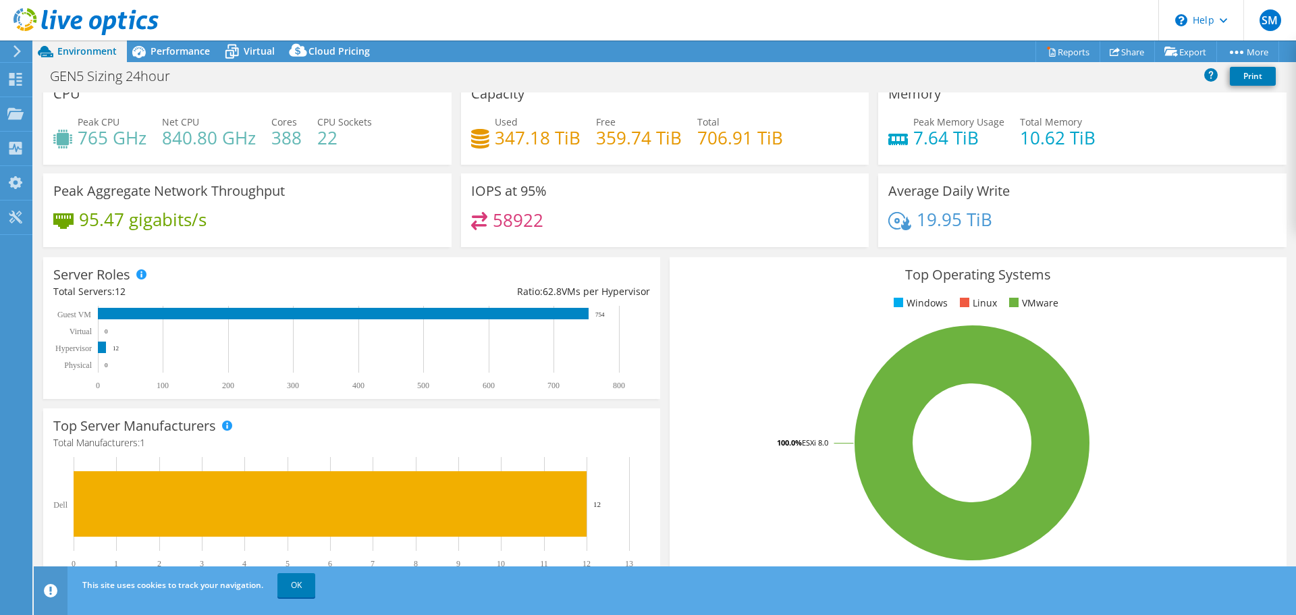
click at [518, 219] on h4 "58922" at bounding box center [518, 220] width 51 height 15
click at [596, 220] on div "58922" at bounding box center [665, 226] width 388 height 29
click at [511, 220] on h4 "58922" at bounding box center [518, 220] width 51 height 15
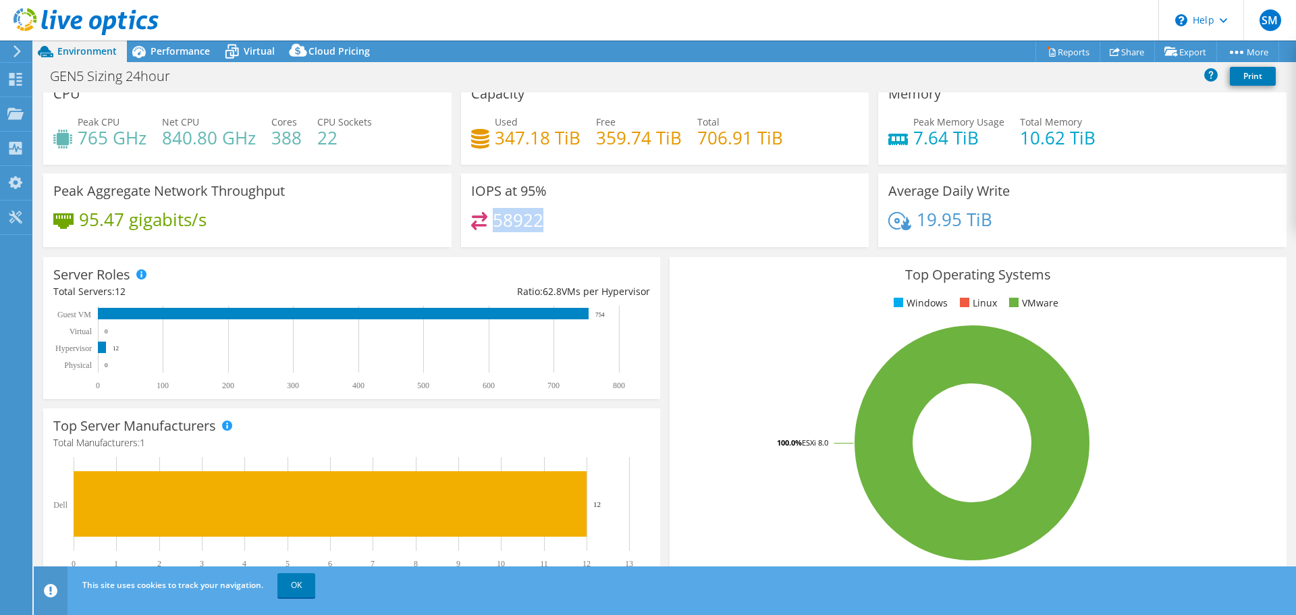
click at [533, 224] on h4 "58922" at bounding box center [518, 220] width 51 height 15
click at [583, 231] on div "58922" at bounding box center [665, 226] width 388 height 29
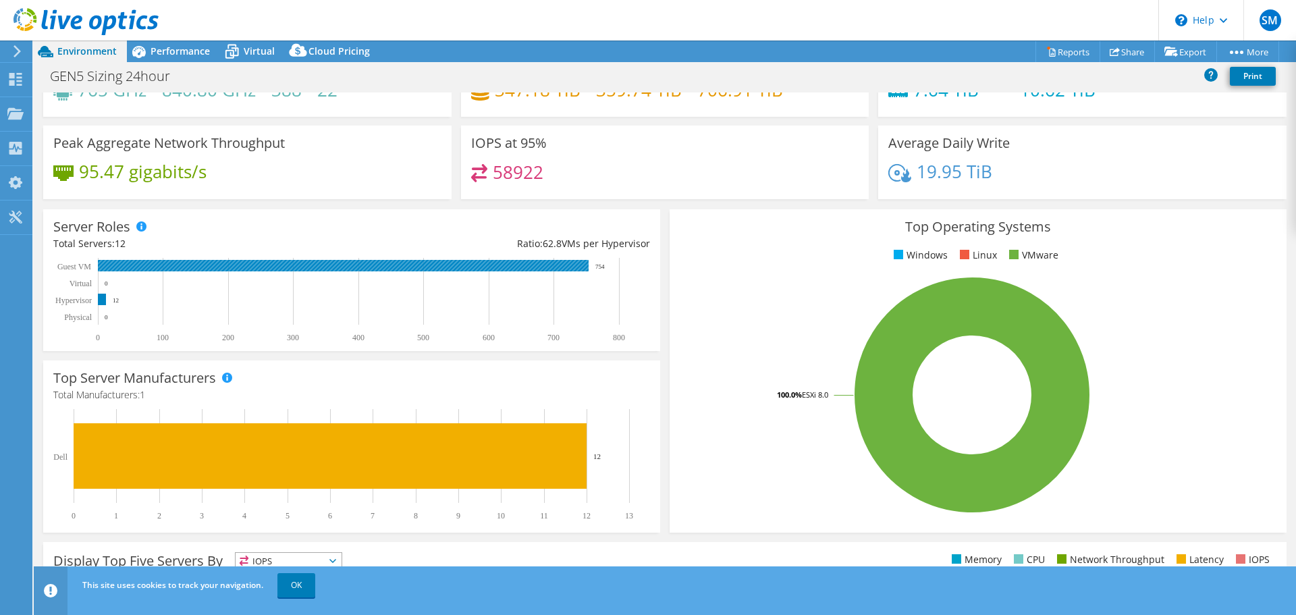
scroll to position [0, 0]
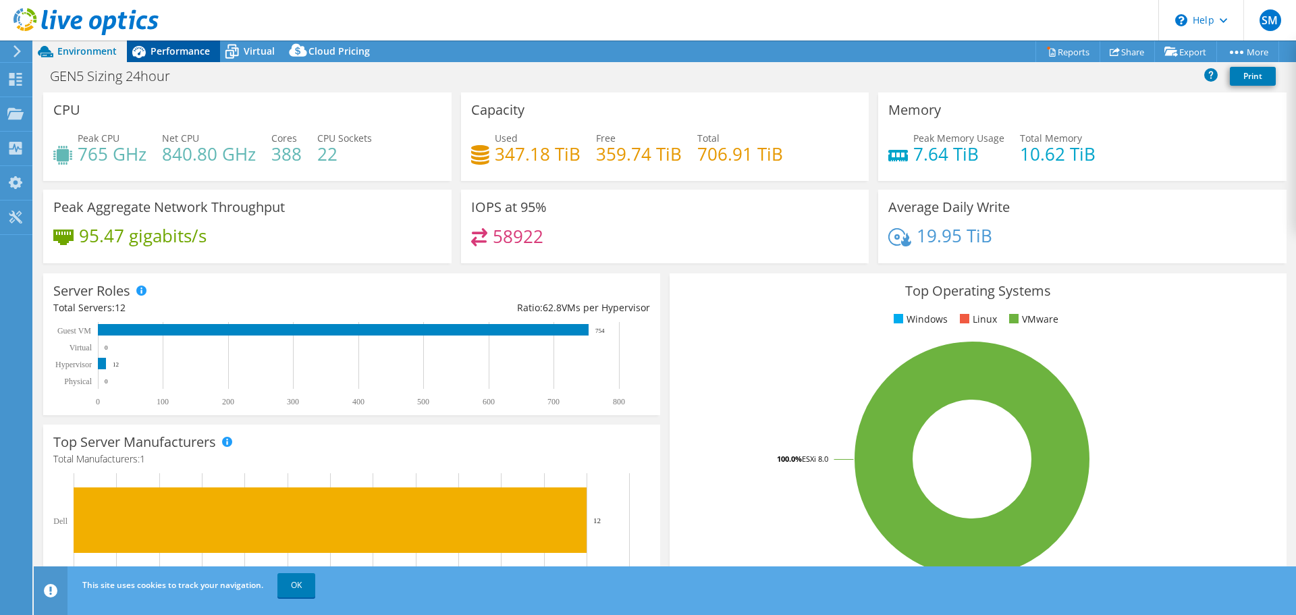
click at [186, 50] on span "Performance" at bounding box center [180, 51] width 59 height 13
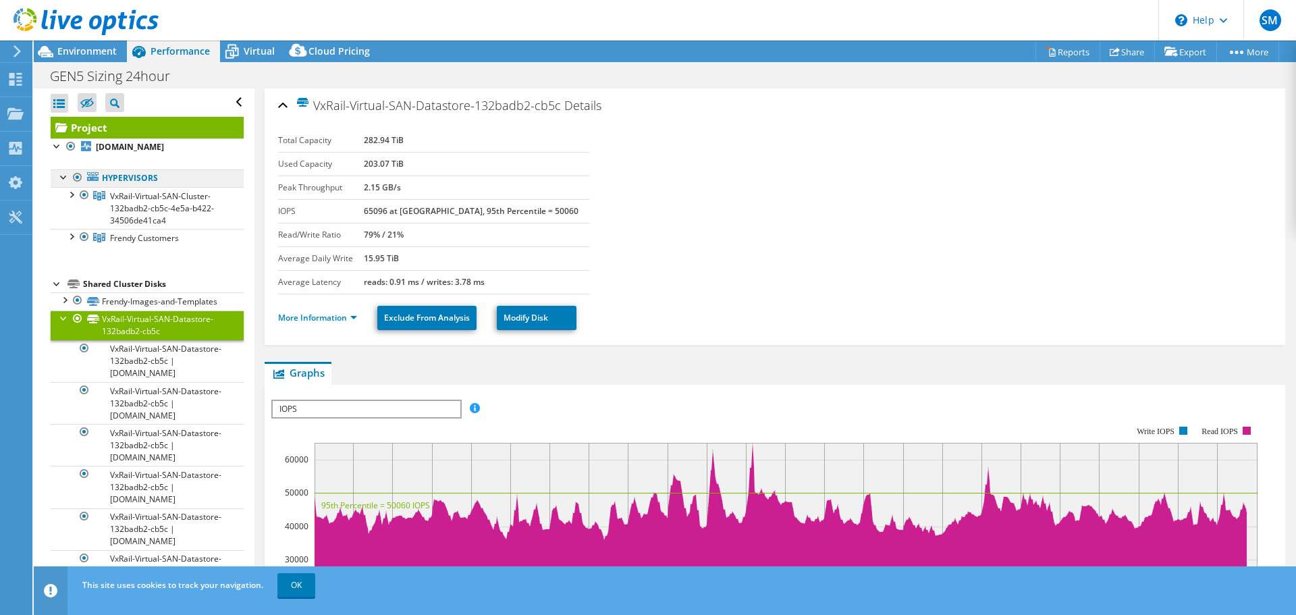
click at [139, 182] on link "Hypervisors" at bounding box center [147, 178] width 193 height 18
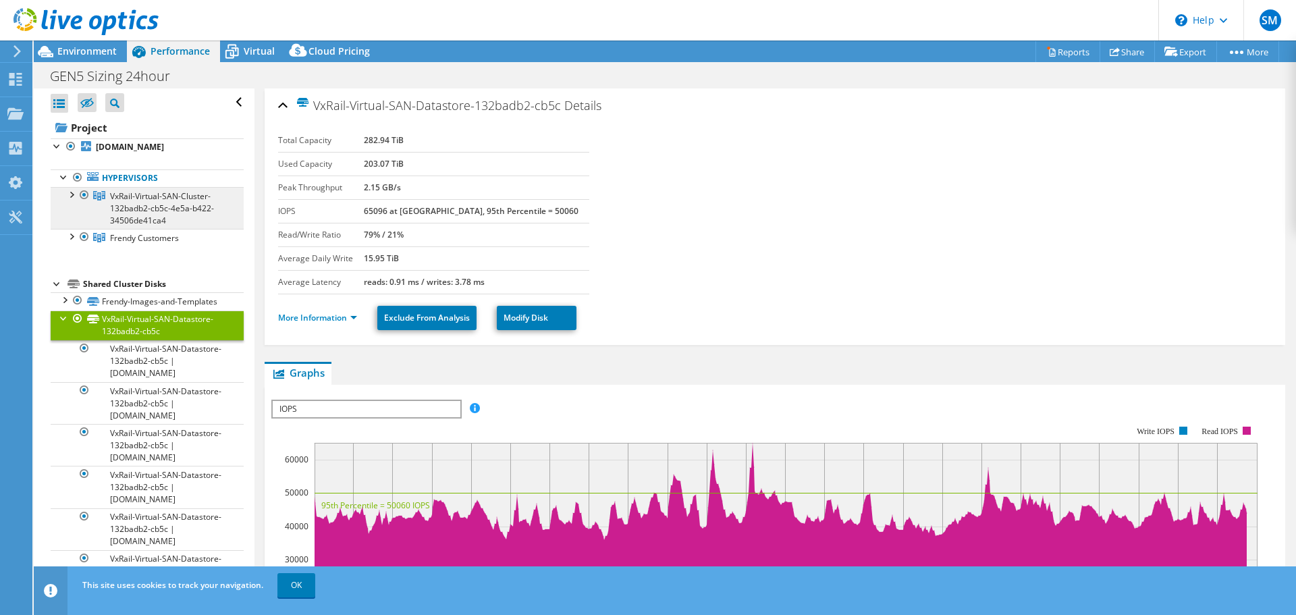
click at [123, 197] on span "VxRail-Virtual-SAN-Cluster-132badb2-cb5c-4e5a-b422-34506de41ca4" at bounding box center [162, 208] width 104 height 36
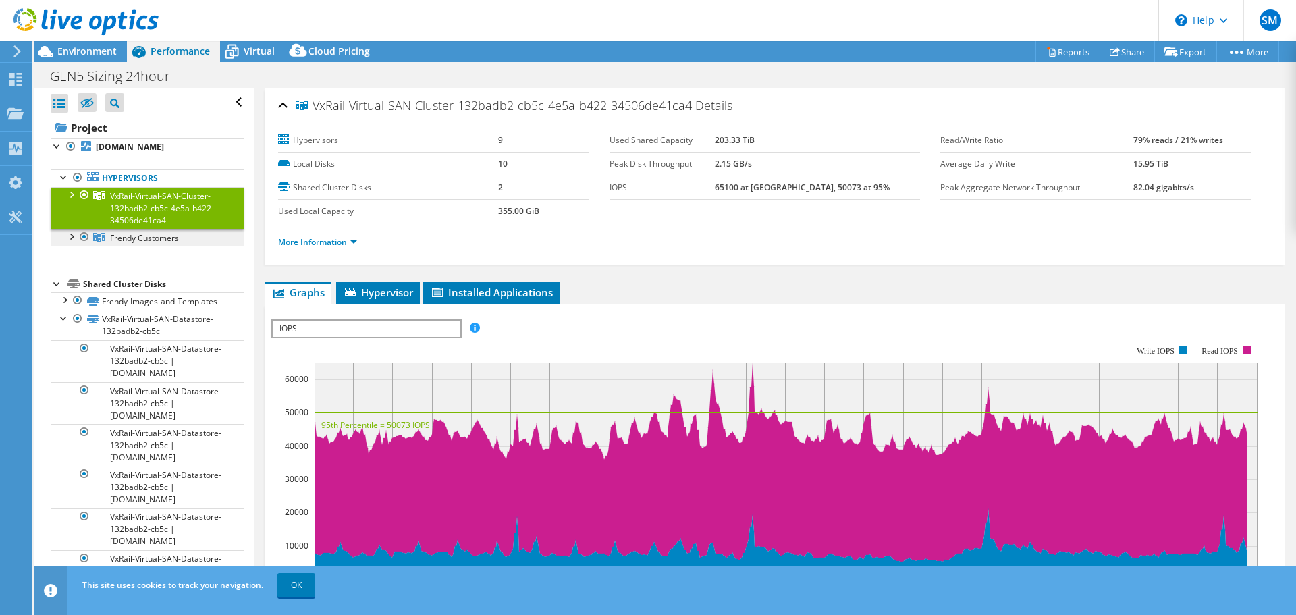
click at [122, 239] on span "Frendy Customers" at bounding box center [144, 237] width 69 height 11
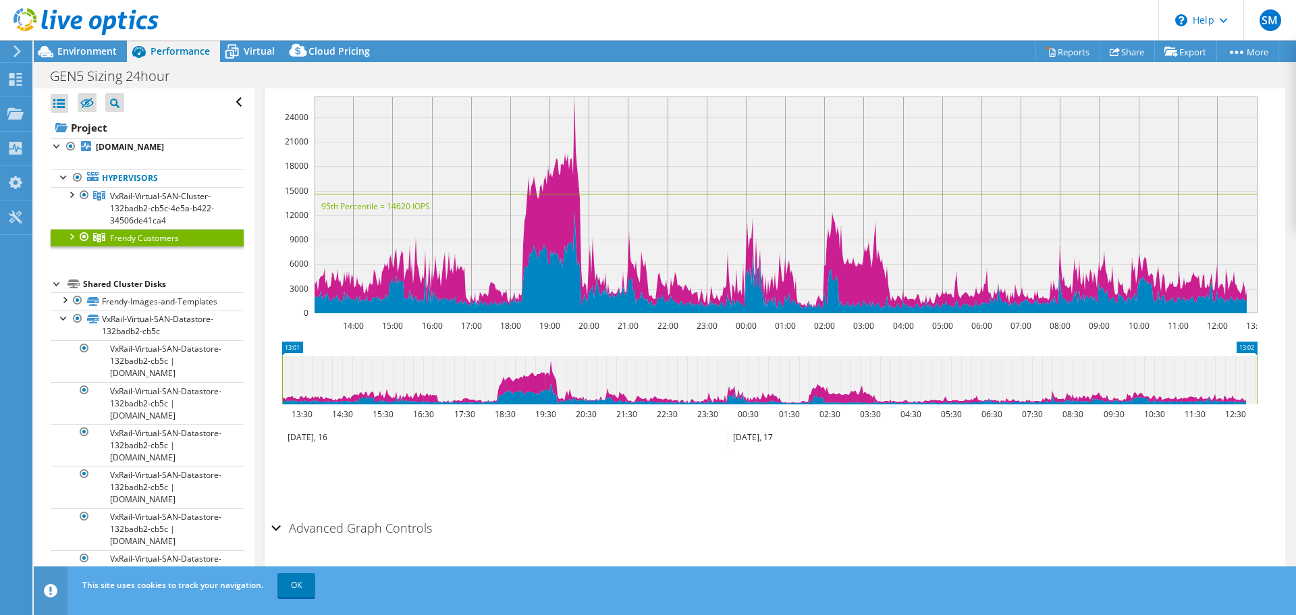
scroll to position [270, 0]
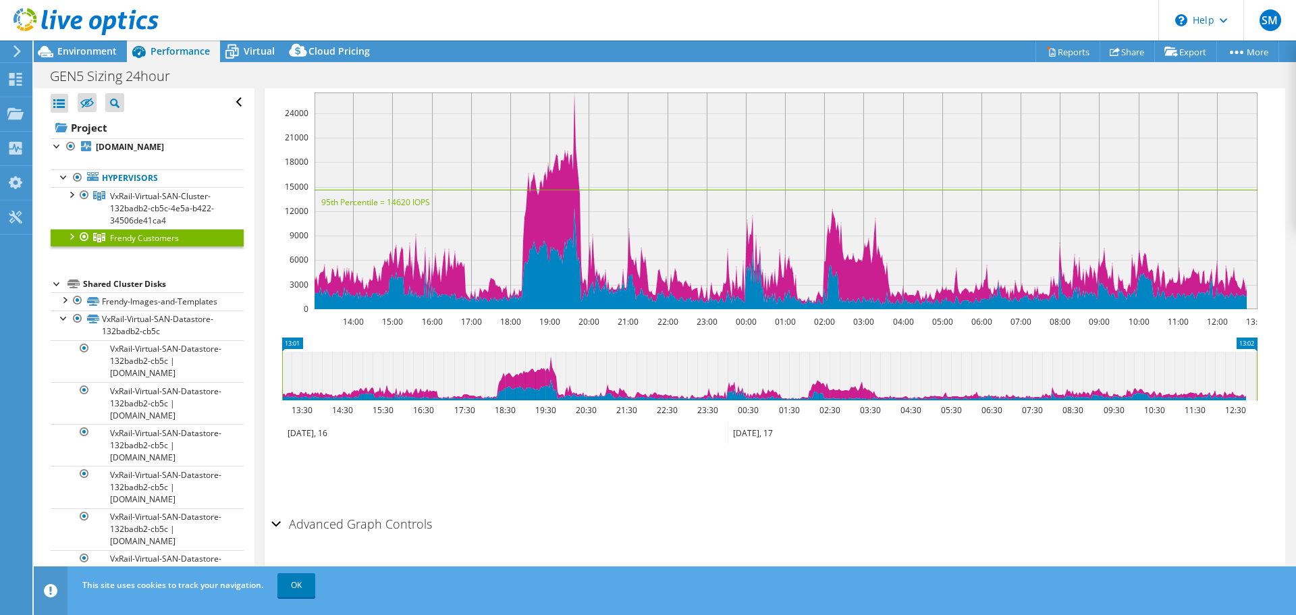
click at [549, 377] on icon at bounding box center [769, 376] width 975 height 49
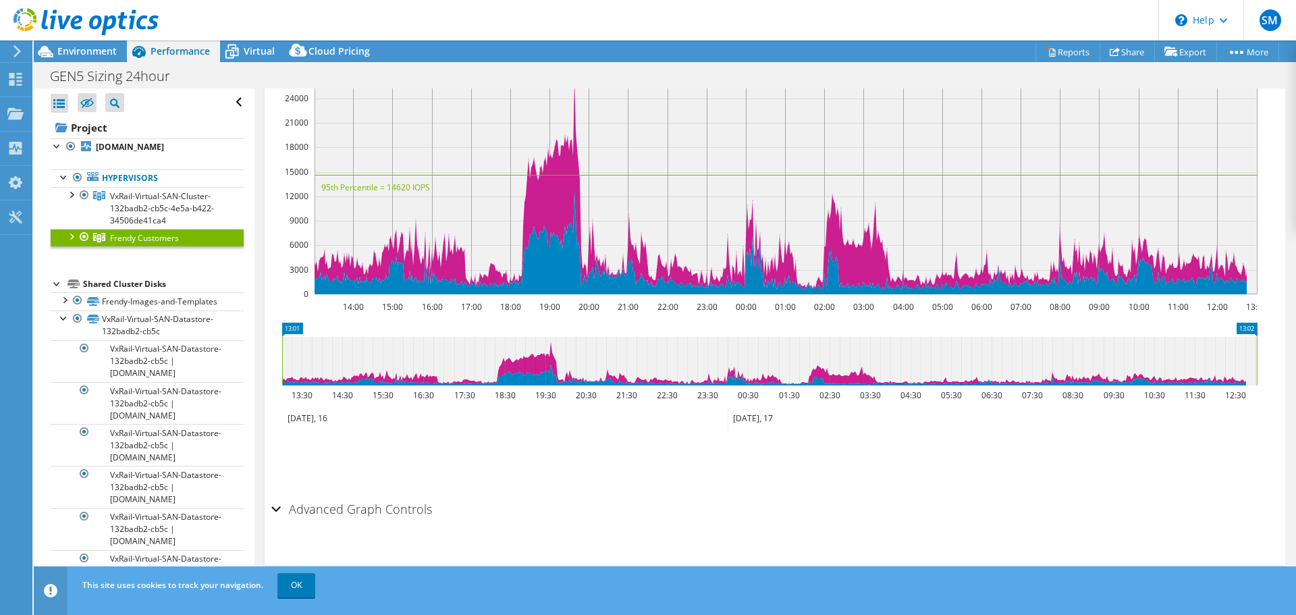
click at [424, 504] on h2 "Advanced Graph Controls" at bounding box center [351, 508] width 161 height 27
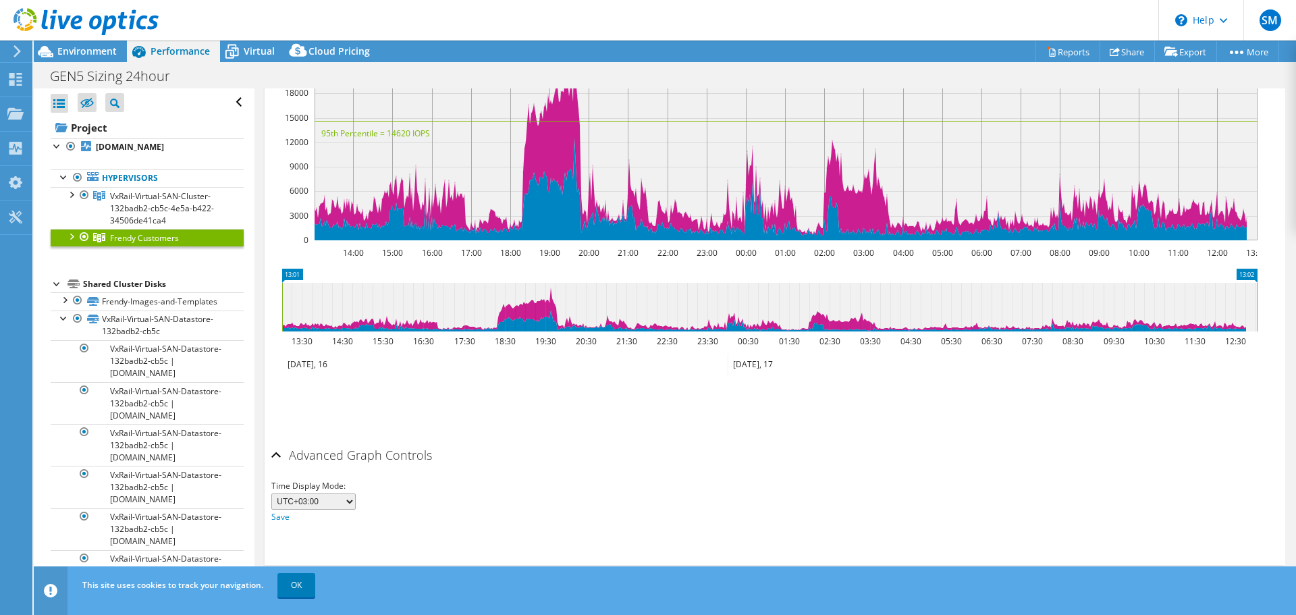
scroll to position [0, 0]
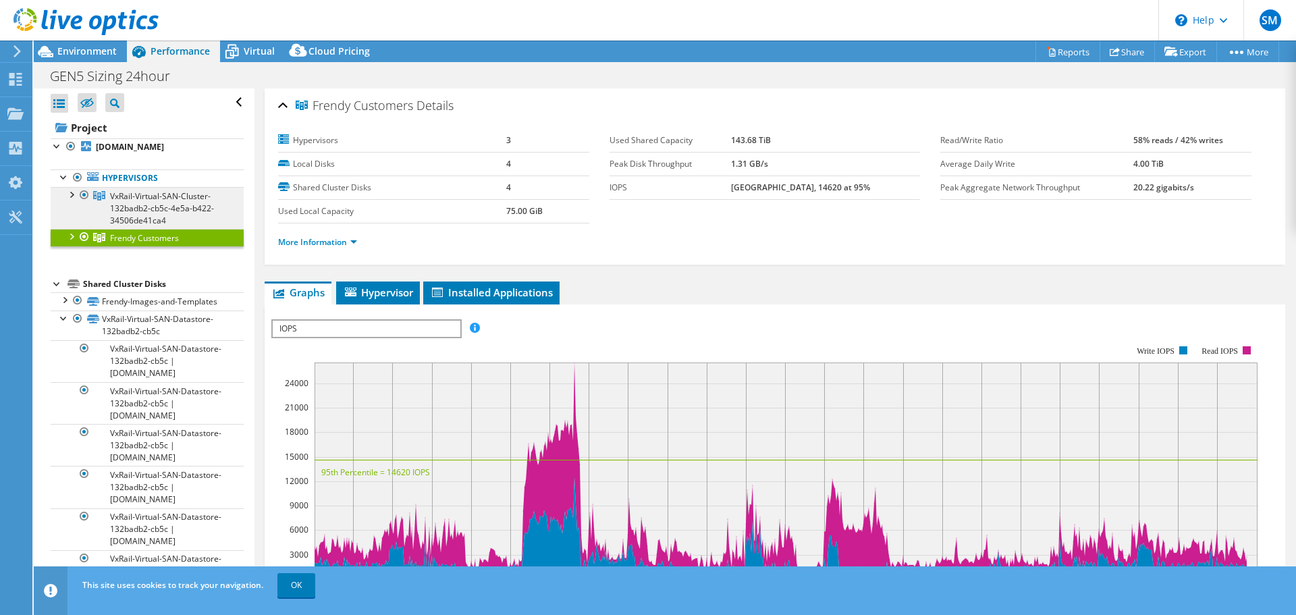
click at [156, 205] on span "VxRail-Virtual-SAN-Cluster-132badb2-cb5c-4e5a-b422-34506de41ca4" at bounding box center [162, 208] width 104 height 36
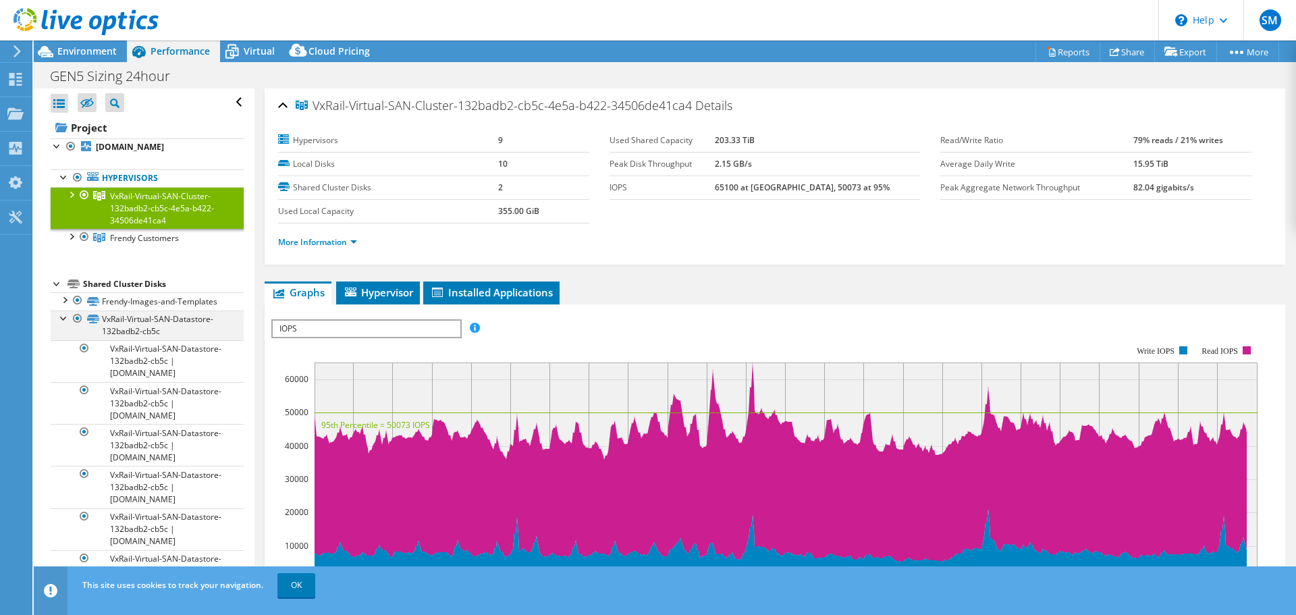
click at [60, 319] on div at bounding box center [64, 318] width 14 height 14
